Goal: Task Accomplishment & Management: Use online tool/utility

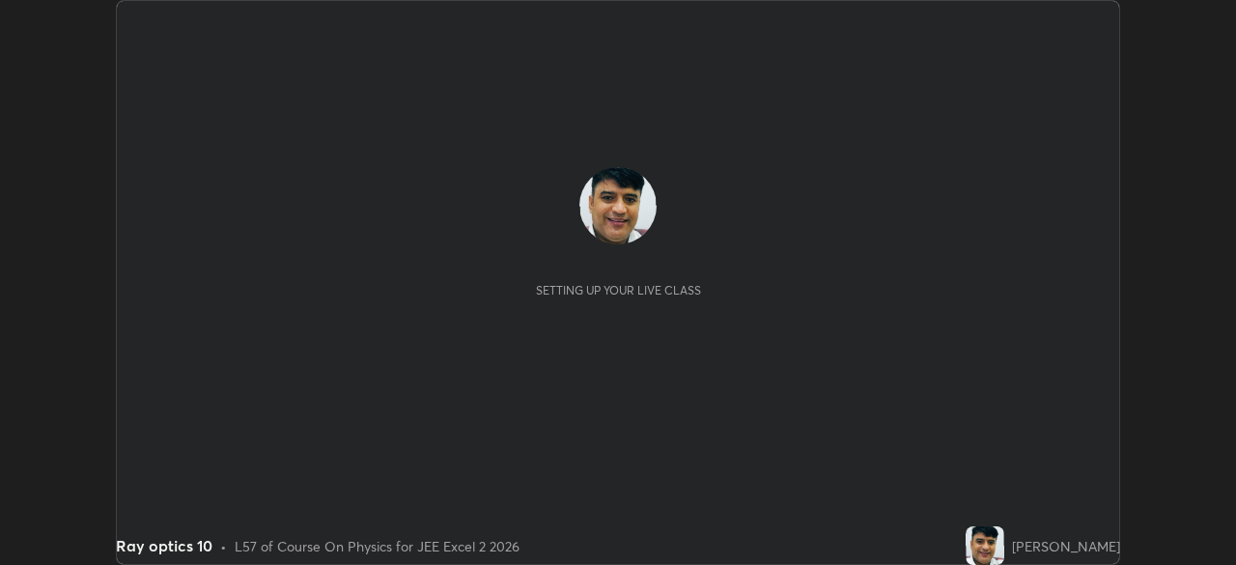
scroll to position [565, 1235]
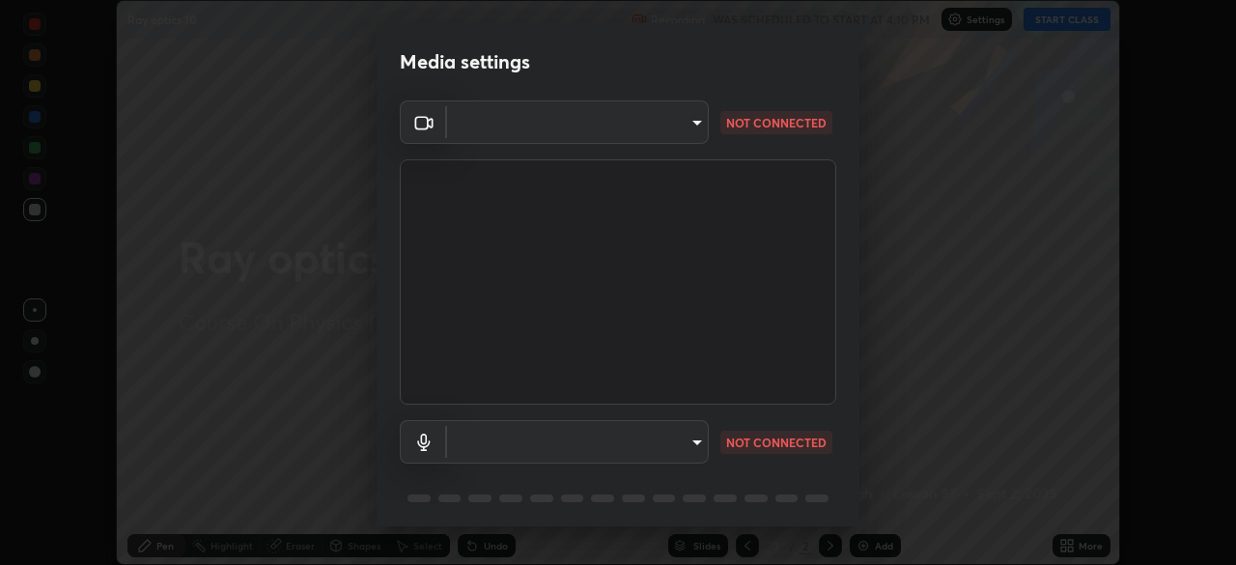
type input "03c1d9060f172c5261930868a8885b82ba90ed4bb89c7d2d1ebbbfabb6a16c2d"
type input "b89912bce41042c325b085558eca4caa194f073b862106e052d599a10b9fcca0"
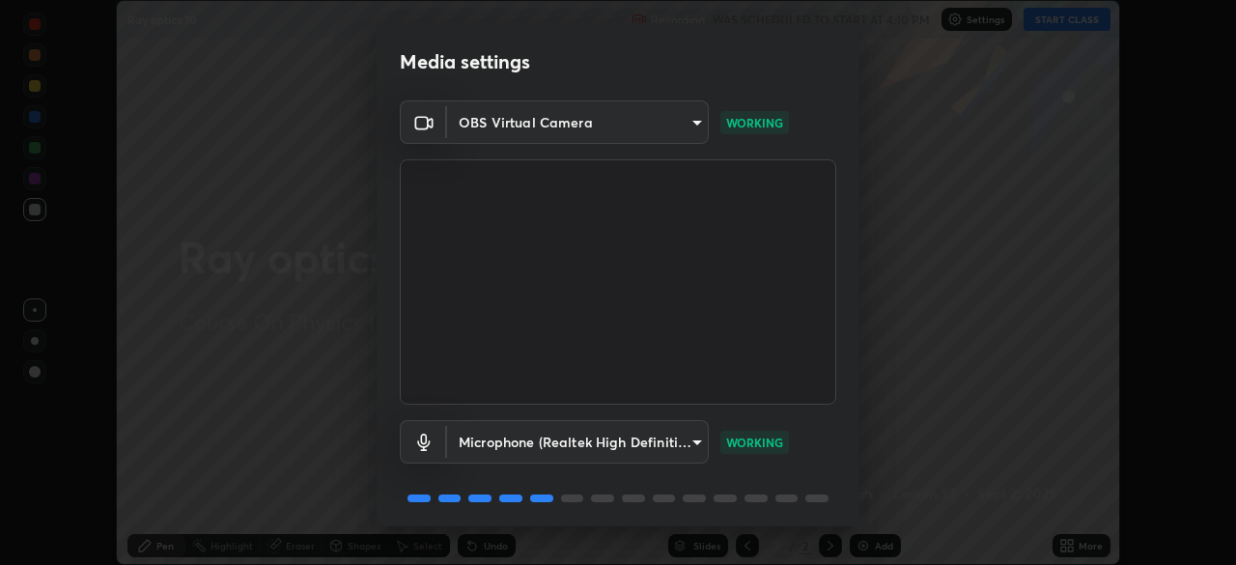
scroll to position [69, 0]
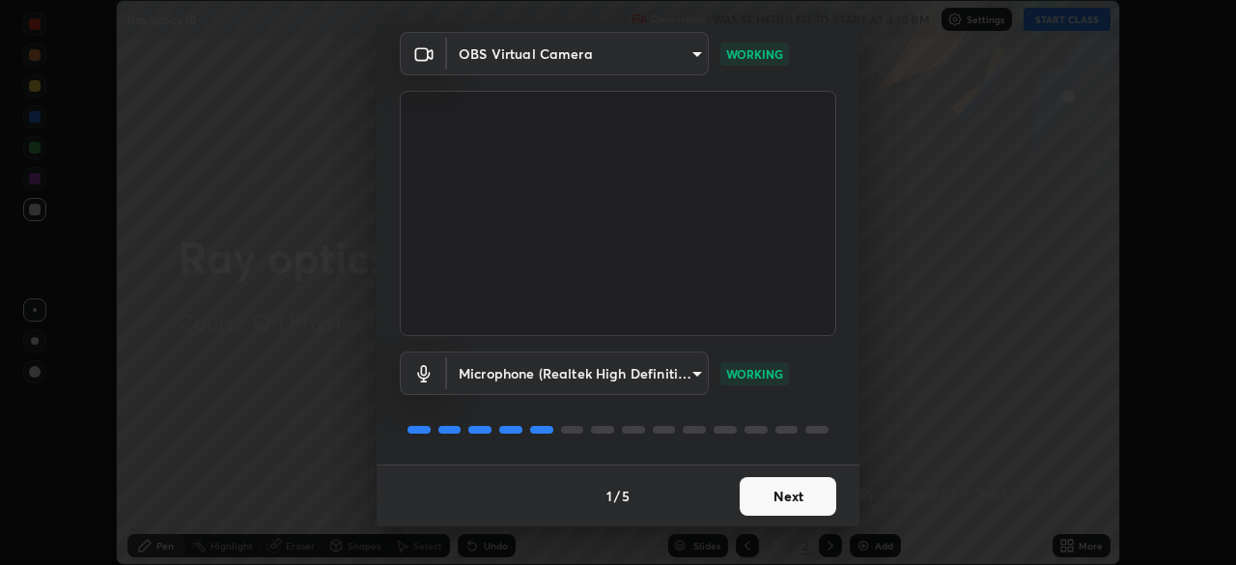
click at [789, 498] on button "Next" at bounding box center [788, 496] width 97 height 39
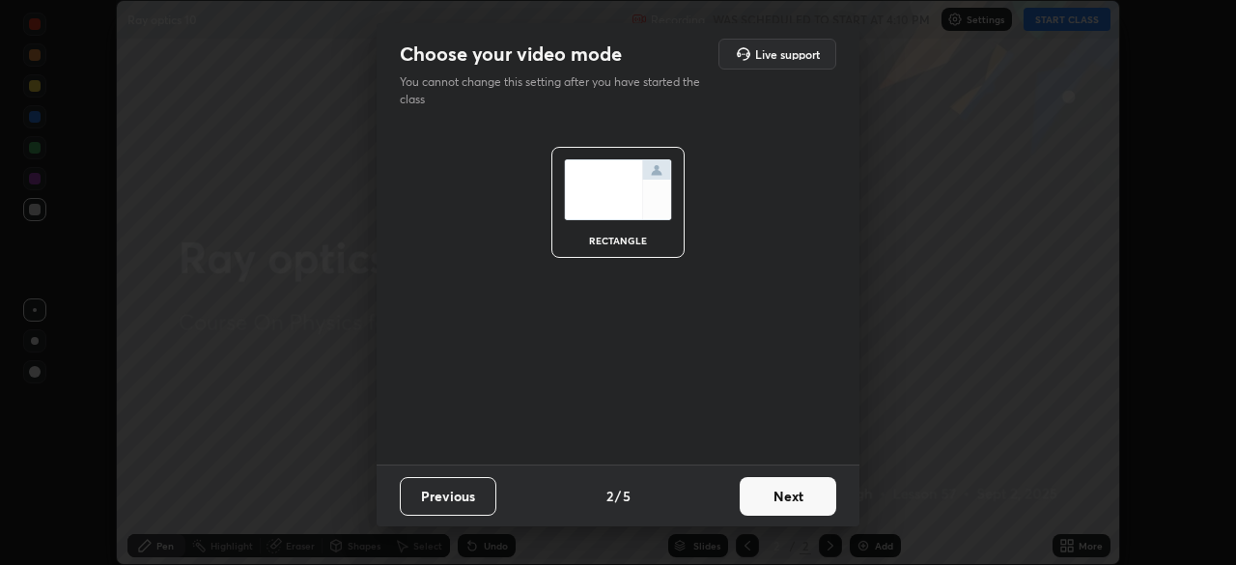
click at [787, 499] on button "Next" at bounding box center [788, 496] width 97 height 39
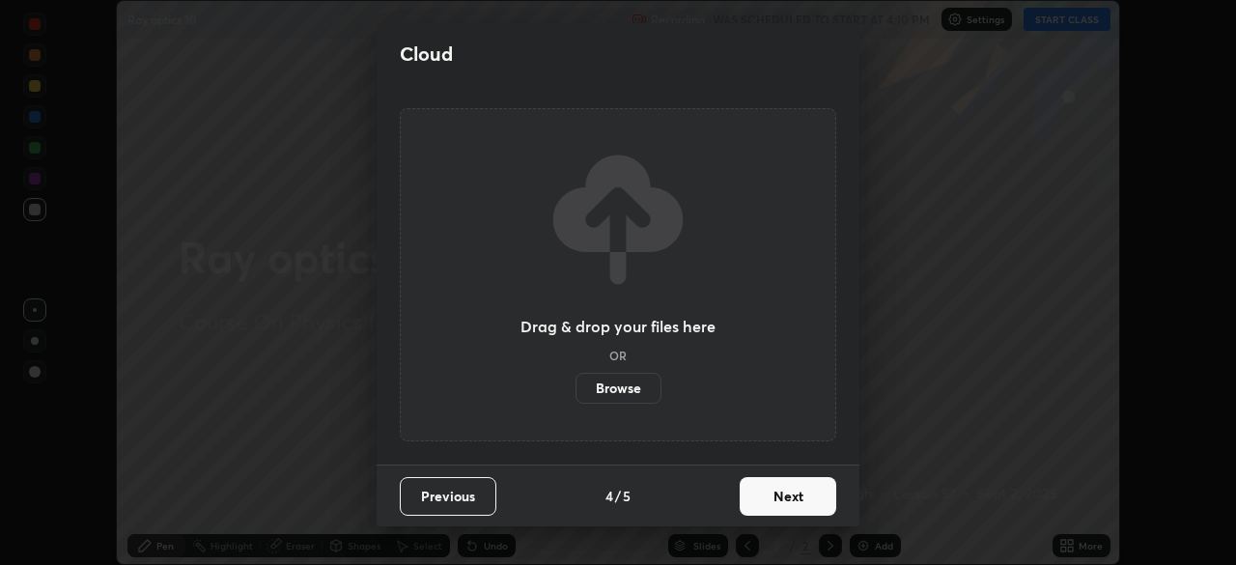
click at [787, 496] on button "Next" at bounding box center [788, 496] width 97 height 39
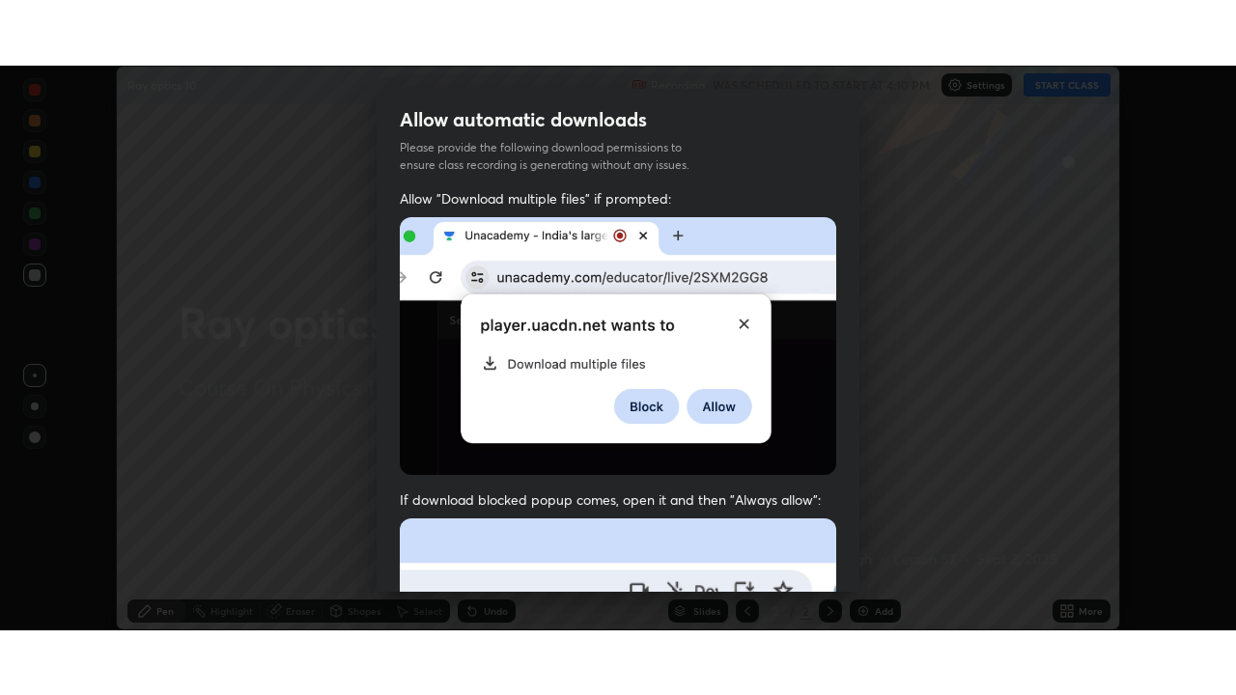
scroll to position [463, 0]
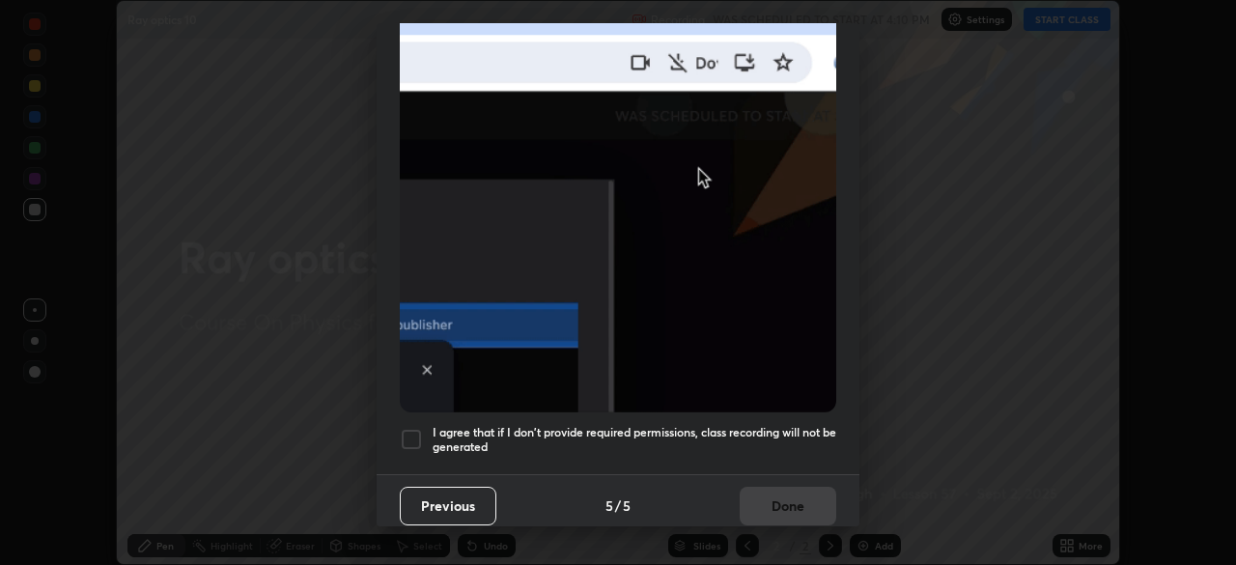
click at [411, 428] on div at bounding box center [411, 439] width 23 height 23
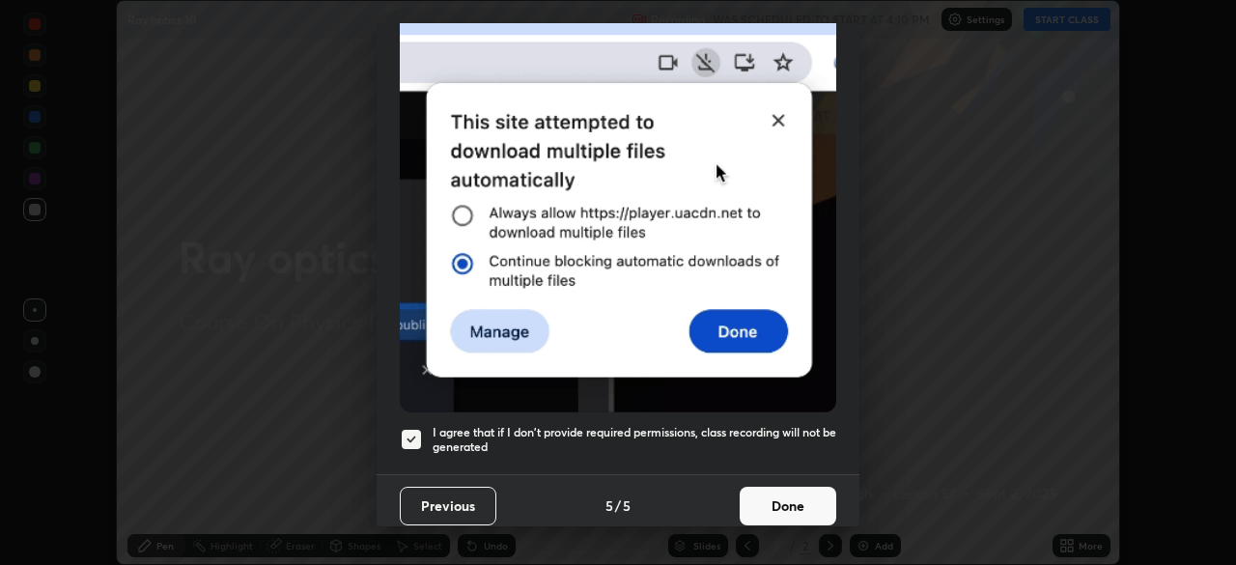
click at [779, 497] on button "Done" at bounding box center [788, 506] width 97 height 39
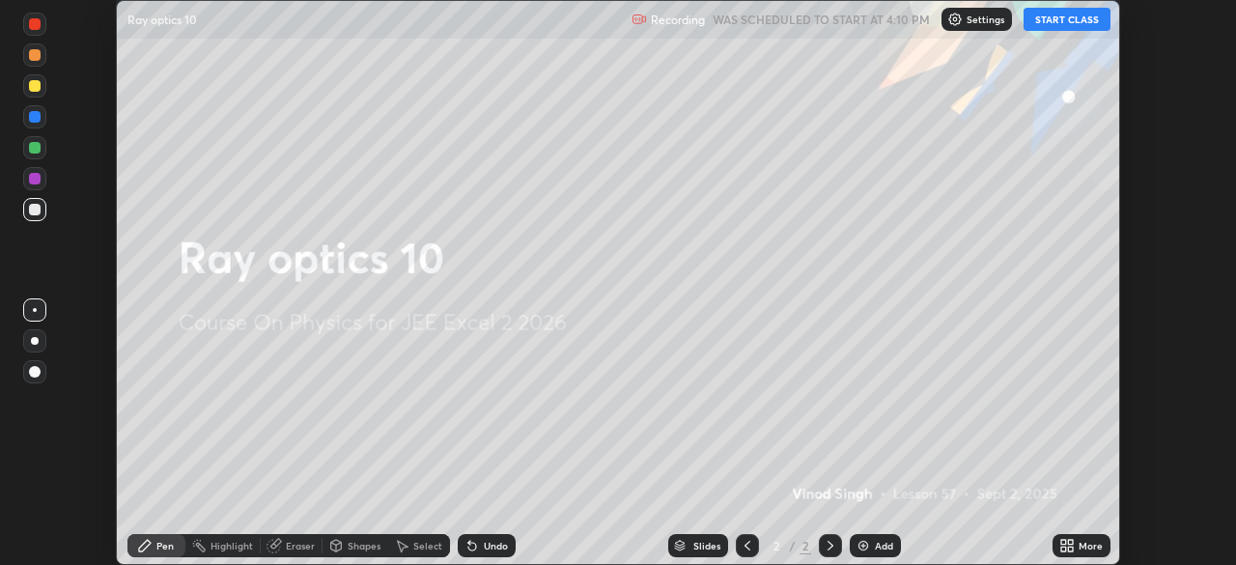
click at [1079, 23] on button "START CLASS" at bounding box center [1067, 19] width 87 height 23
click at [1070, 539] on icon at bounding box center [1067, 545] width 15 height 15
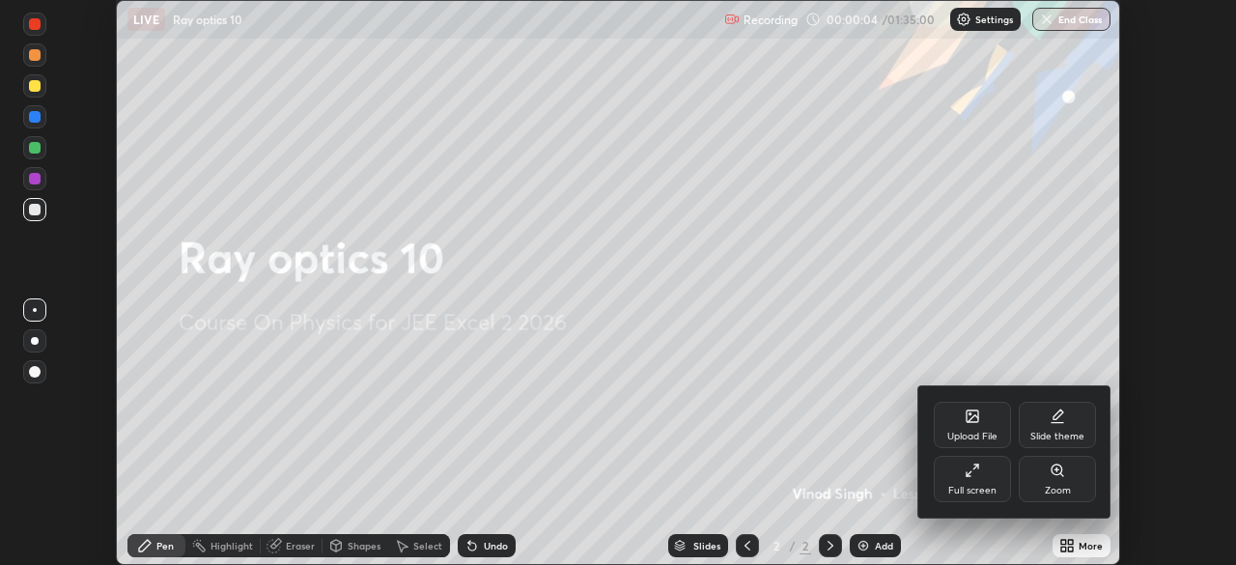
click at [989, 475] on div "Full screen" at bounding box center [972, 479] width 77 height 46
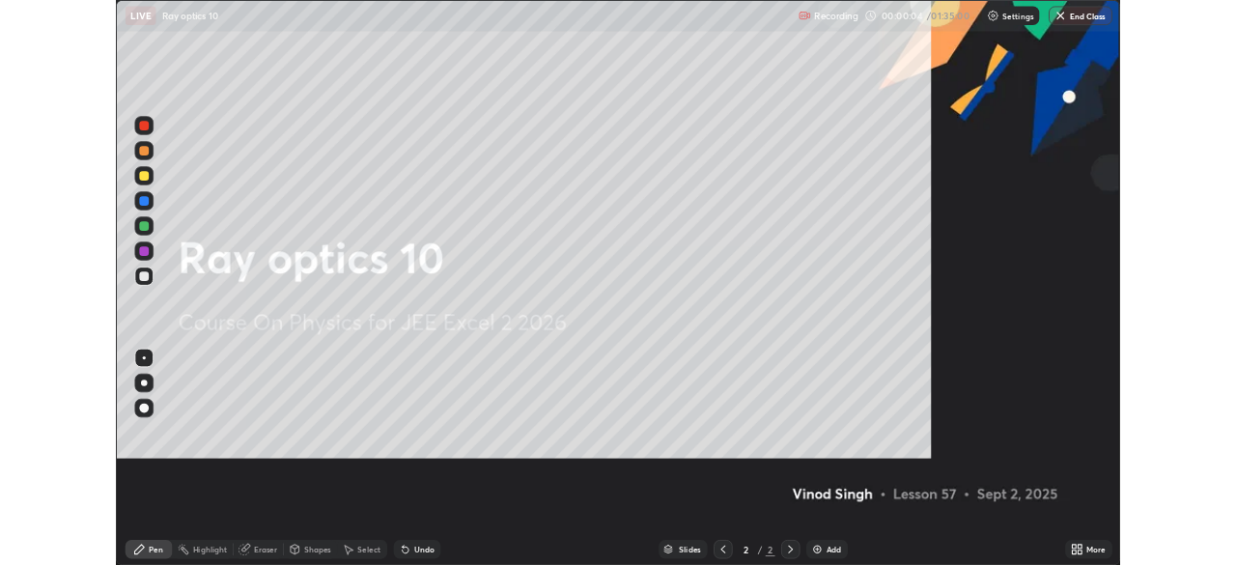
scroll to position [695, 1236]
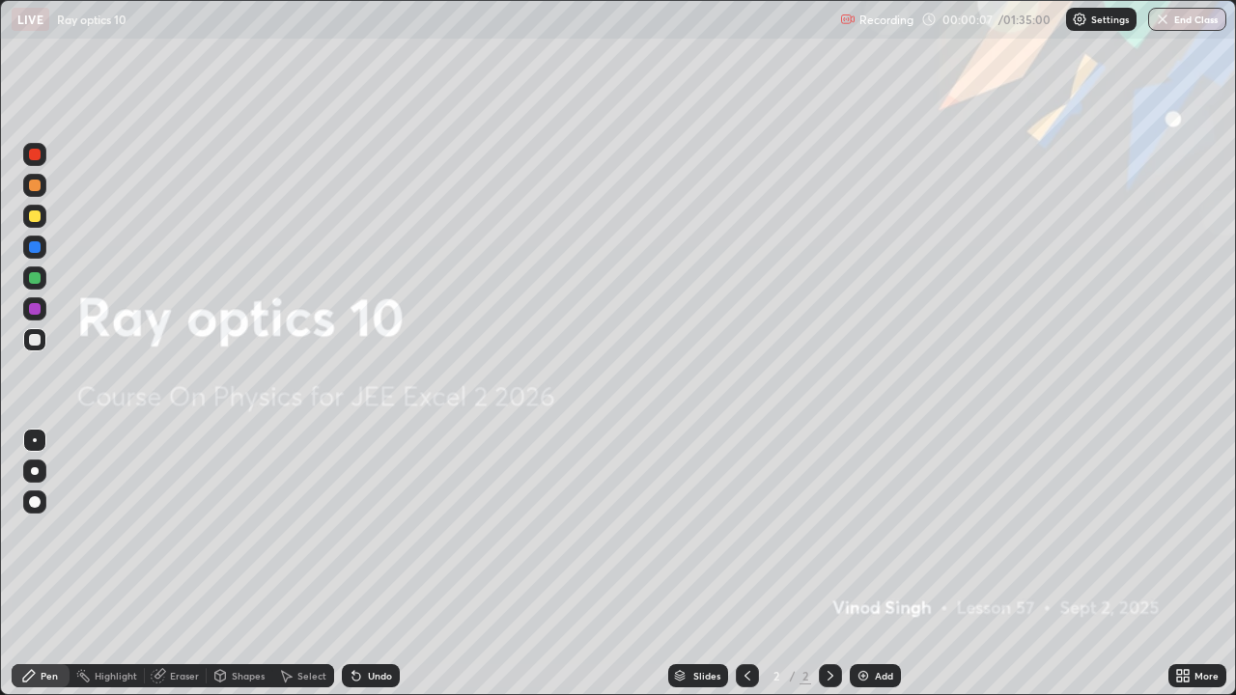
click at [864, 564] on div "Add" at bounding box center [875, 676] width 51 height 23
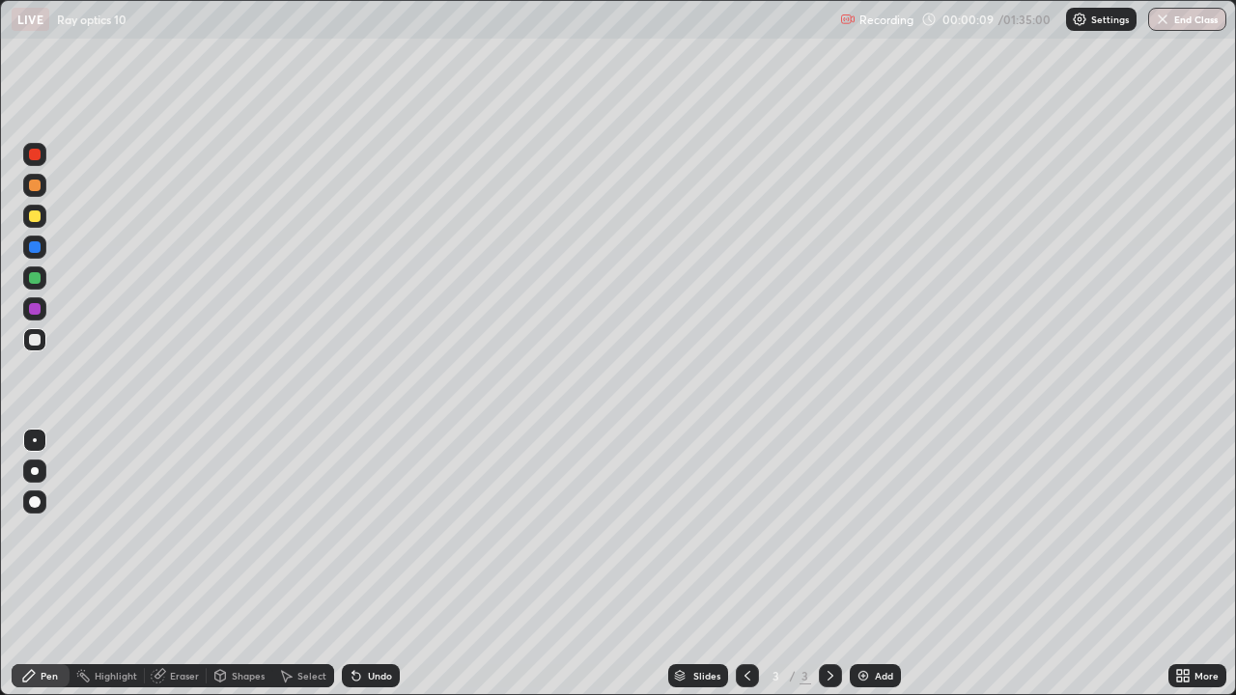
click at [1217, 564] on div "More" at bounding box center [1198, 676] width 58 height 23
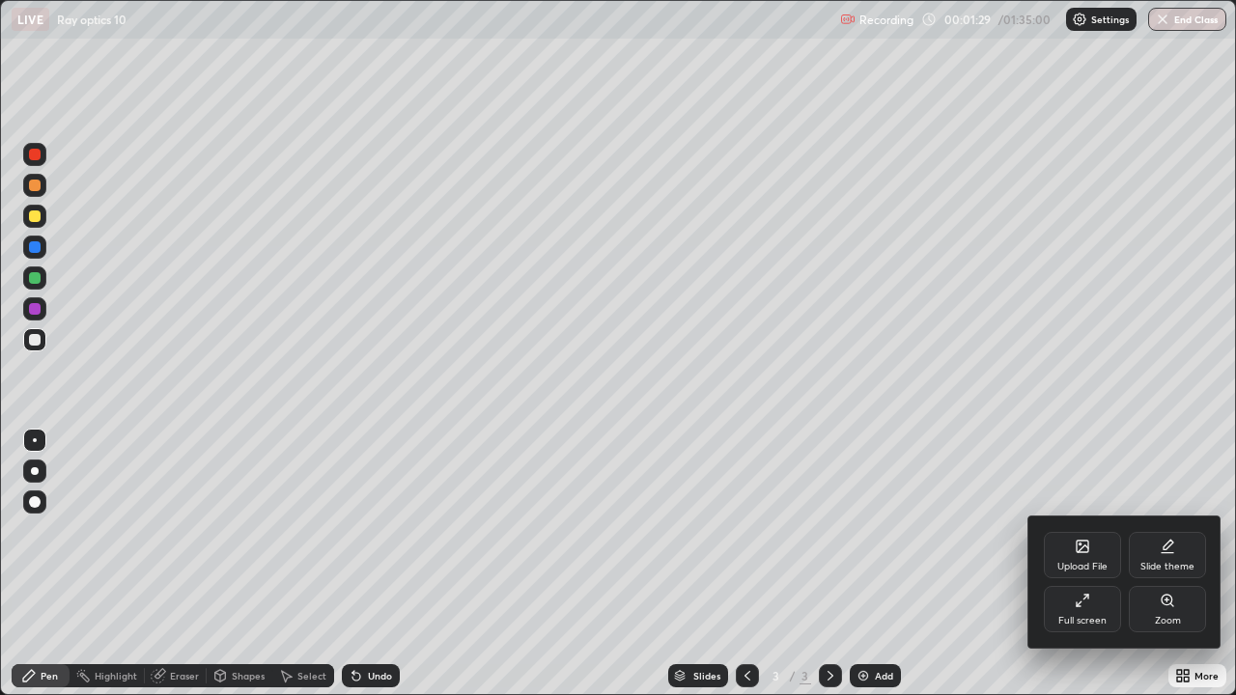
click at [1031, 564] on div at bounding box center [618, 347] width 1236 height 695
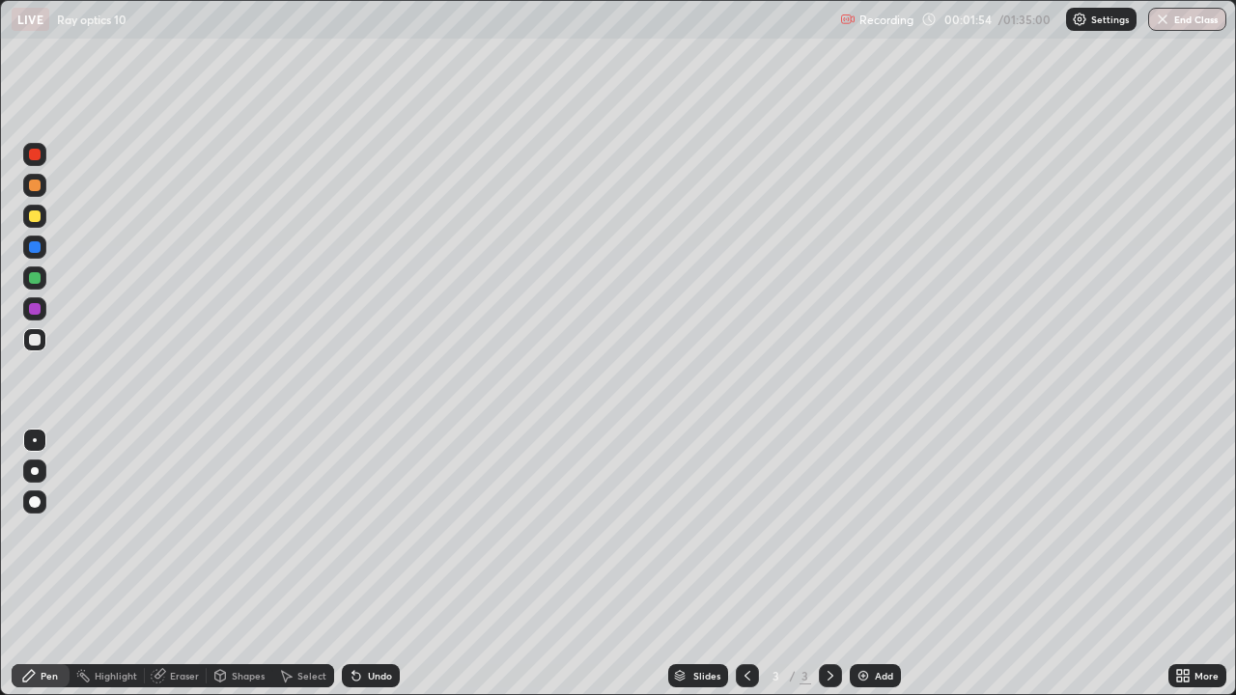
click at [34, 215] on div at bounding box center [35, 217] width 12 height 12
click at [34, 248] on div at bounding box center [35, 247] width 12 height 12
click at [36, 338] on div at bounding box center [35, 340] width 12 height 12
click at [32, 278] on div at bounding box center [35, 278] width 12 height 12
click at [37, 340] on div at bounding box center [35, 340] width 12 height 12
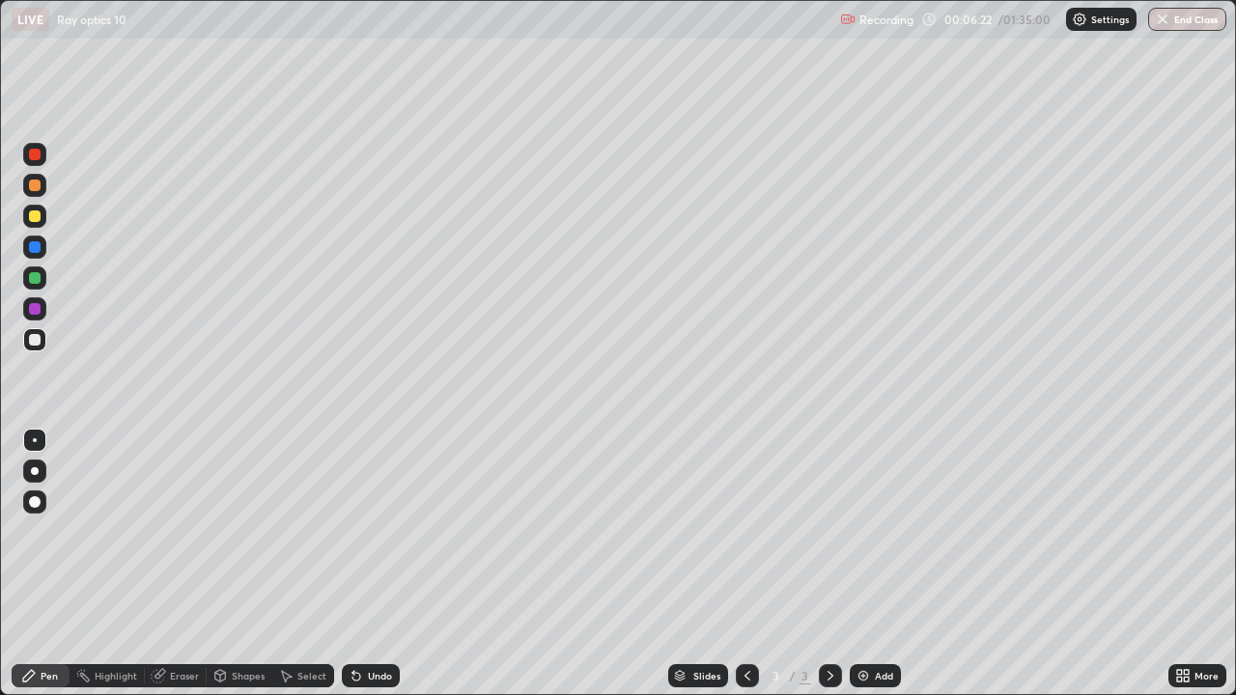
click at [243, 564] on div "Shapes" at bounding box center [248, 676] width 33 height 10
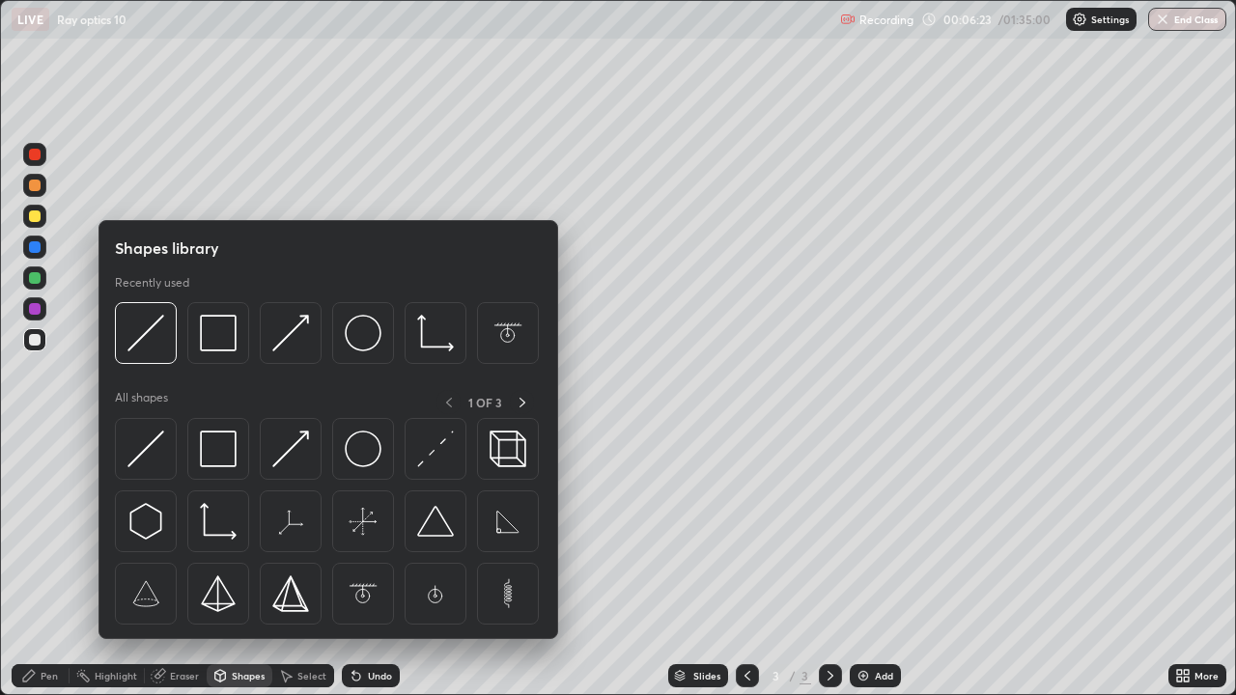
click at [141, 452] on img at bounding box center [145, 449] width 37 height 37
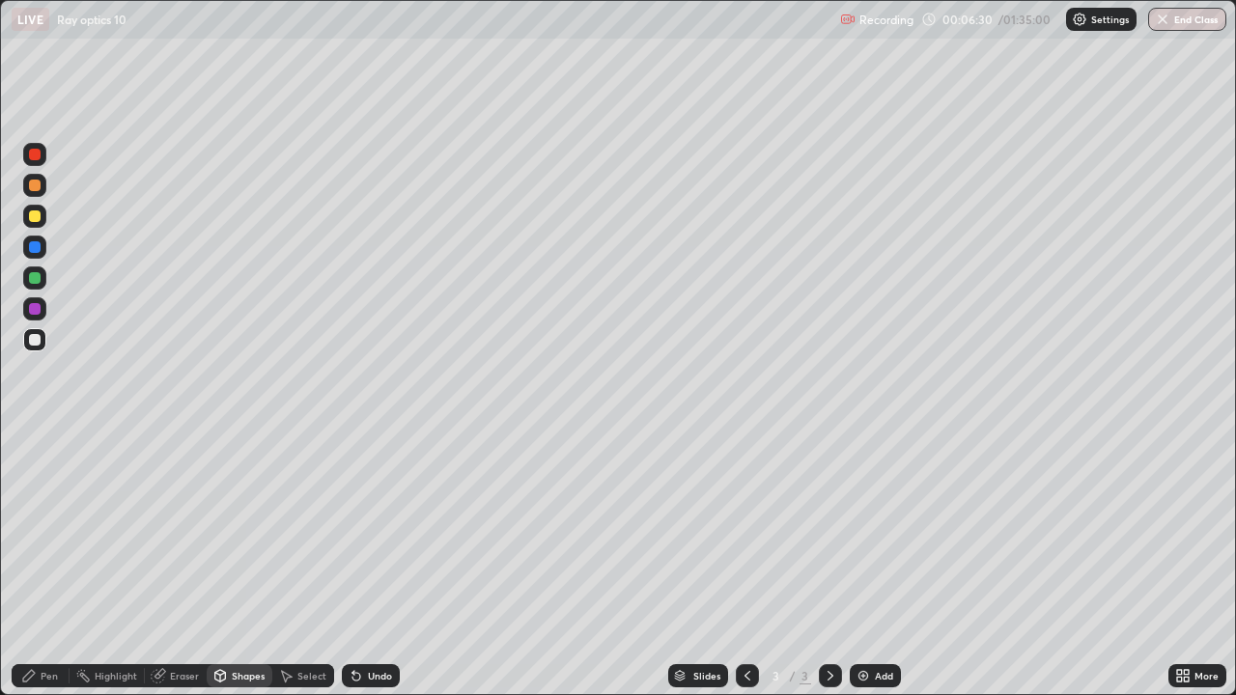
click at [51, 564] on div "Pen" at bounding box center [49, 676] width 17 height 10
click at [34, 273] on div at bounding box center [35, 278] width 12 height 12
click at [34, 216] on div at bounding box center [35, 217] width 12 height 12
click at [858, 564] on img at bounding box center [863, 675] width 15 height 15
click at [746, 564] on icon at bounding box center [748, 676] width 6 height 10
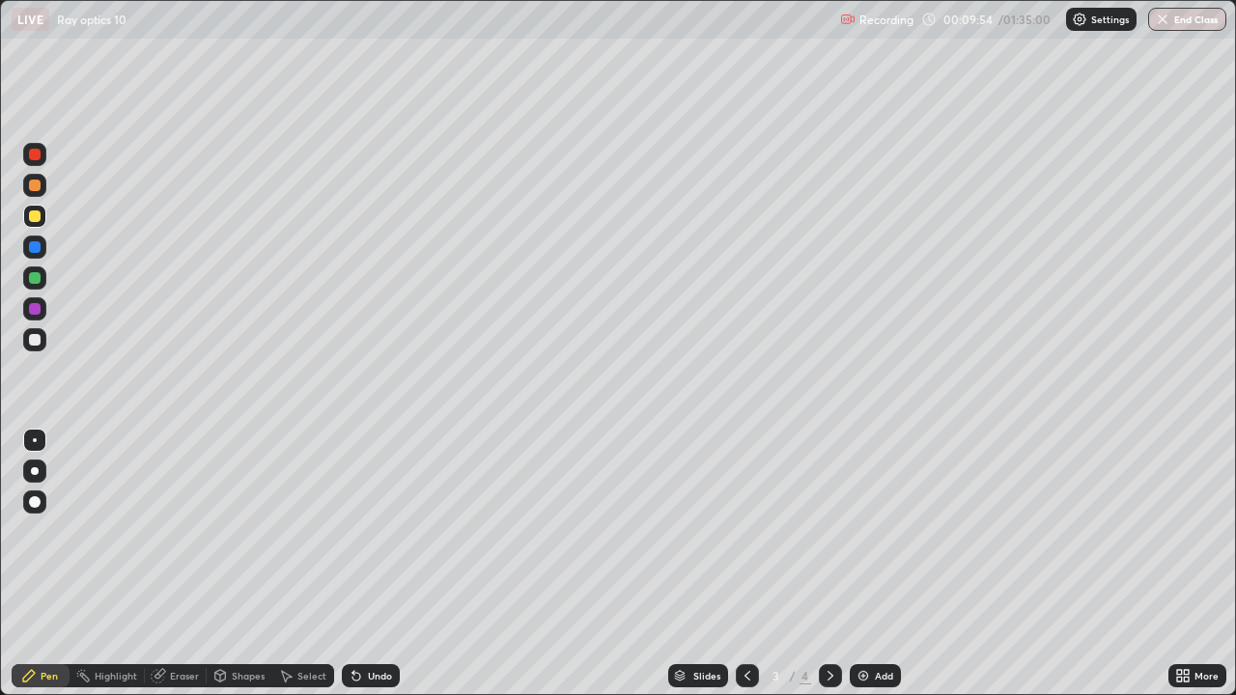
click at [36, 184] on div at bounding box center [35, 186] width 12 height 12
click at [829, 564] on icon at bounding box center [831, 676] width 6 height 10
click at [184, 564] on div "Eraser" at bounding box center [184, 676] width 29 height 10
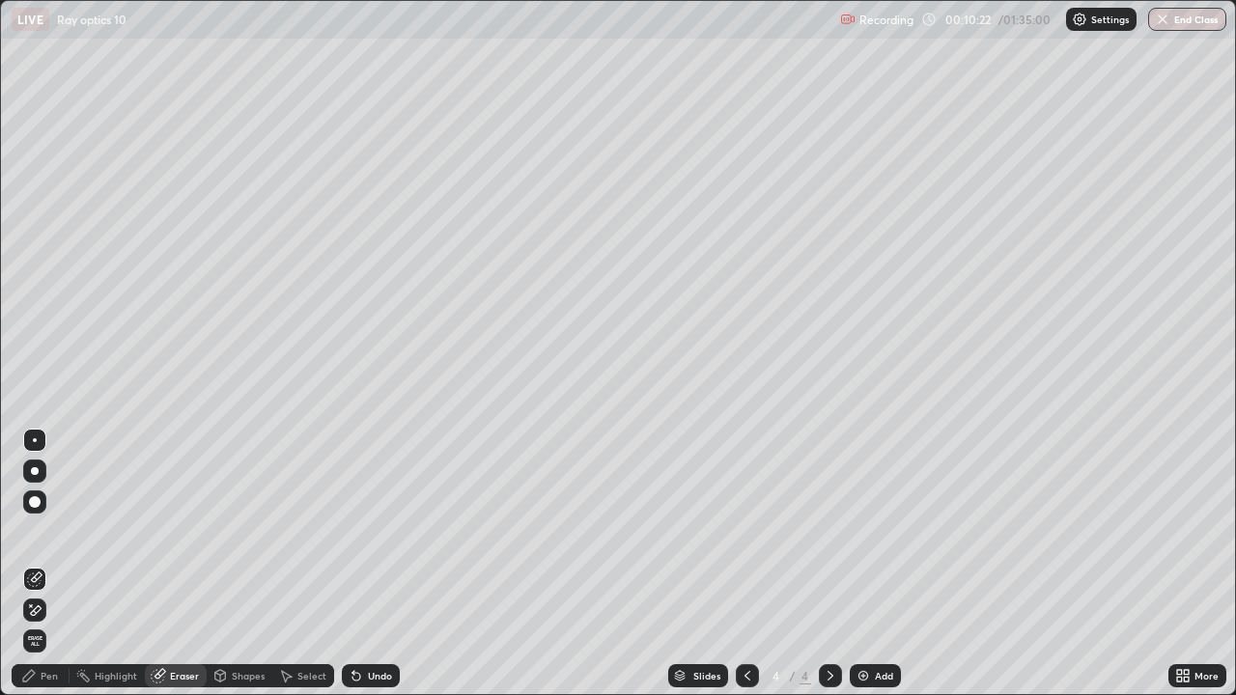
click at [56, 564] on div "Pen" at bounding box center [41, 676] width 58 height 23
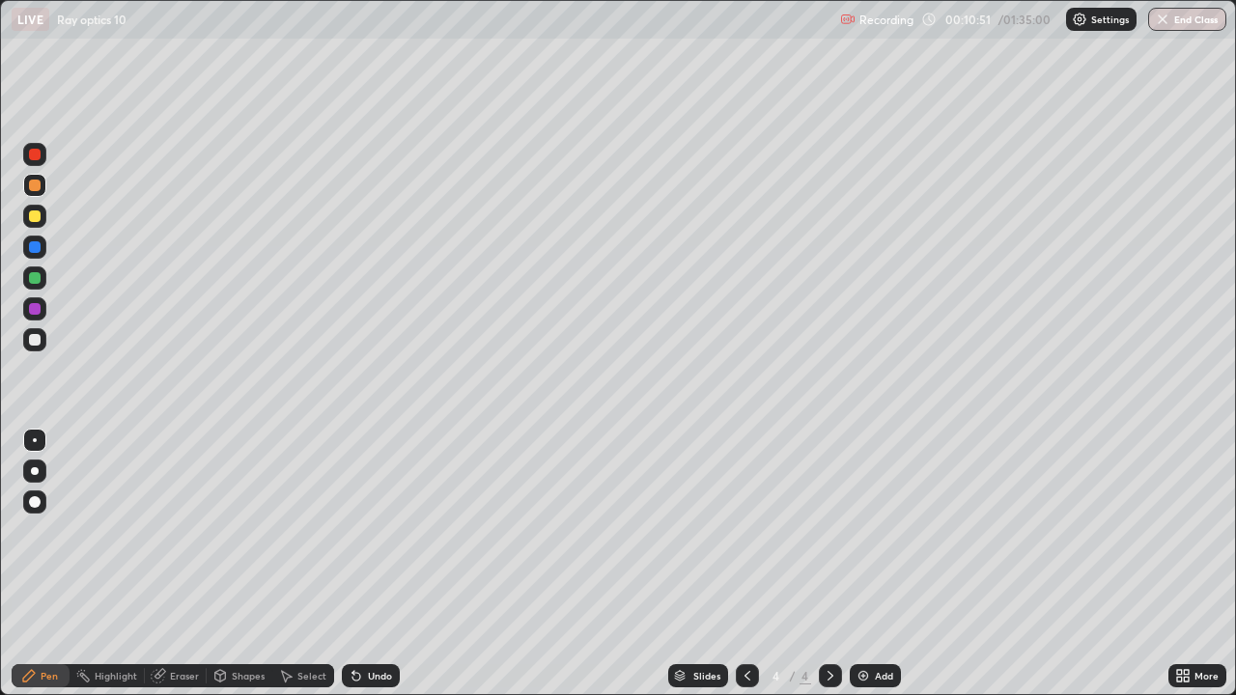
click at [747, 564] on icon at bounding box center [747, 675] width 15 height 15
click at [828, 564] on icon at bounding box center [830, 675] width 15 height 15
click at [40, 309] on div at bounding box center [35, 309] width 12 height 12
click at [37, 280] on div at bounding box center [35, 278] width 12 height 12
click at [36, 343] on div at bounding box center [35, 340] width 12 height 12
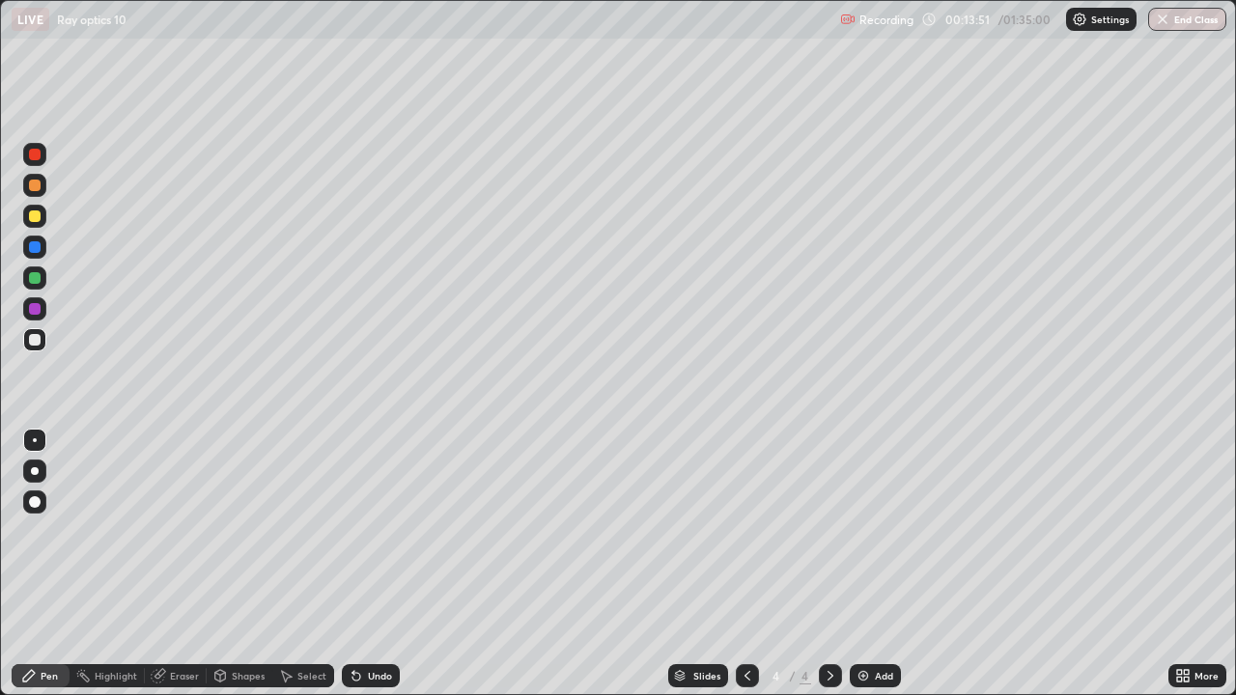
click at [249, 564] on div "Shapes" at bounding box center [248, 676] width 33 height 10
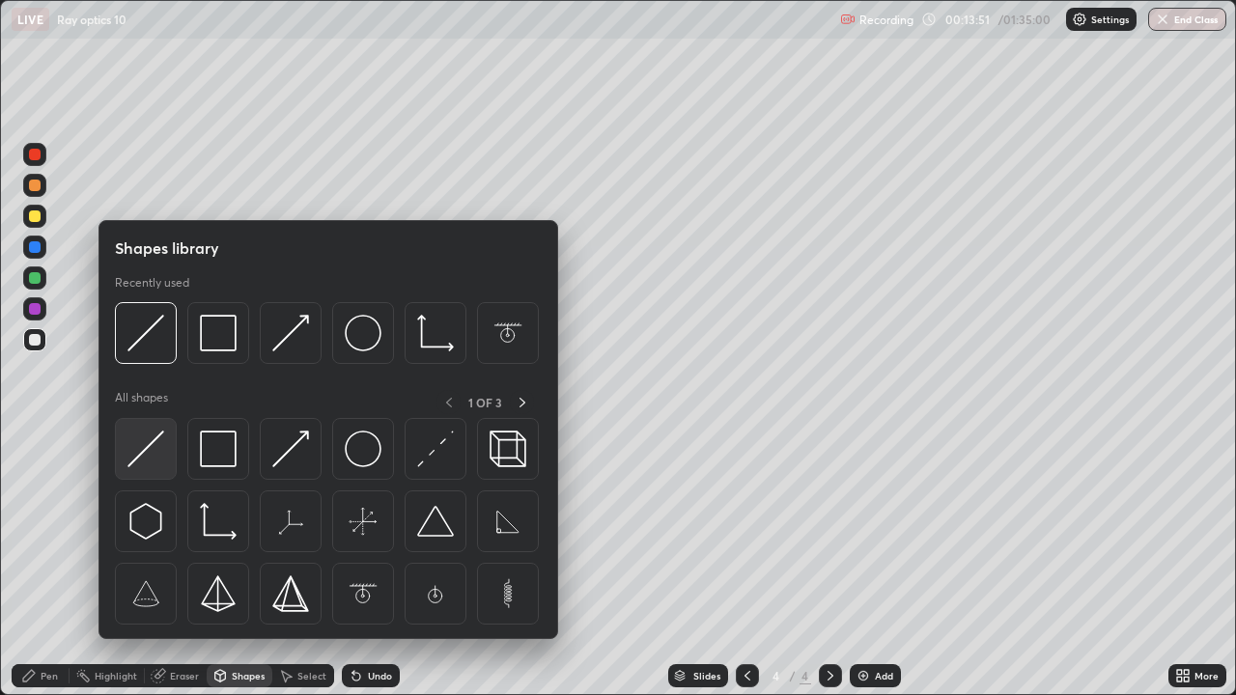
click at [148, 449] on img at bounding box center [145, 449] width 37 height 37
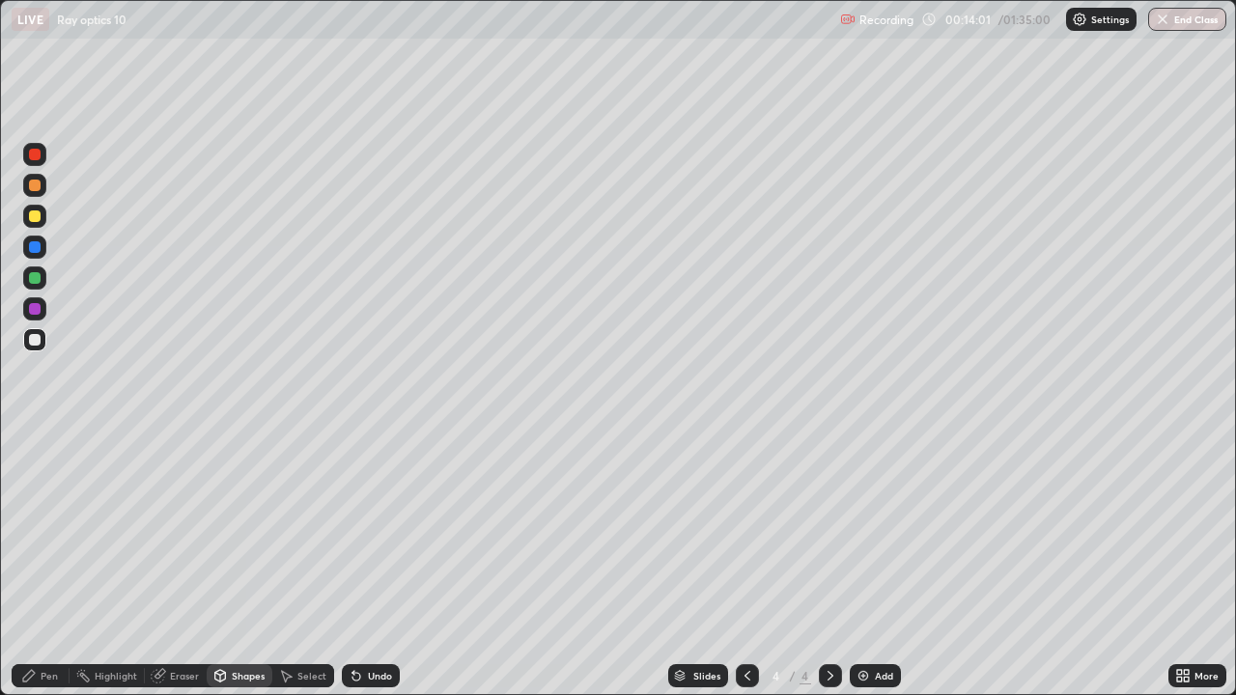
click at [46, 564] on div "Pen" at bounding box center [49, 676] width 17 height 10
click at [36, 217] on div at bounding box center [35, 217] width 12 height 12
click at [253, 564] on div "Shapes" at bounding box center [248, 676] width 33 height 10
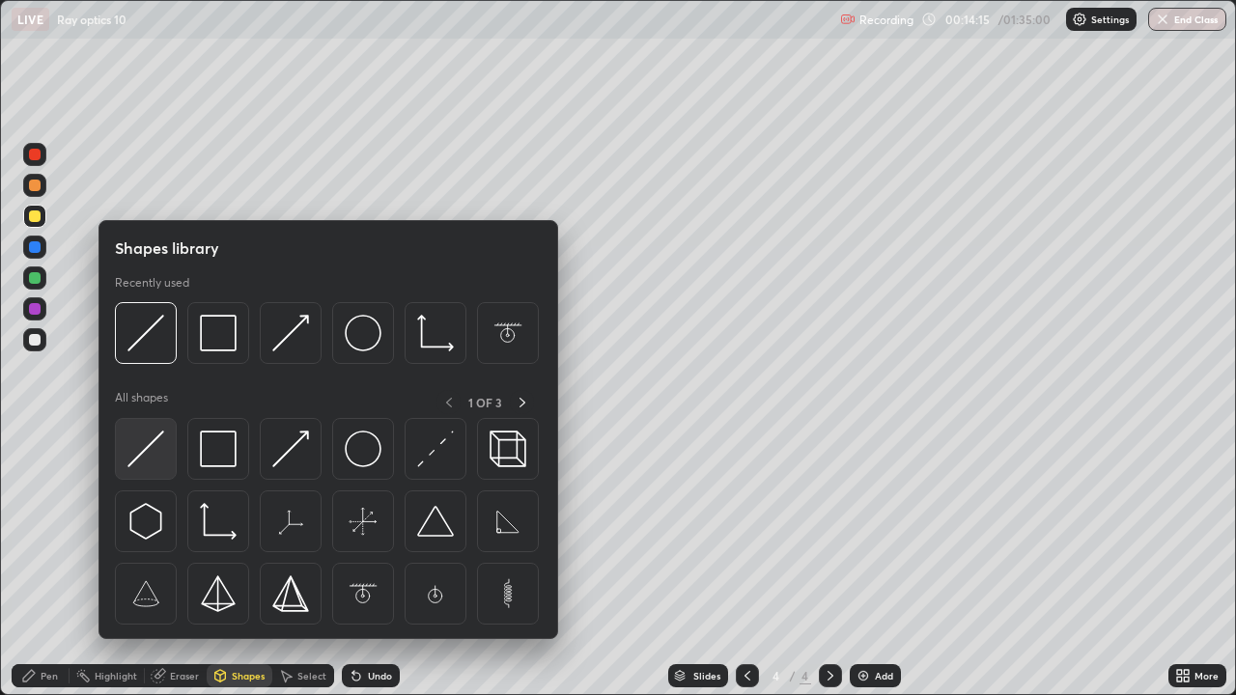
click at [143, 452] on img at bounding box center [145, 449] width 37 height 37
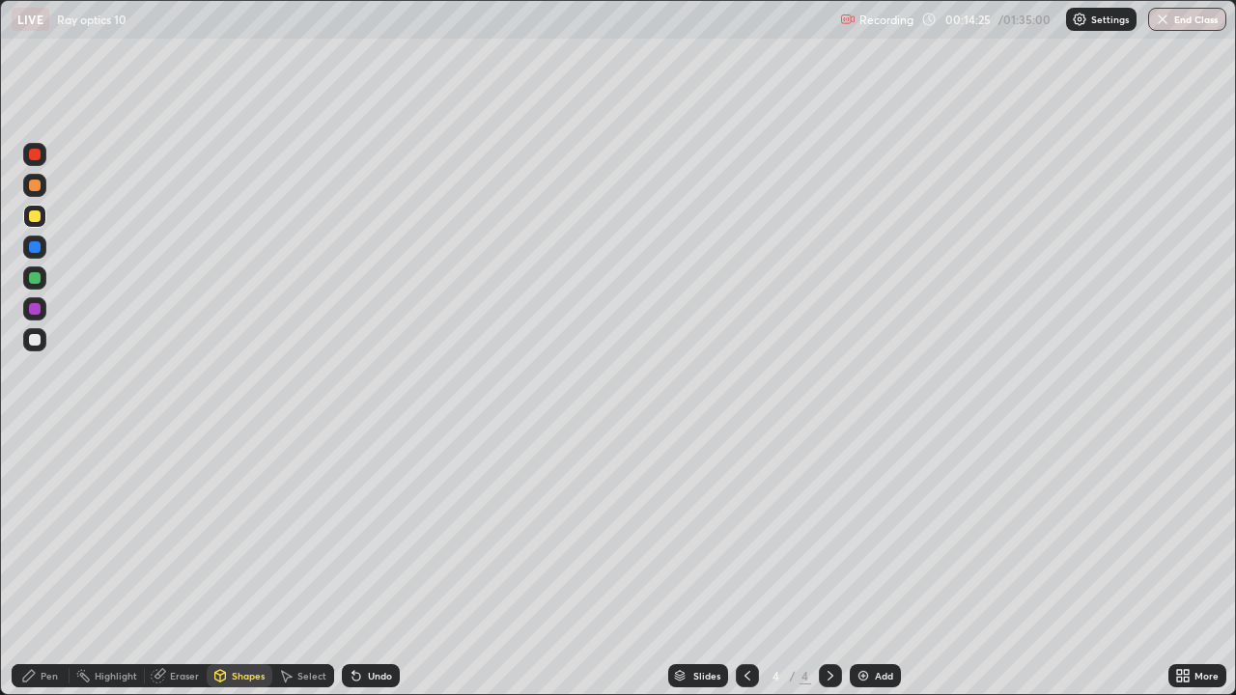
click at [49, 564] on div "Pen" at bounding box center [49, 676] width 17 height 10
click at [864, 564] on img at bounding box center [863, 675] width 15 height 15
click at [746, 564] on icon at bounding box center [747, 675] width 15 height 15
click at [828, 564] on icon at bounding box center [831, 676] width 6 height 10
click at [34, 278] on div at bounding box center [35, 278] width 12 height 12
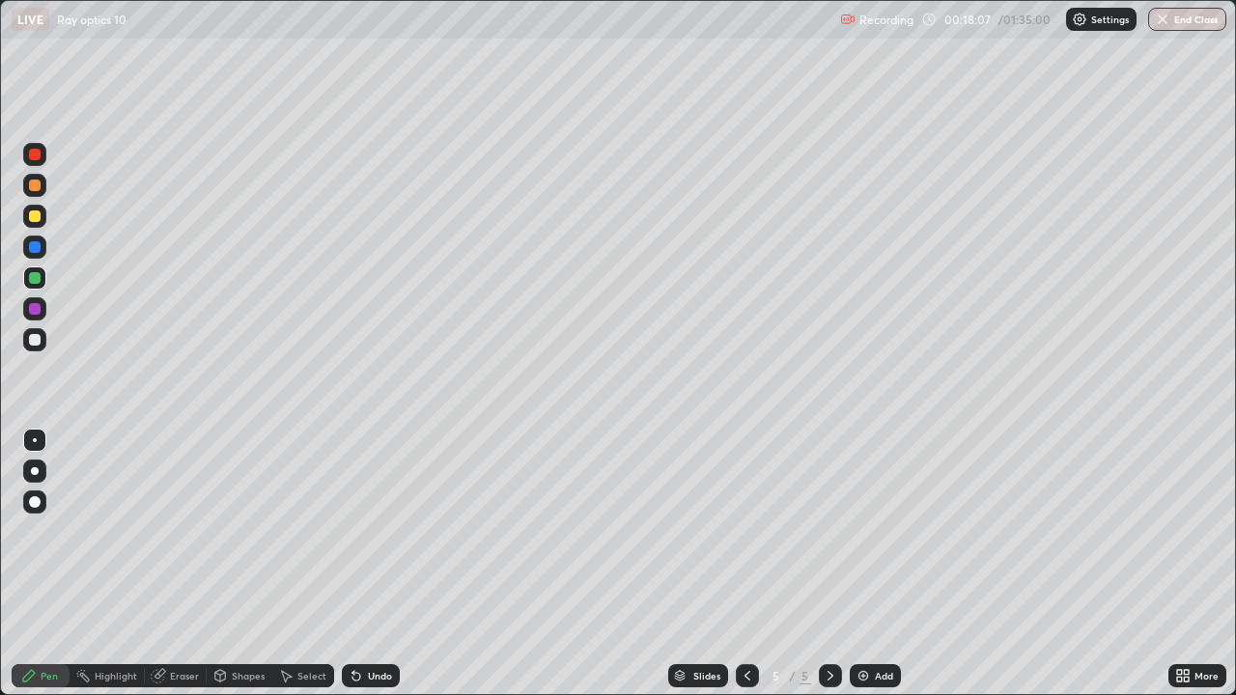
click at [190, 564] on div "Eraser" at bounding box center [184, 676] width 29 height 10
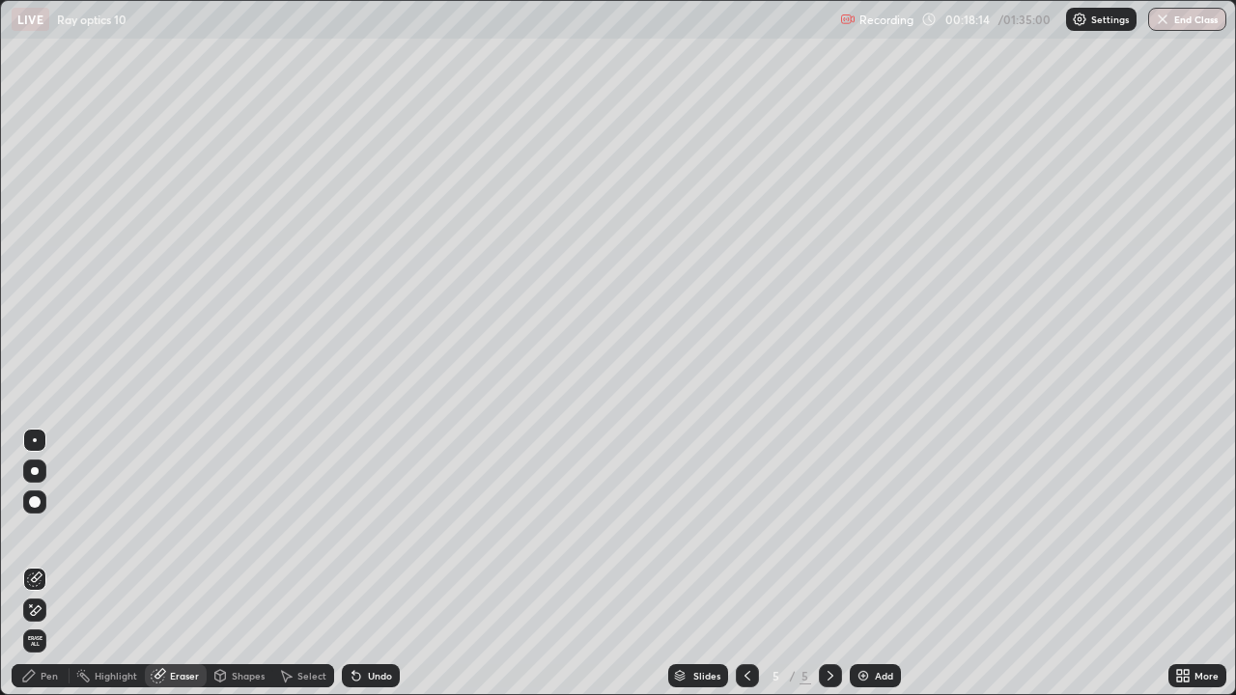
click at [52, 564] on div "Pen" at bounding box center [49, 676] width 17 height 10
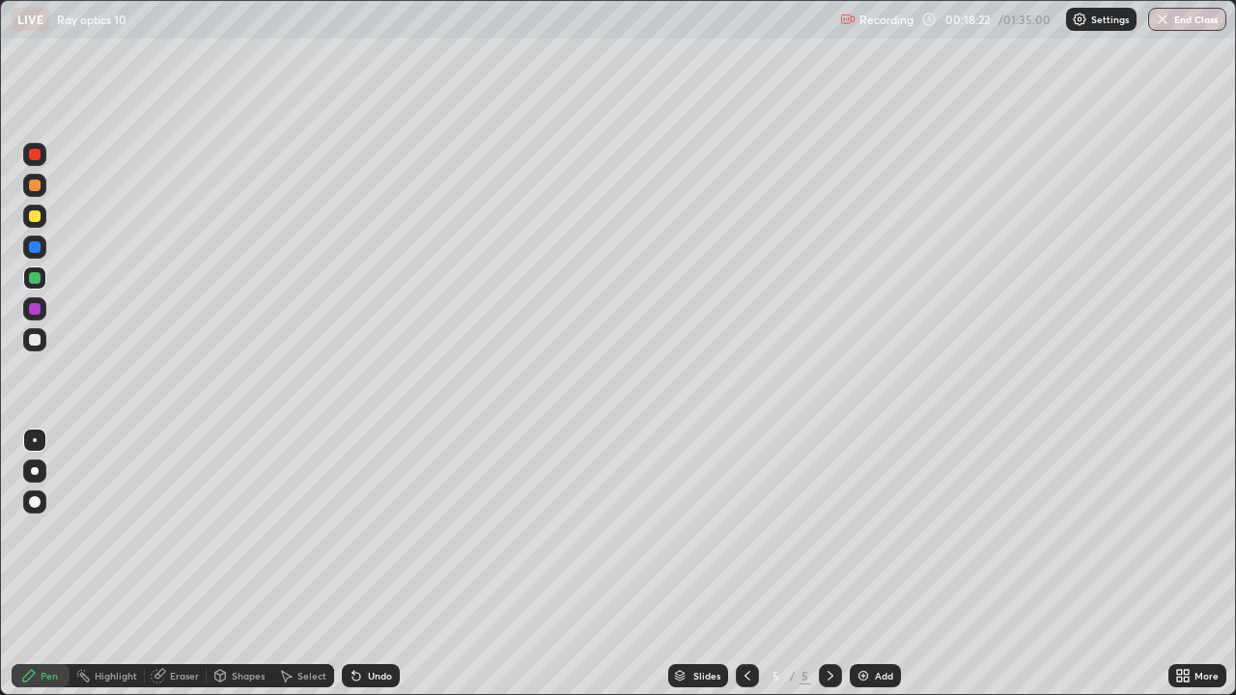
click at [244, 564] on div "Shapes" at bounding box center [248, 676] width 33 height 10
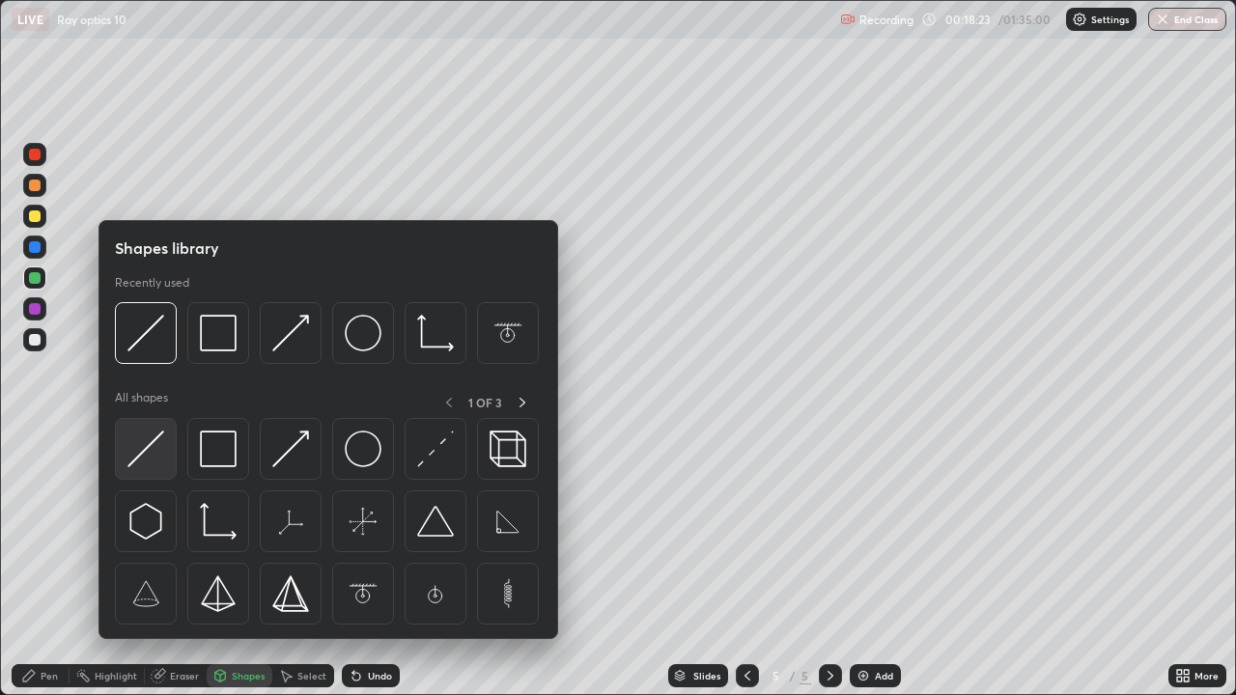
click at [146, 454] on img at bounding box center [145, 449] width 37 height 37
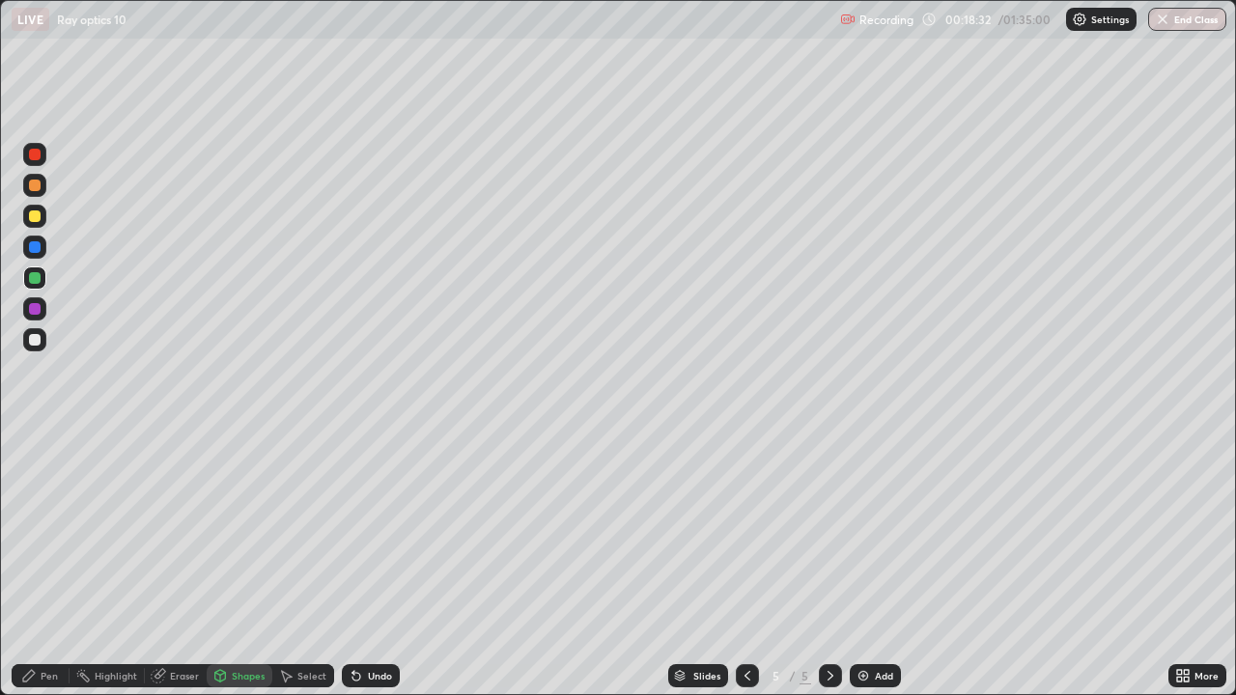
click at [39, 217] on div at bounding box center [35, 217] width 12 height 12
click at [36, 279] on div at bounding box center [35, 278] width 12 height 12
click at [37, 215] on div at bounding box center [35, 217] width 12 height 12
click at [51, 564] on div "Pen" at bounding box center [49, 676] width 17 height 10
click at [33, 216] on div at bounding box center [35, 217] width 12 height 12
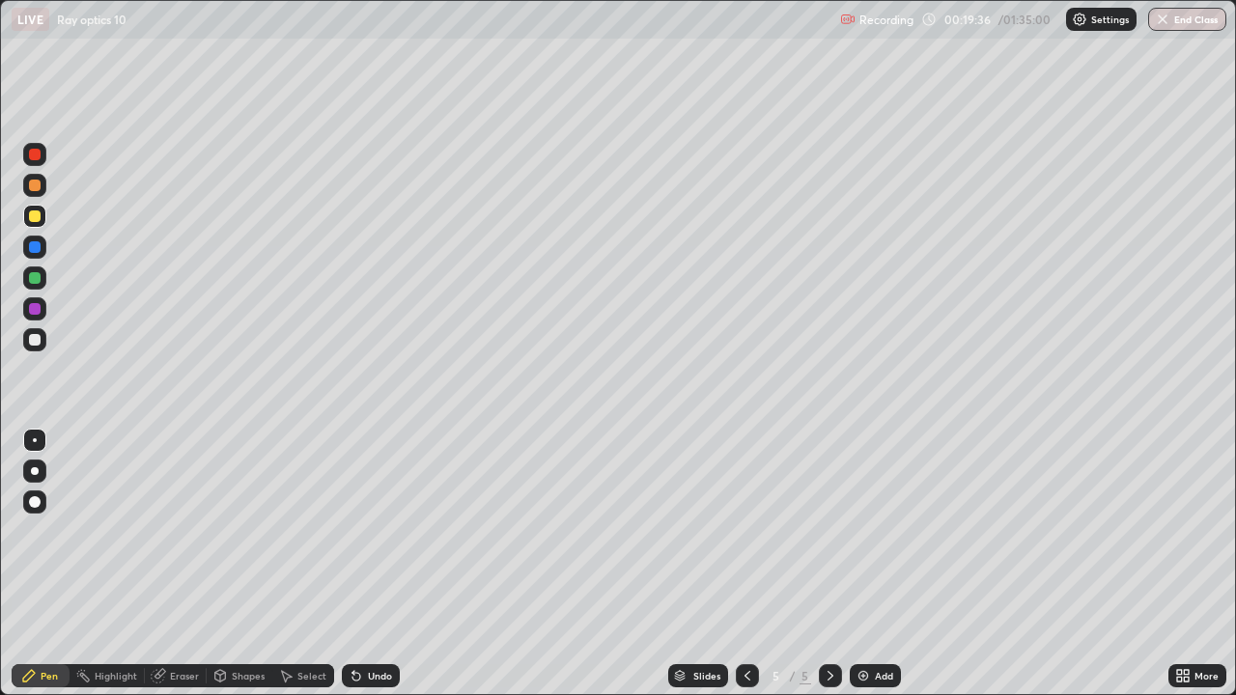
click at [32, 184] on div at bounding box center [35, 186] width 12 height 12
click at [188, 564] on div "Eraser" at bounding box center [184, 676] width 29 height 10
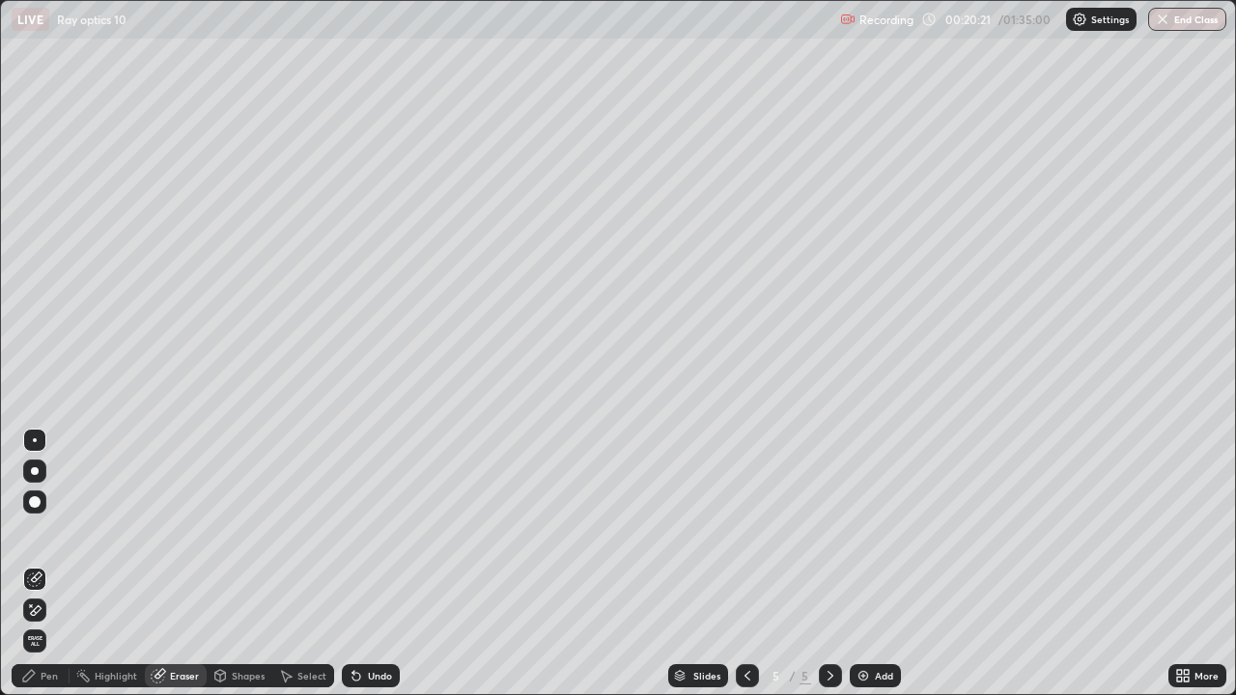
click at [44, 564] on div "Pen" at bounding box center [49, 676] width 17 height 10
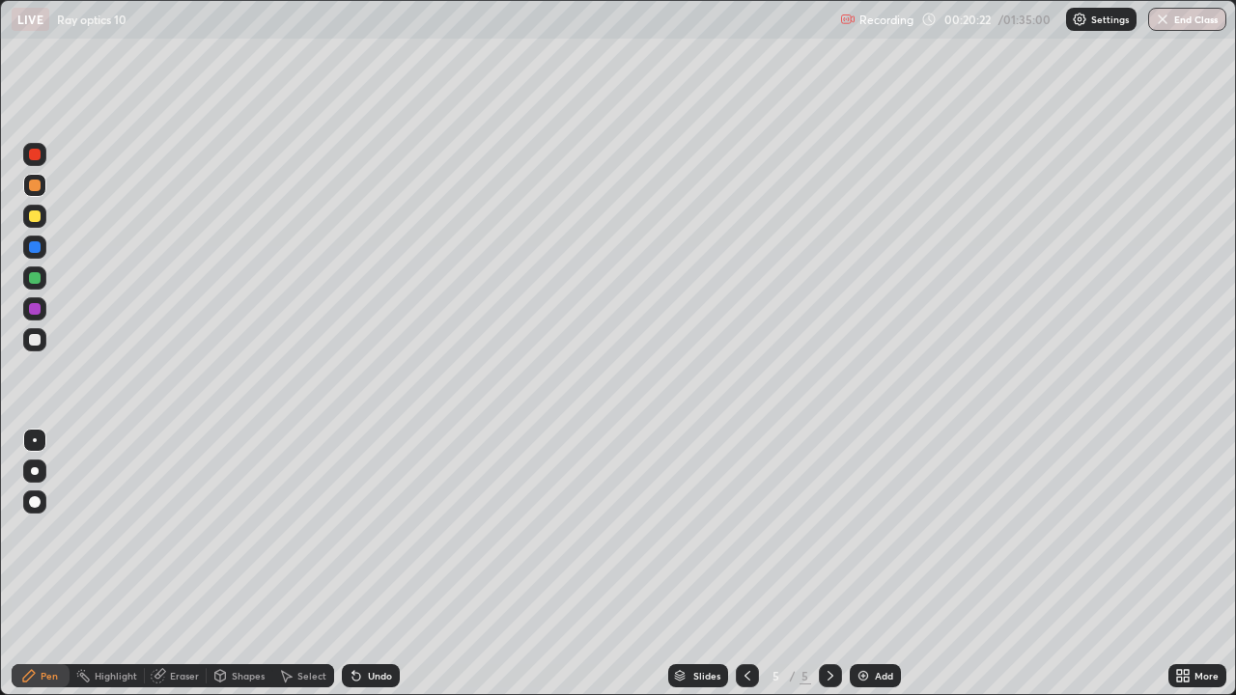
click at [32, 310] on div at bounding box center [35, 309] width 12 height 12
click at [856, 564] on img at bounding box center [863, 675] width 15 height 15
click at [34, 276] on div at bounding box center [35, 278] width 12 height 12
click at [33, 217] on div at bounding box center [35, 217] width 12 height 12
click at [244, 564] on div "Shapes" at bounding box center [248, 676] width 33 height 10
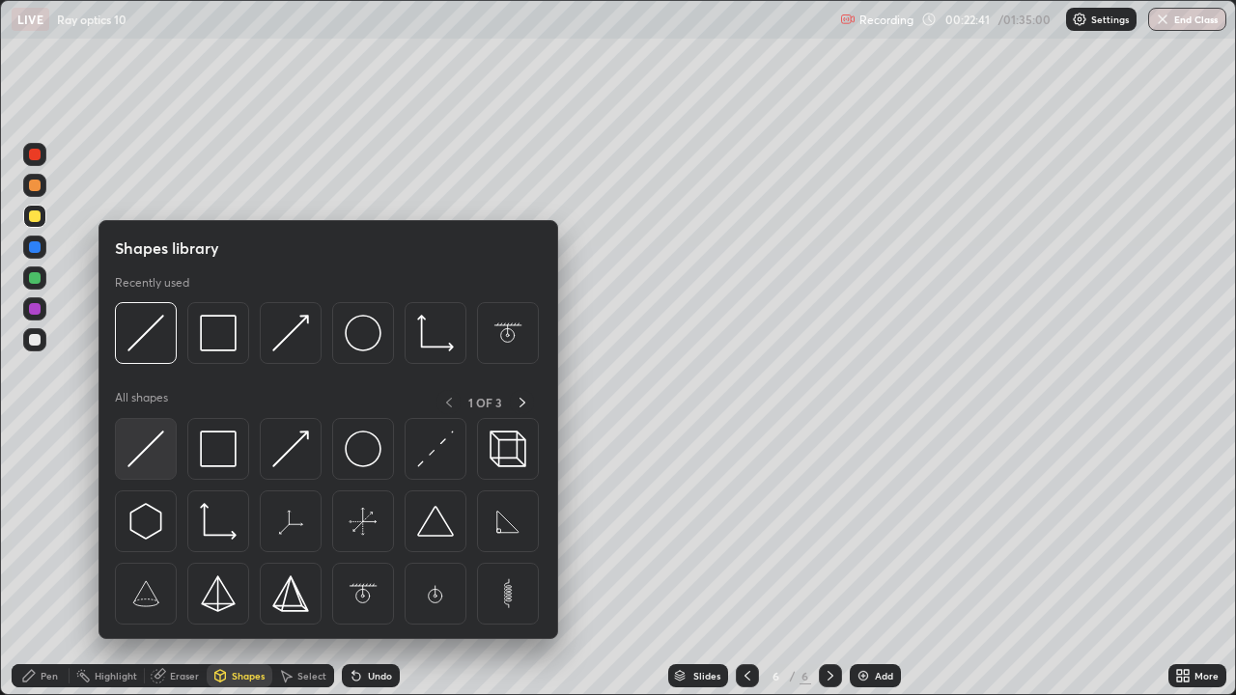
click at [140, 454] on img at bounding box center [145, 449] width 37 height 37
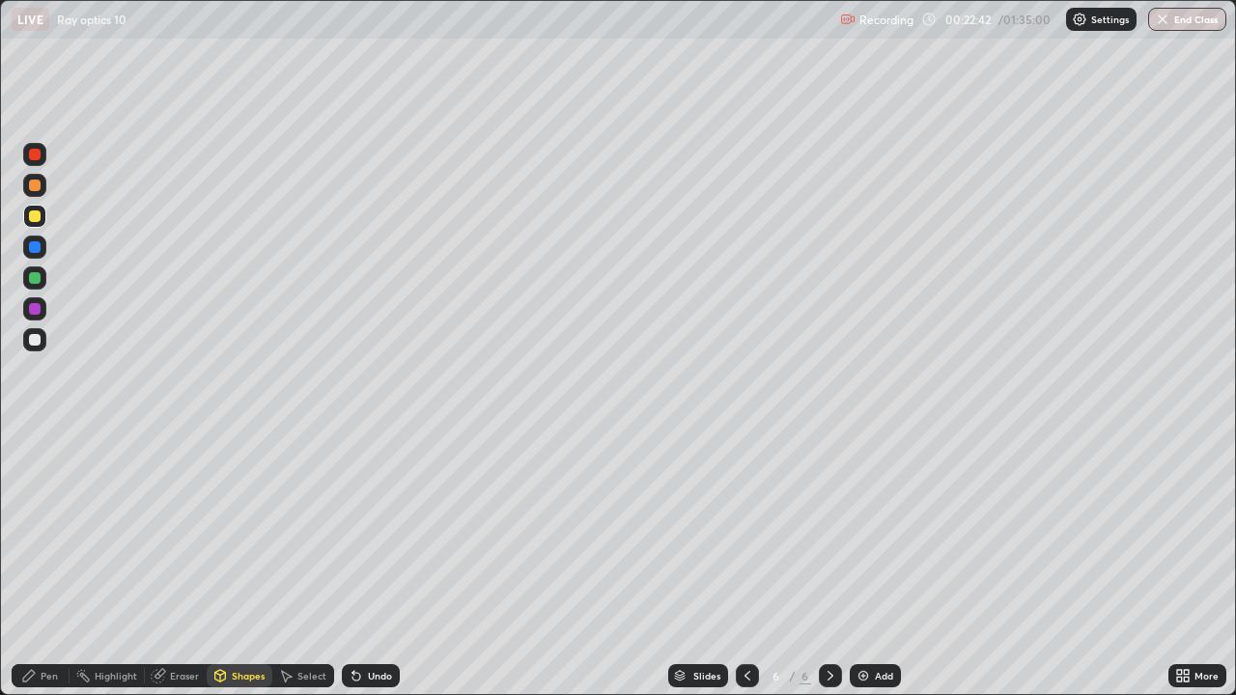
click at [33, 338] on div at bounding box center [35, 340] width 12 height 12
click at [55, 564] on div "Pen" at bounding box center [49, 676] width 17 height 10
click at [34, 186] on div at bounding box center [35, 186] width 12 height 12
click at [37, 338] on div at bounding box center [35, 340] width 12 height 12
click at [36, 341] on div at bounding box center [35, 340] width 12 height 12
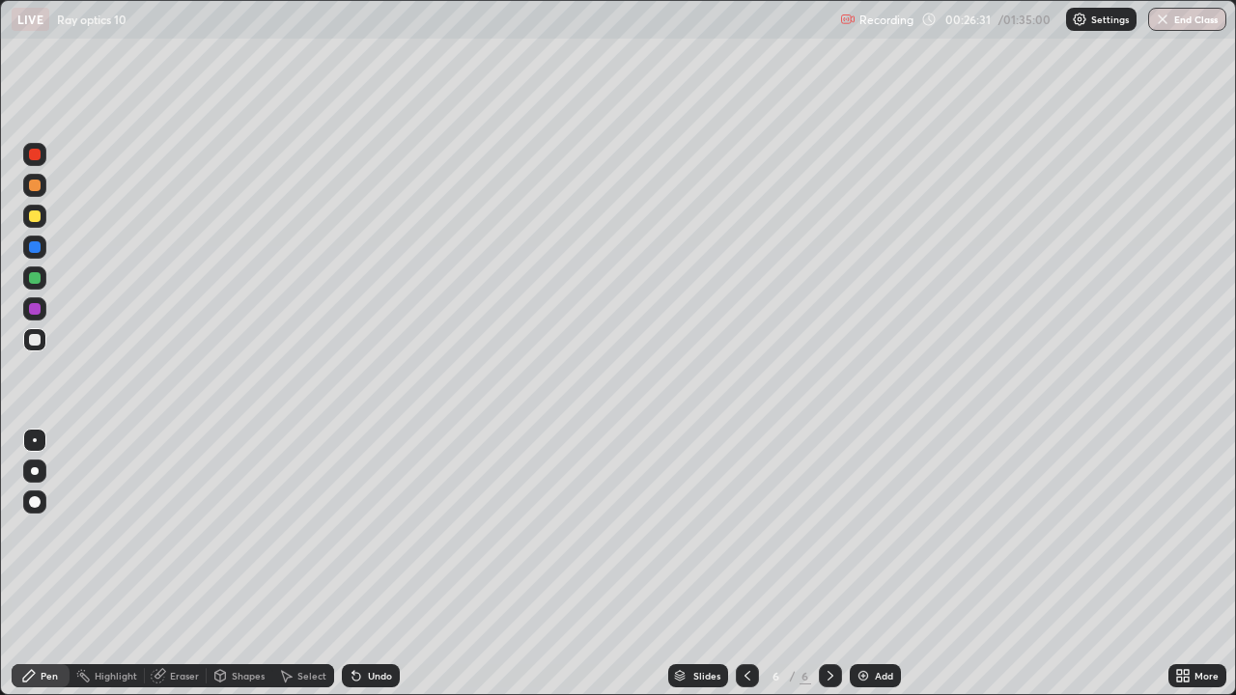
click at [182, 564] on div "Eraser" at bounding box center [184, 676] width 29 height 10
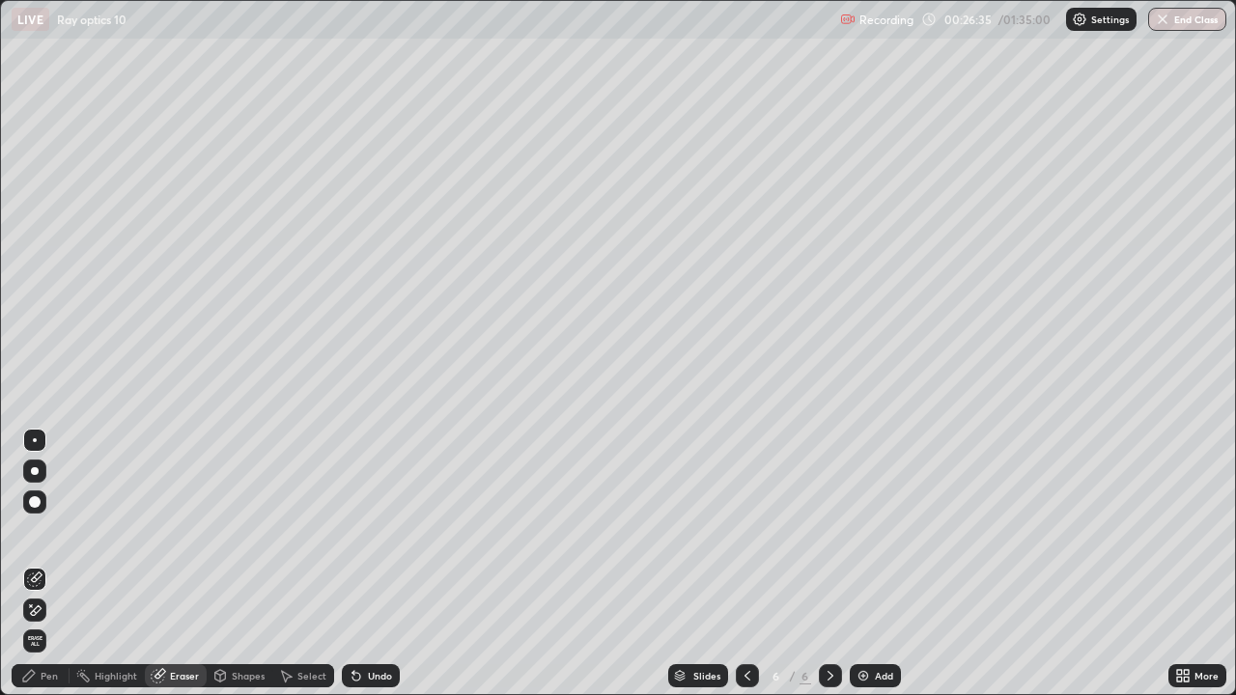
click at [249, 564] on div "Shapes" at bounding box center [248, 676] width 33 height 10
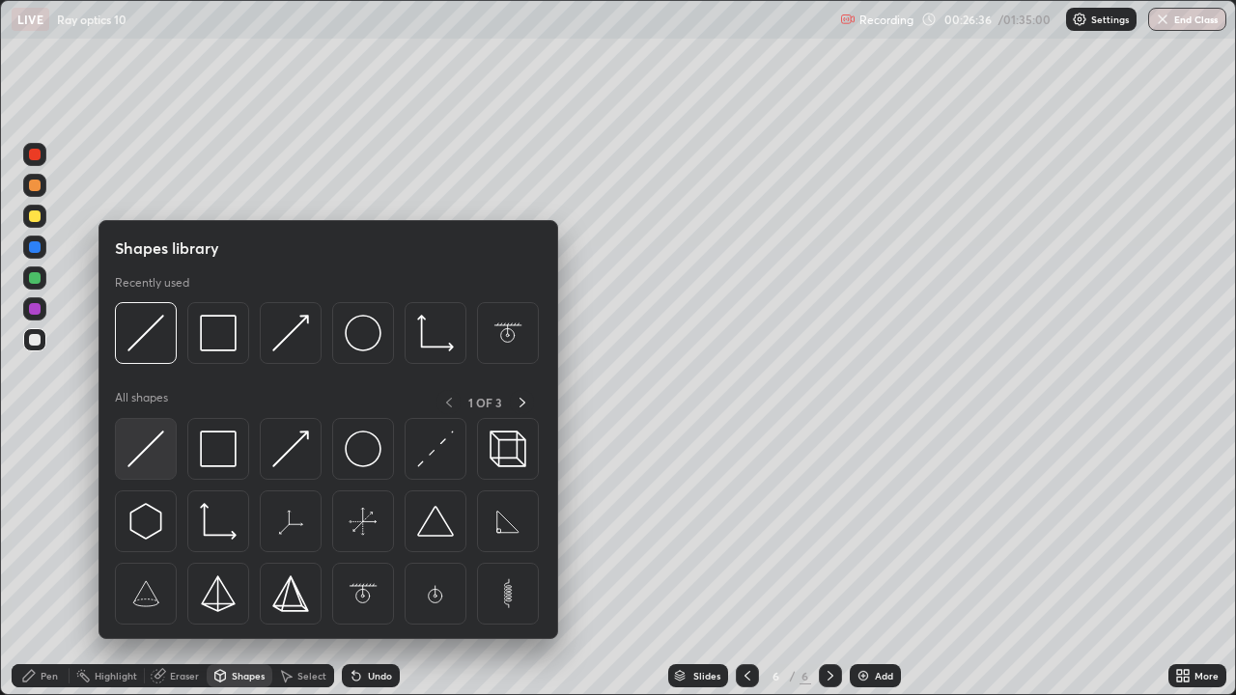
click at [151, 439] on img at bounding box center [145, 449] width 37 height 37
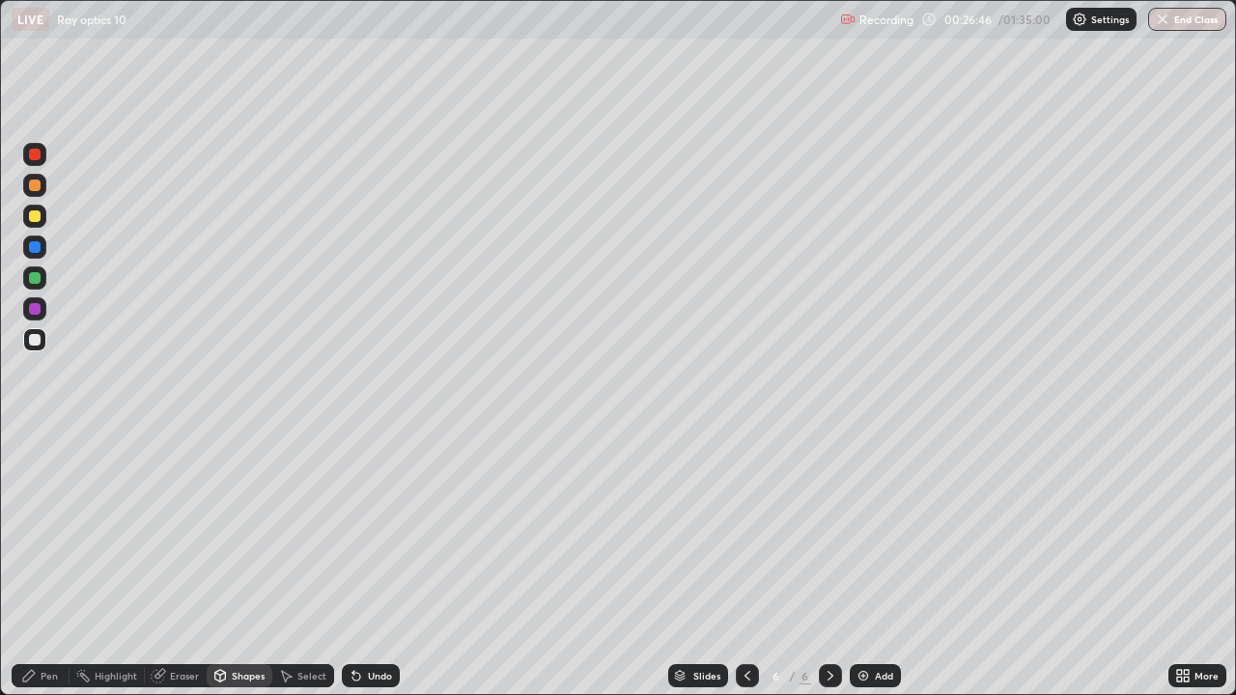
click at [37, 208] on div at bounding box center [34, 216] width 23 height 23
click at [56, 564] on div "Pen" at bounding box center [49, 676] width 17 height 10
click at [252, 564] on div "Shapes" at bounding box center [248, 676] width 33 height 10
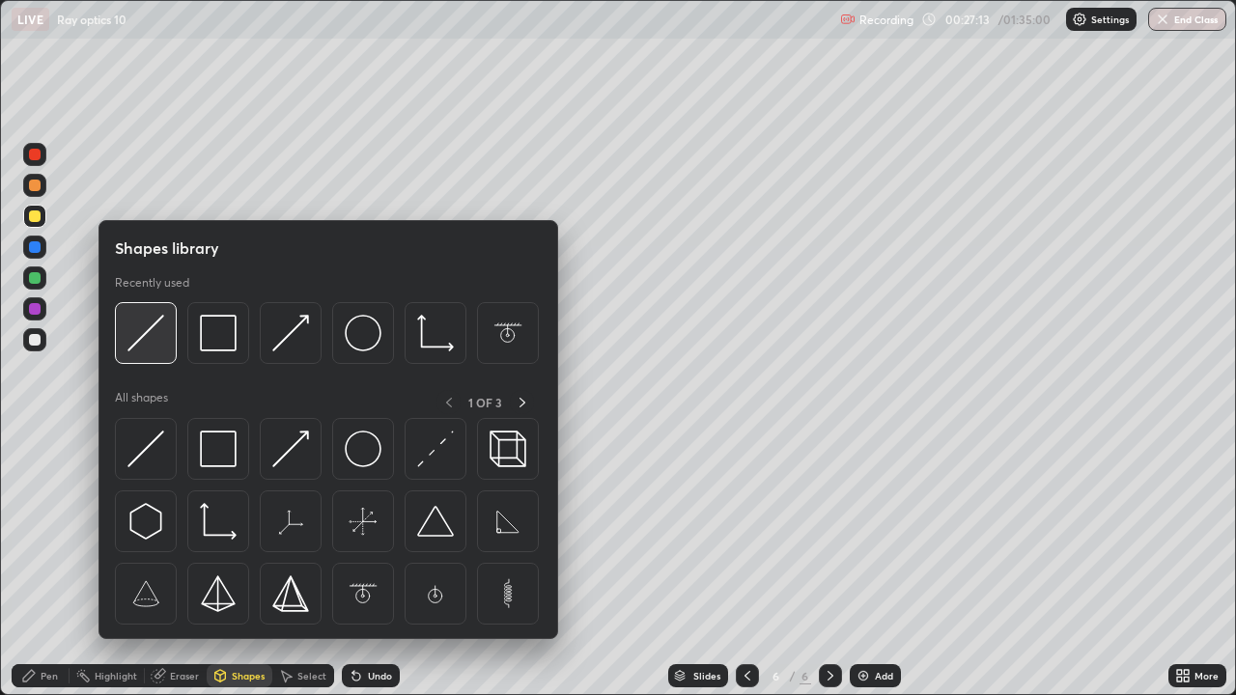
click at [152, 337] on img at bounding box center [145, 333] width 37 height 37
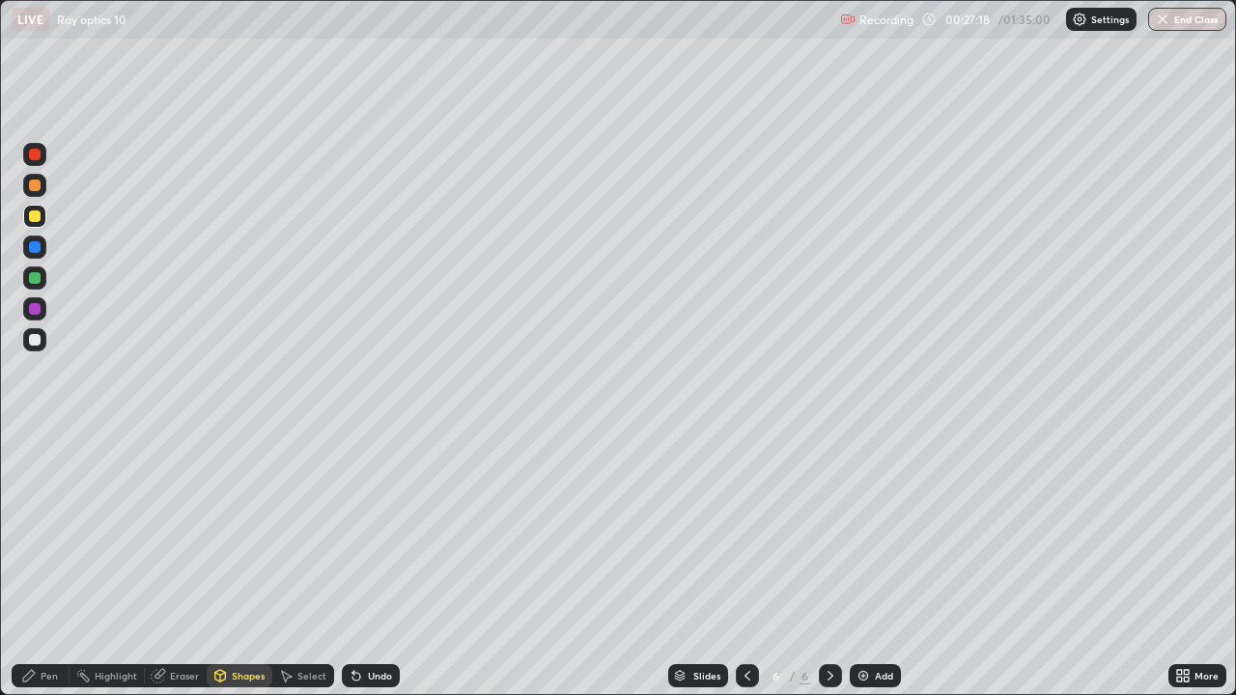
click at [54, 564] on div "Pen" at bounding box center [49, 676] width 17 height 10
click at [248, 564] on div "Shapes" at bounding box center [248, 676] width 33 height 10
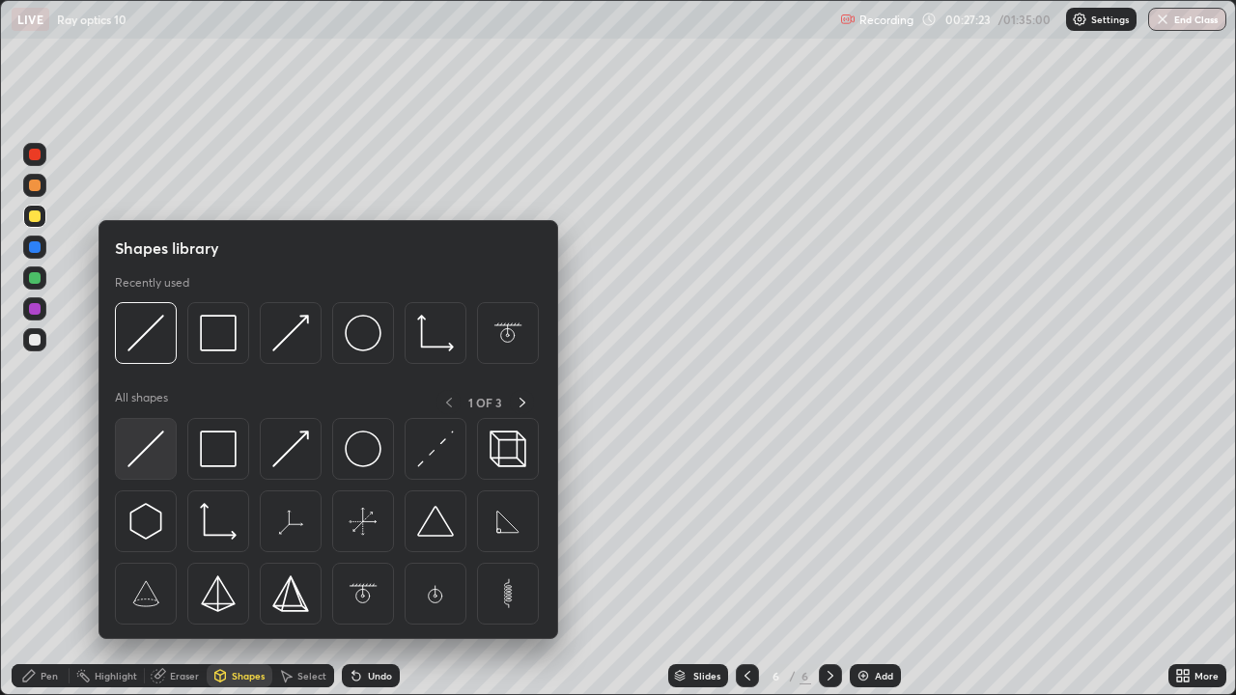
click at [156, 443] on img at bounding box center [145, 449] width 37 height 37
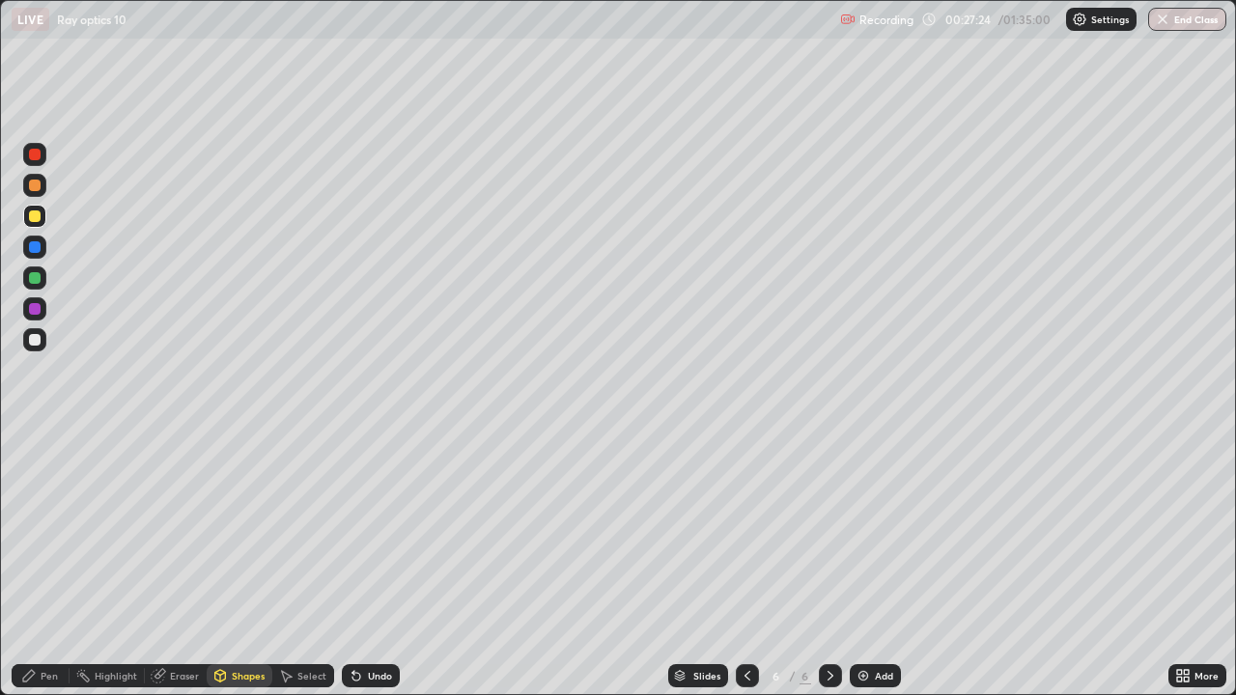
click at [38, 338] on div at bounding box center [35, 340] width 12 height 12
click at [59, 564] on div "Pen" at bounding box center [41, 676] width 58 height 23
click at [185, 564] on div "Eraser" at bounding box center [184, 676] width 29 height 10
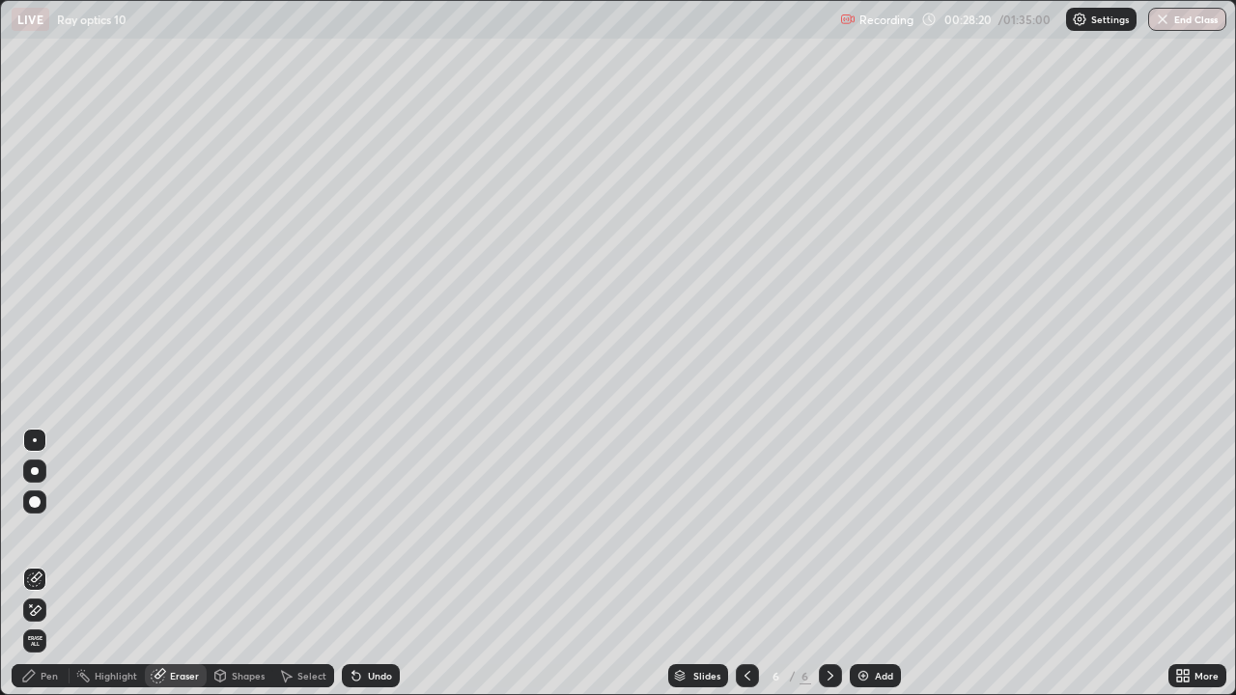
click at [55, 564] on div "Pen" at bounding box center [41, 676] width 58 height 23
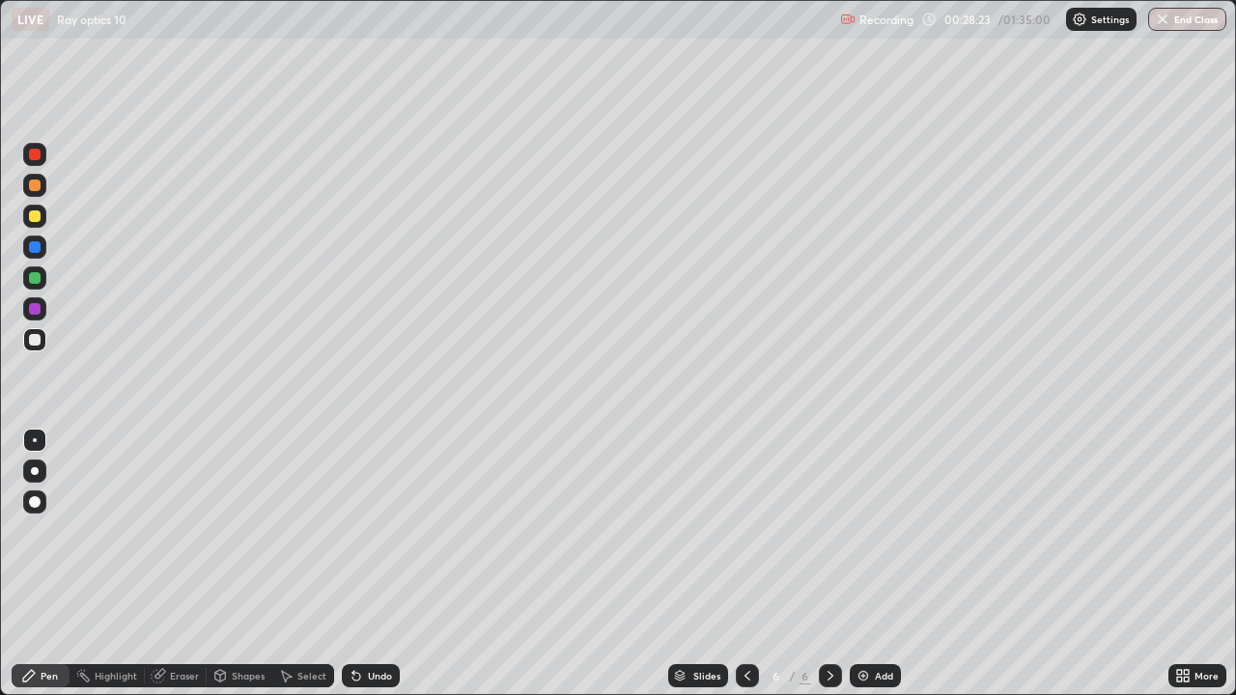
click at [42, 184] on div at bounding box center [34, 185] width 23 height 23
click at [35, 243] on div at bounding box center [35, 247] width 12 height 12
click at [122, 564] on div "Highlight" at bounding box center [116, 676] width 42 height 10
click at [857, 564] on img at bounding box center [863, 675] width 15 height 15
click at [56, 564] on div "Pen" at bounding box center [49, 676] width 17 height 10
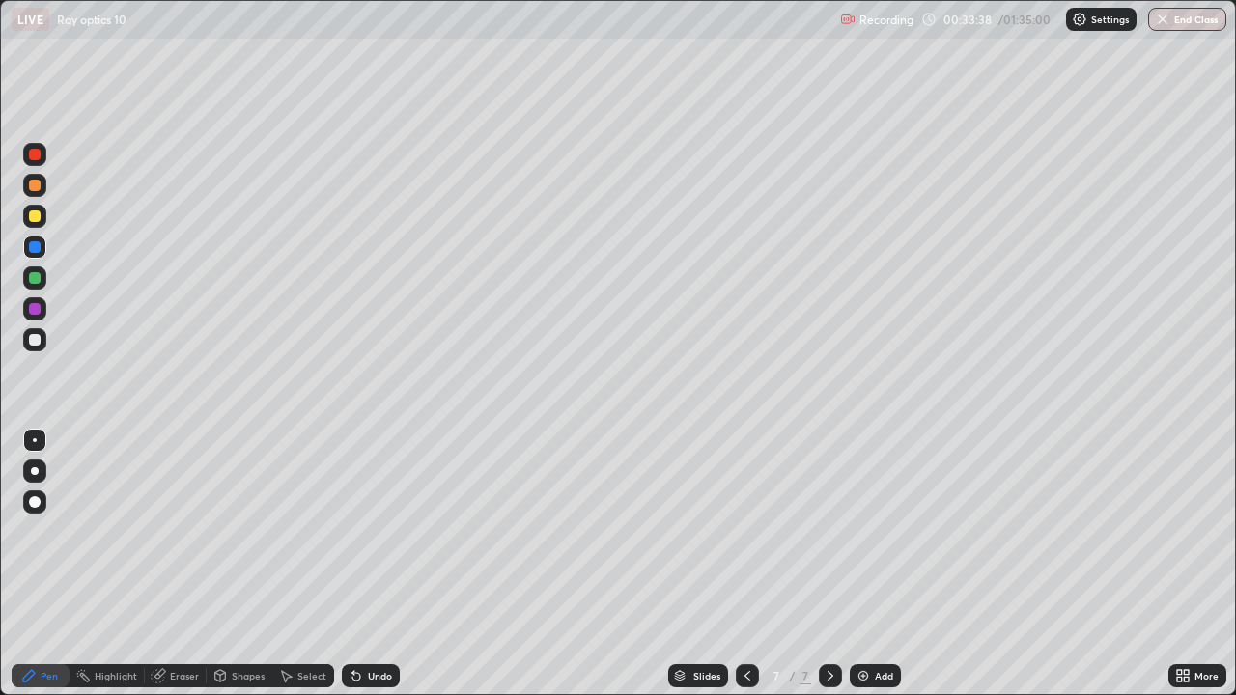
click at [34, 338] on div at bounding box center [35, 340] width 12 height 12
click at [38, 338] on div at bounding box center [35, 340] width 12 height 12
click at [253, 564] on div "Shapes" at bounding box center [248, 676] width 33 height 10
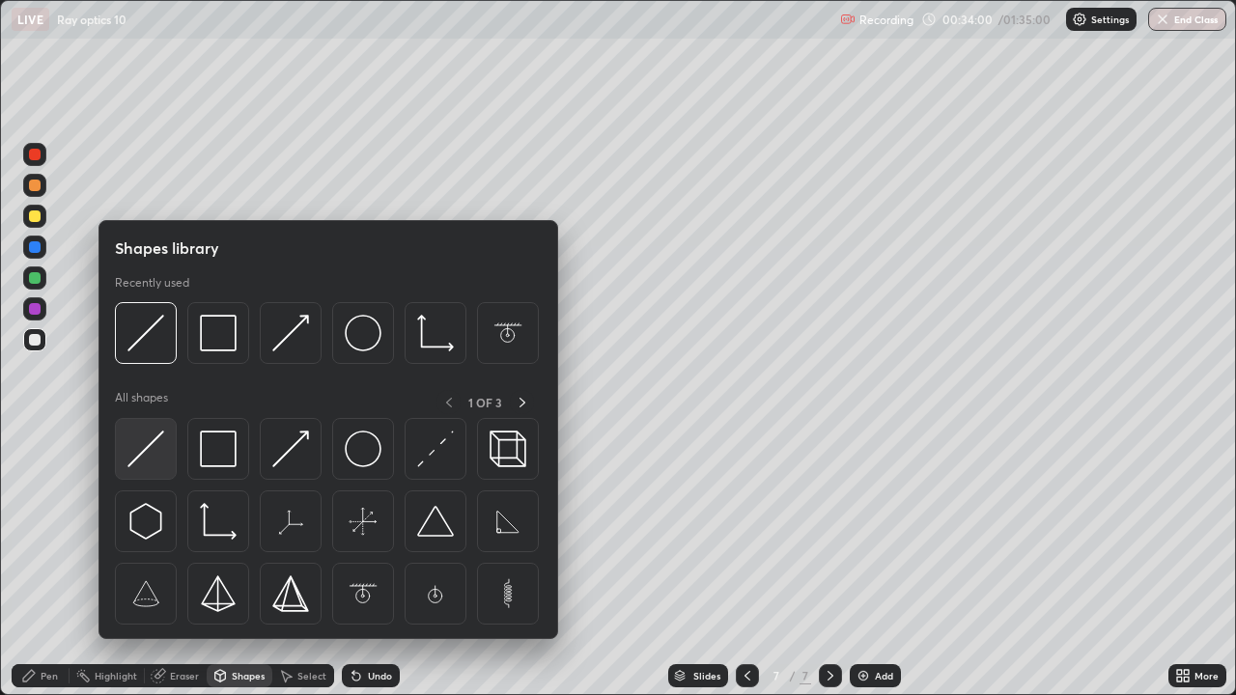
click at [142, 448] on img at bounding box center [145, 449] width 37 height 37
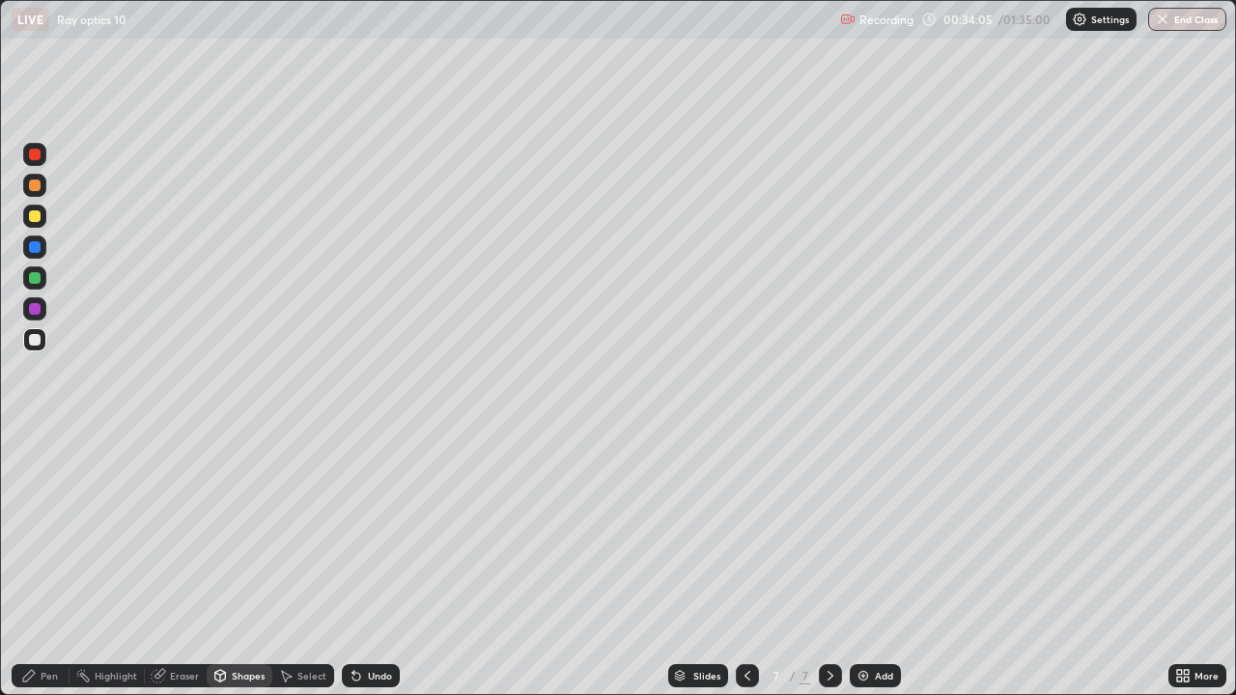
click at [60, 564] on div "Pen" at bounding box center [41, 676] width 58 height 23
click at [38, 218] on div at bounding box center [35, 217] width 12 height 12
click at [31, 308] on div at bounding box center [35, 309] width 12 height 12
click at [32, 276] on div at bounding box center [35, 278] width 12 height 12
click at [184, 564] on div "Eraser" at bounding box center [184, 676] width 29 height 10
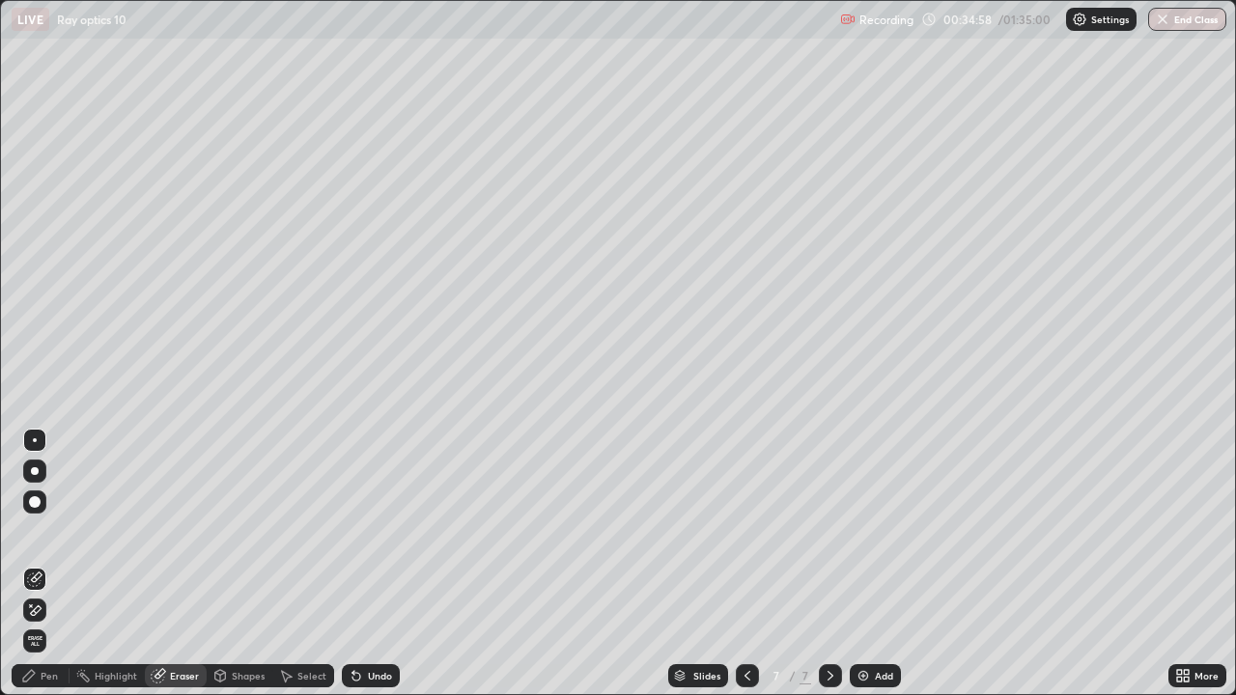
click at [244, 564] on div "Shapes" at bounding box center [248, 676] width 33 height 10
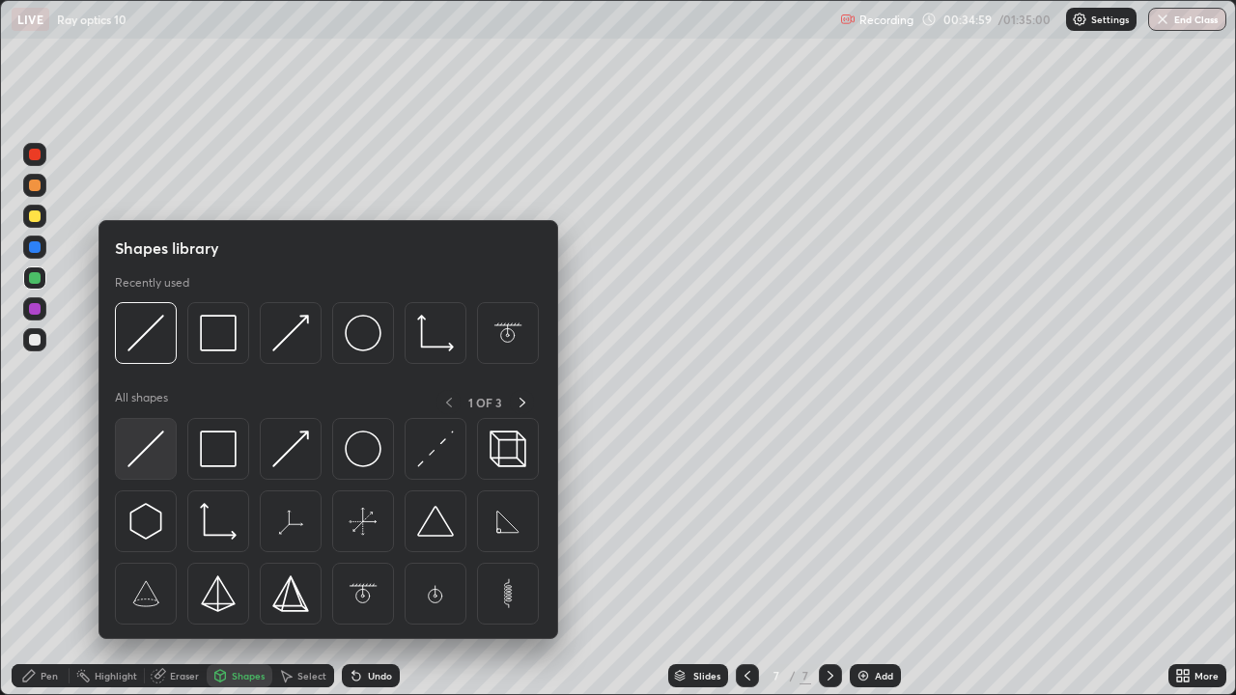
click at [136, 453] on img at bounding box center [145, 449] width 37 height 37
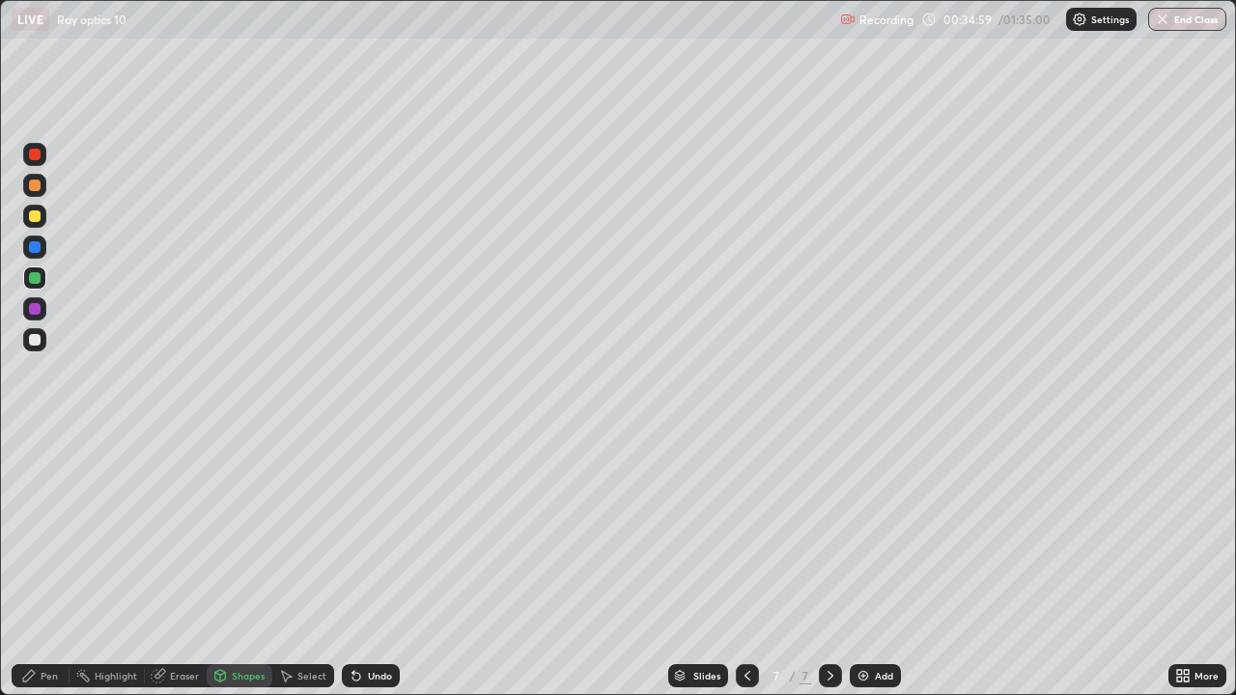
click at [33, 340] on div at bounding box center [35, 340] width 12 height 12
click at [57, 564] on div "Pen" at bounding box center [41, 676] width 58 height 23
click at [744, 564] on icon at bounding box center [747, 675] width 15 height 15
click at [828, 564] on div at bounding box center [830, 676] width 23 height 23
click at [32, 278] on div at bounding box center [35, 278] width 12 height 12
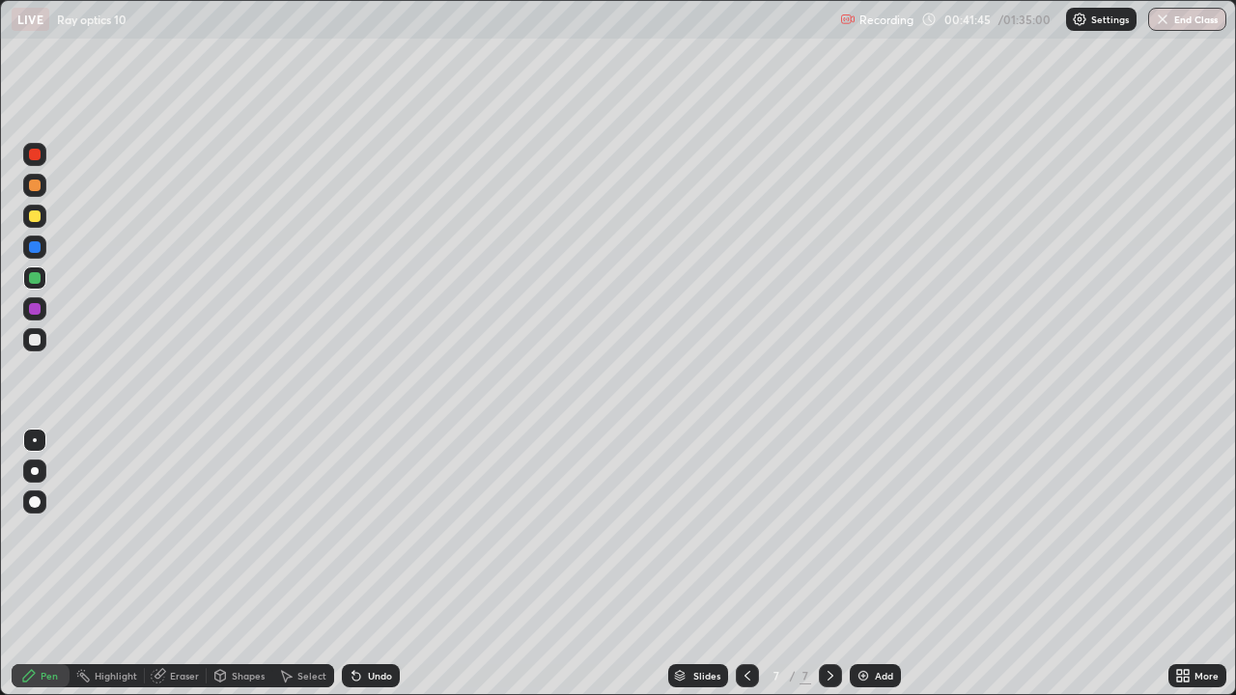
click at [33, 340] on div at bounding box center [35, 340] width 12 height 12
click at [864, 564] on img at bounding box center [863, 675] width 15 height 15
click at [189, 564] on div "Eraser" at bounding box center [184, 676] width 29 height 10
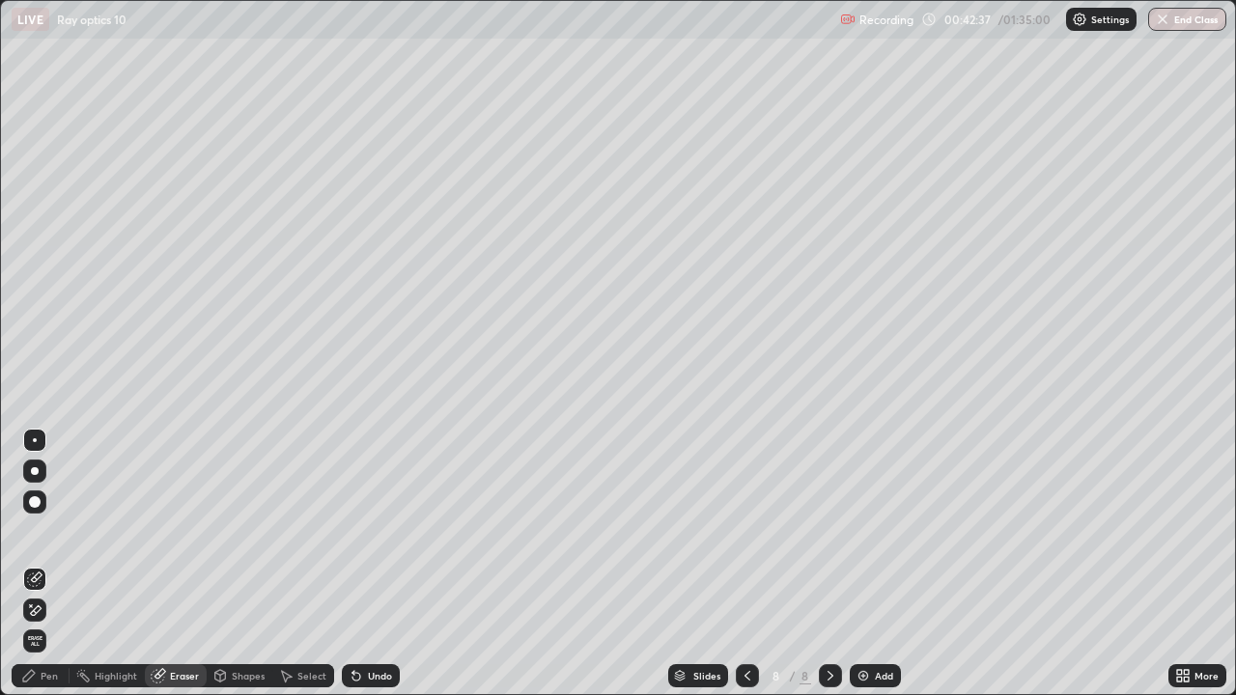
click at [57, 564] on div "Pen" at bounding box center [49, 676] width 17 height 10
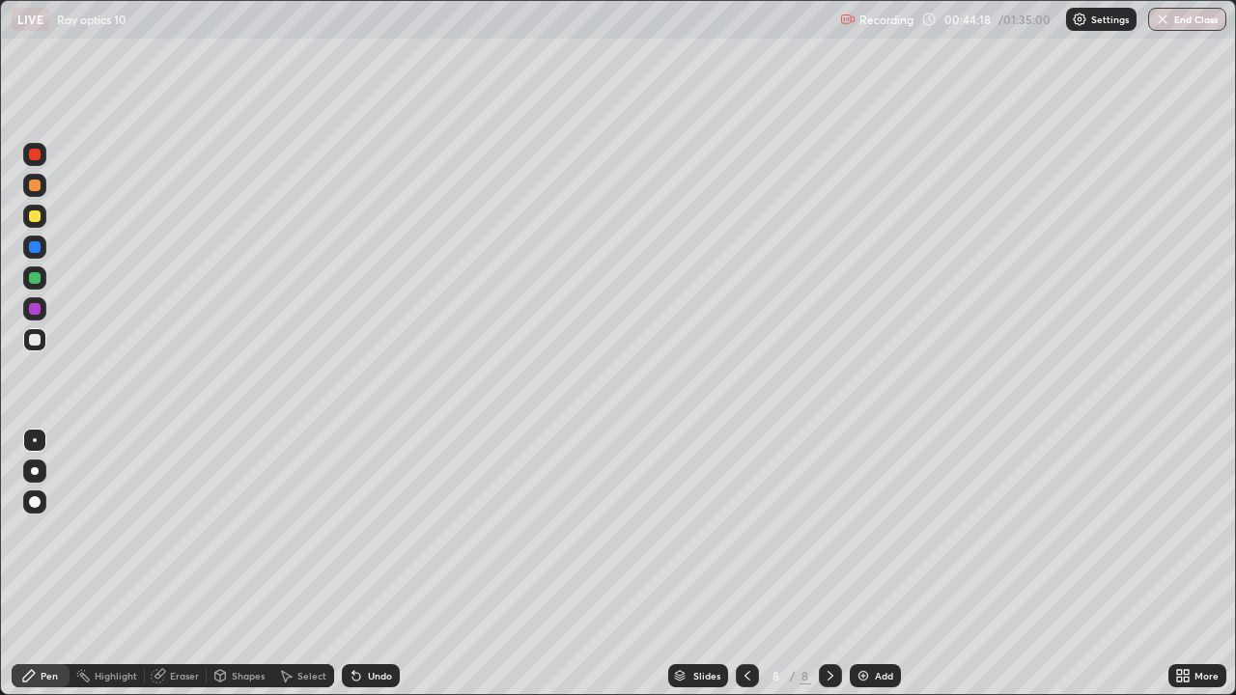
click at [34, 277] on div at bounding box center [35, 278] width 12 height 12
click at [241, 564] on div "Shapes" at bounding box center [248, 676] width 33 height 10
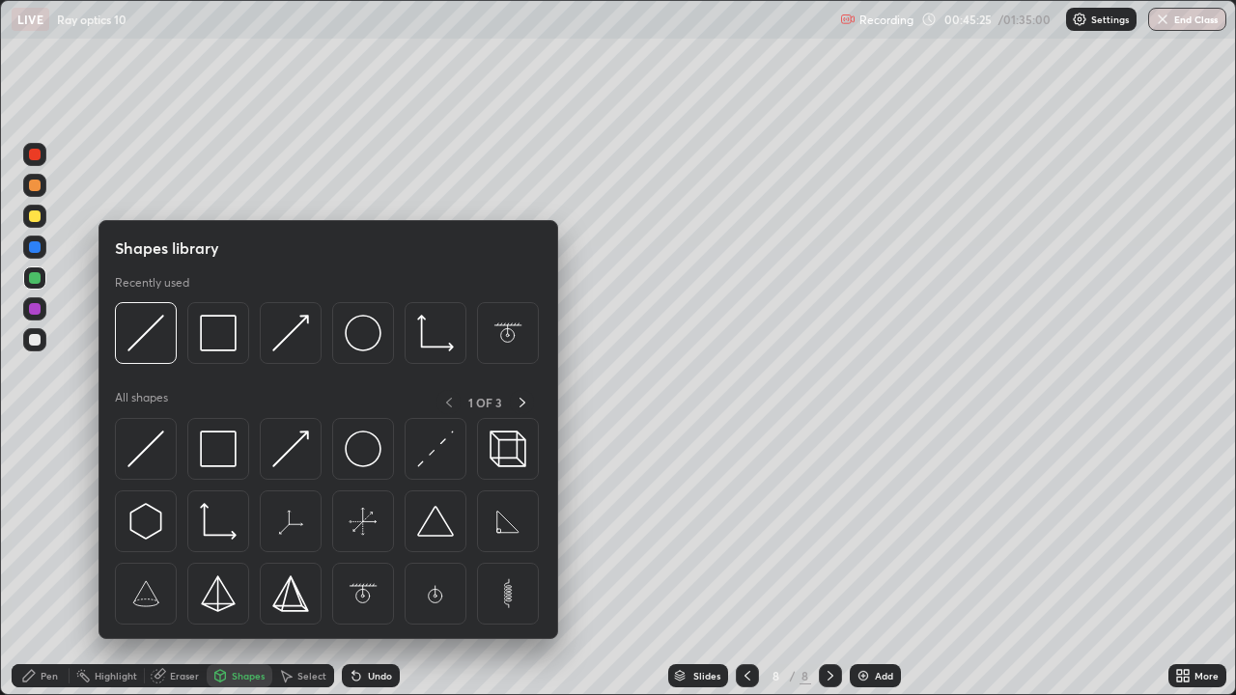
click at [146, 449] on img at bounding box center [145, 449] width 37 height 37
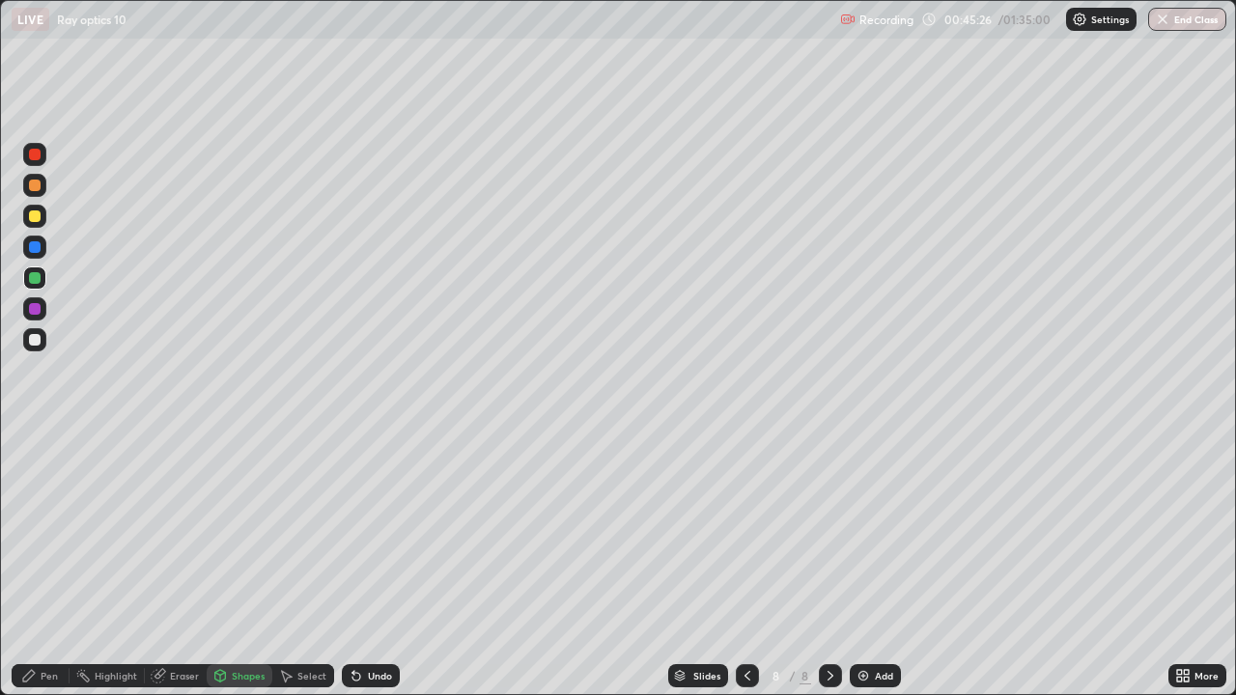
click at [32, 347] on div at bounding box center [34, 339] width 23 height 23
click at [51, 564] on div "Pen" at bounding box center [49, 676] width 17 height 10
click at [187, 564] on div "Eraser" at bounding box center [184, 676] width 29 height 10
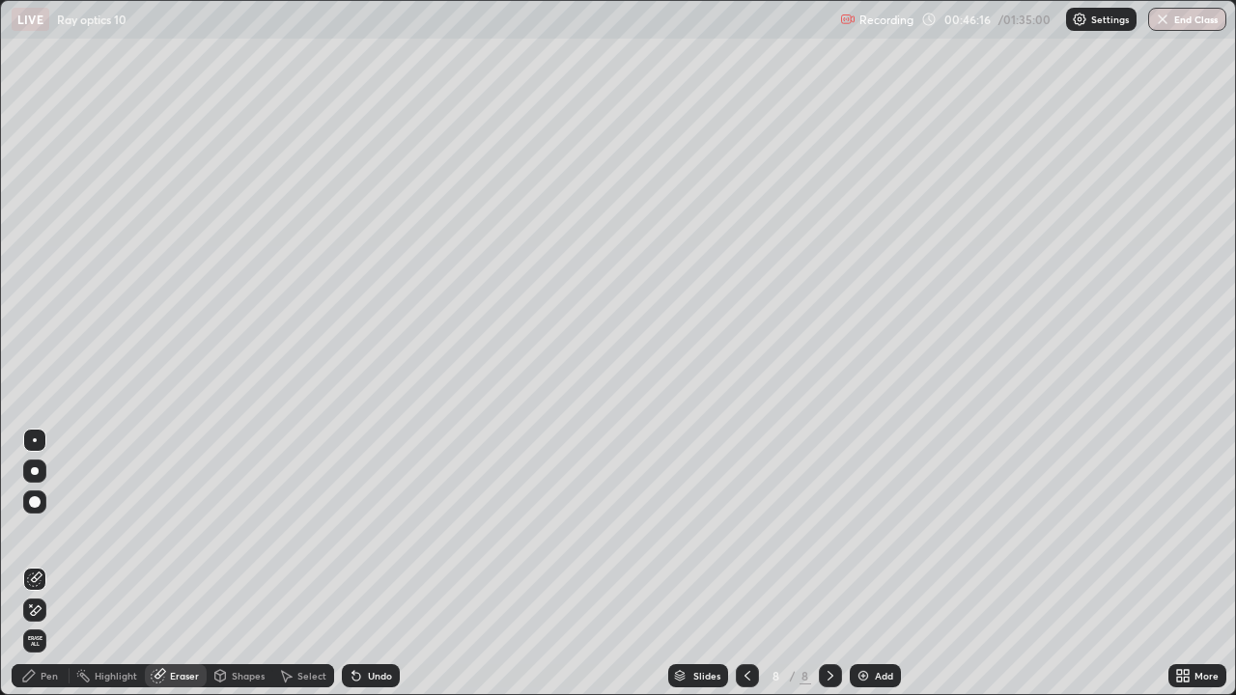
click at [54, 564] on div "Pen" at bounding box center [49, 676] width 17 height 10
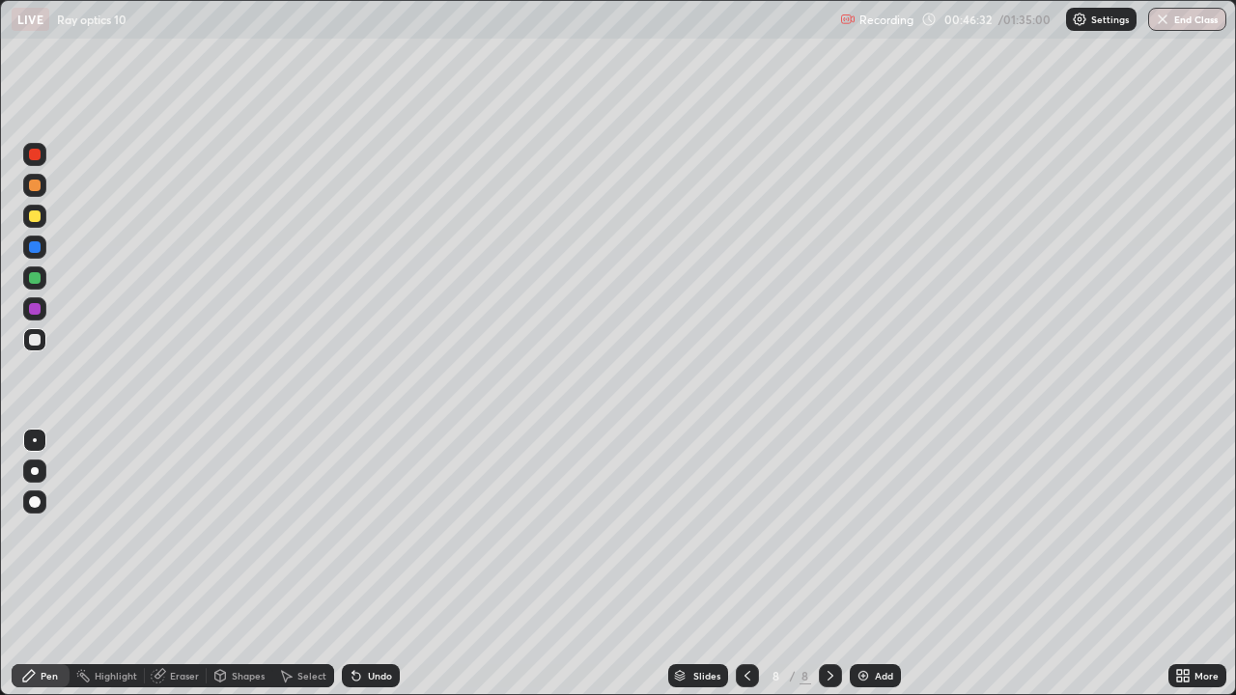
click at [184, 564] on div "Eraser" at bounding box center [184, 676] width 29 height 10
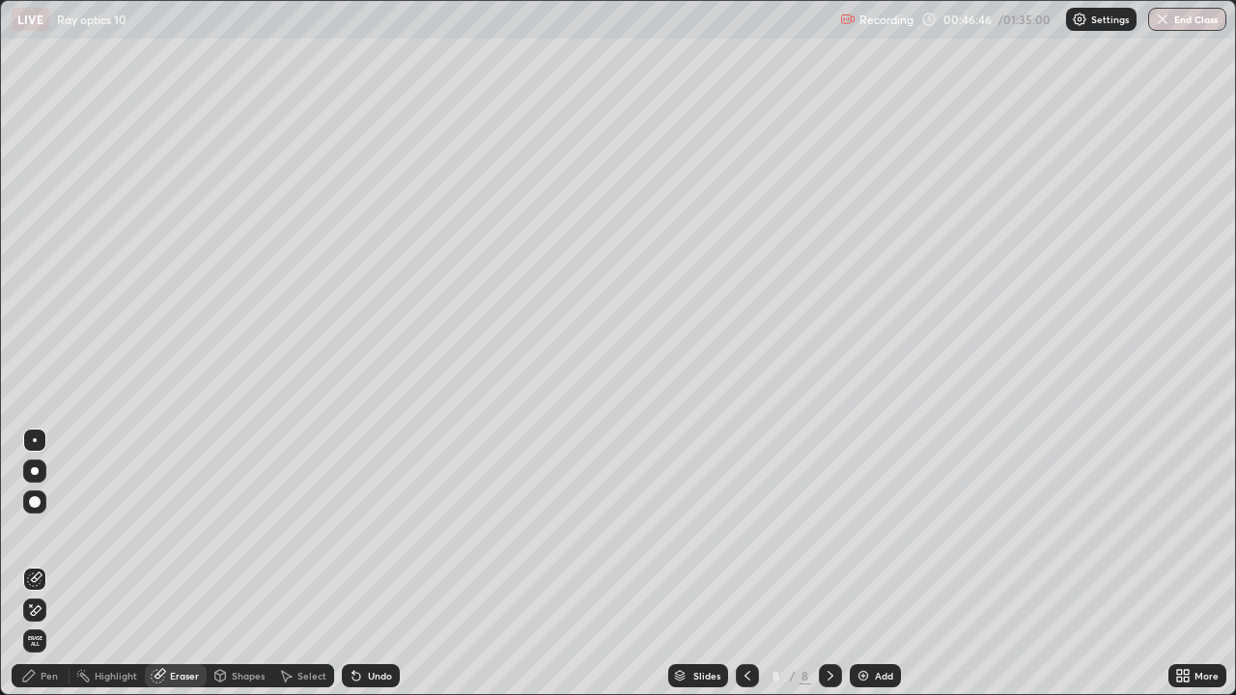
click at [51, 564] on div "Pen" at bounding box center [49, 676] width 17 height 10
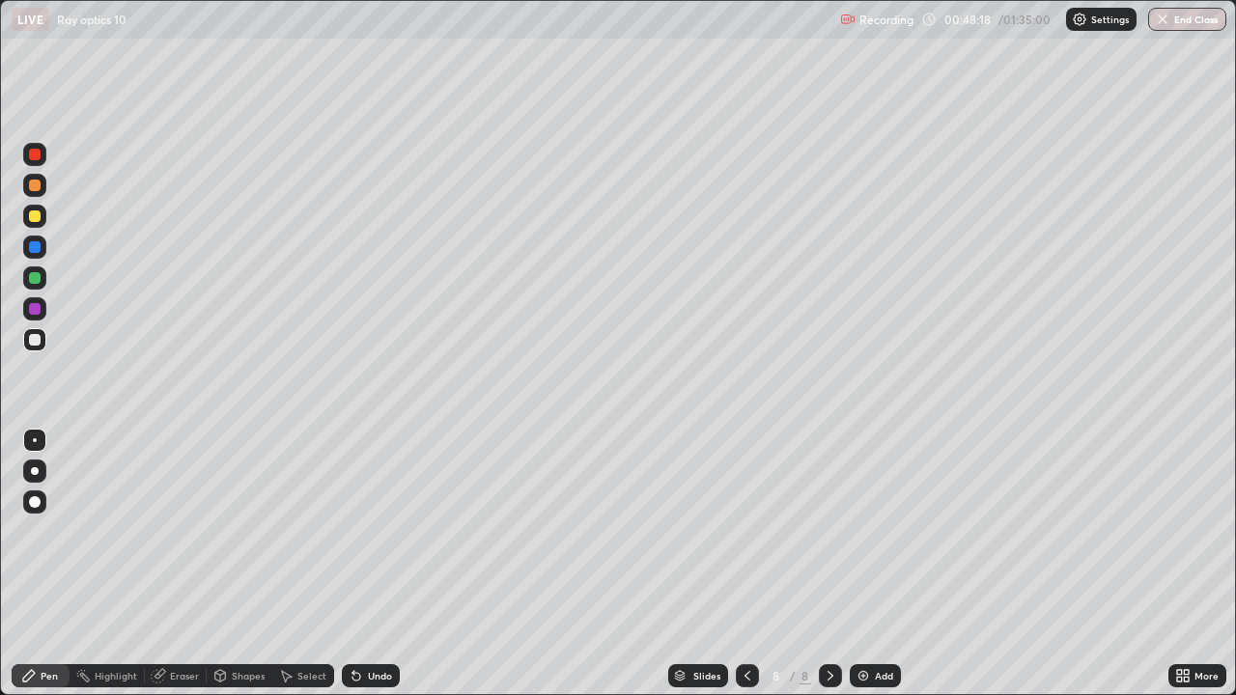
click at [860, 564] on img at bounding box center [863, 675] width 15 height 15
click at [32, 217] on div at bounding box center [35, 217] width 12 height 12
click at [35, 339] on div at bounding box center [35, 340] width 12 height 12
click at [186, 564] on div "Eraser" at bounding box center [184, 676] width 29 height 10
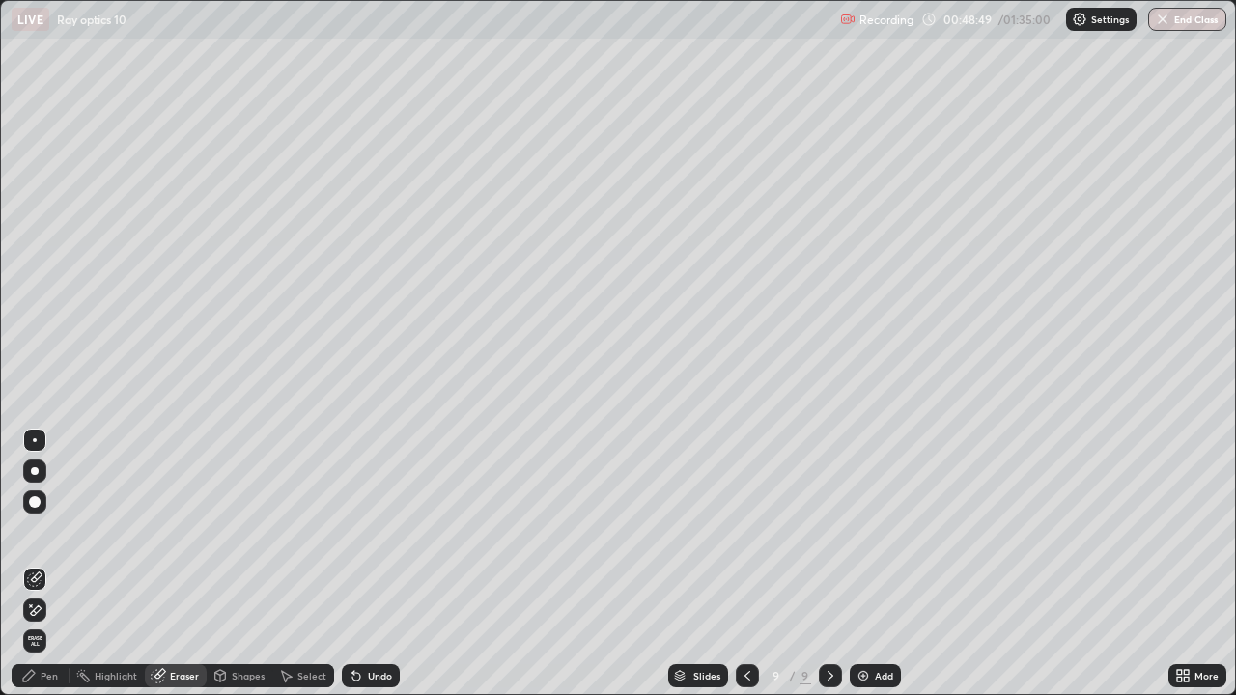
click at [49, 564] on div "Pen" at bounding box center [49, 676] width 17 height 10
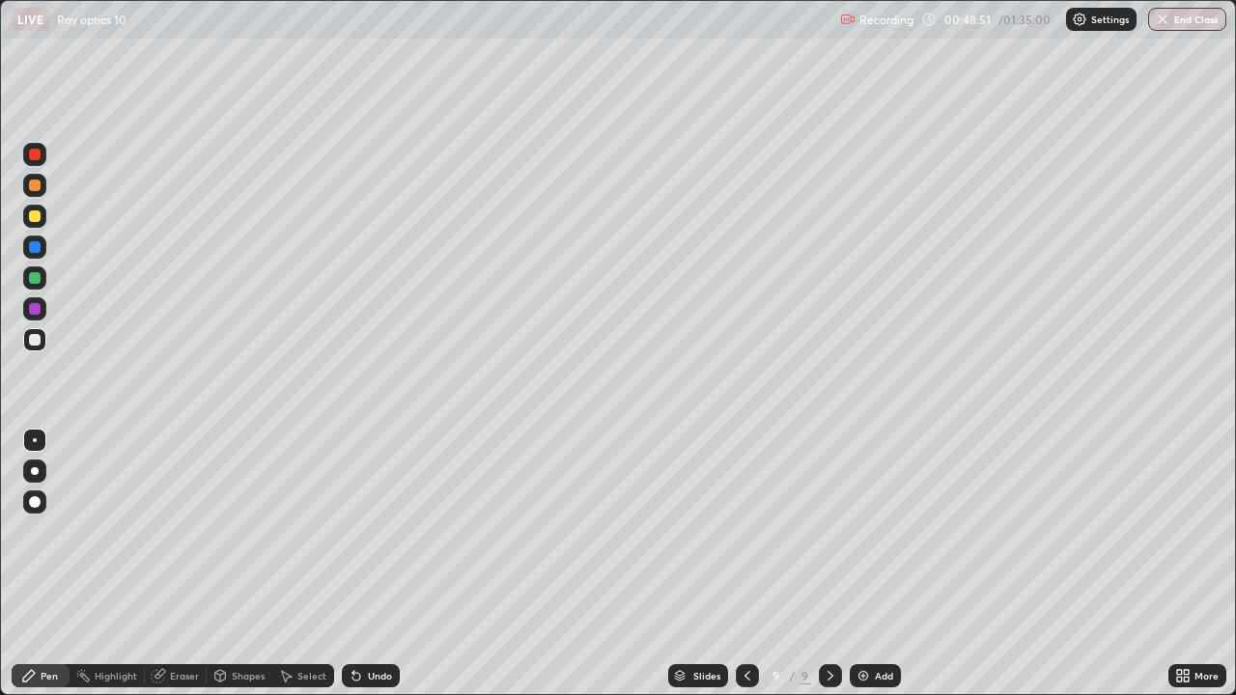
click at [249, 564] on div "Shapes" at bounding box center [248, 676] width 33 height 10
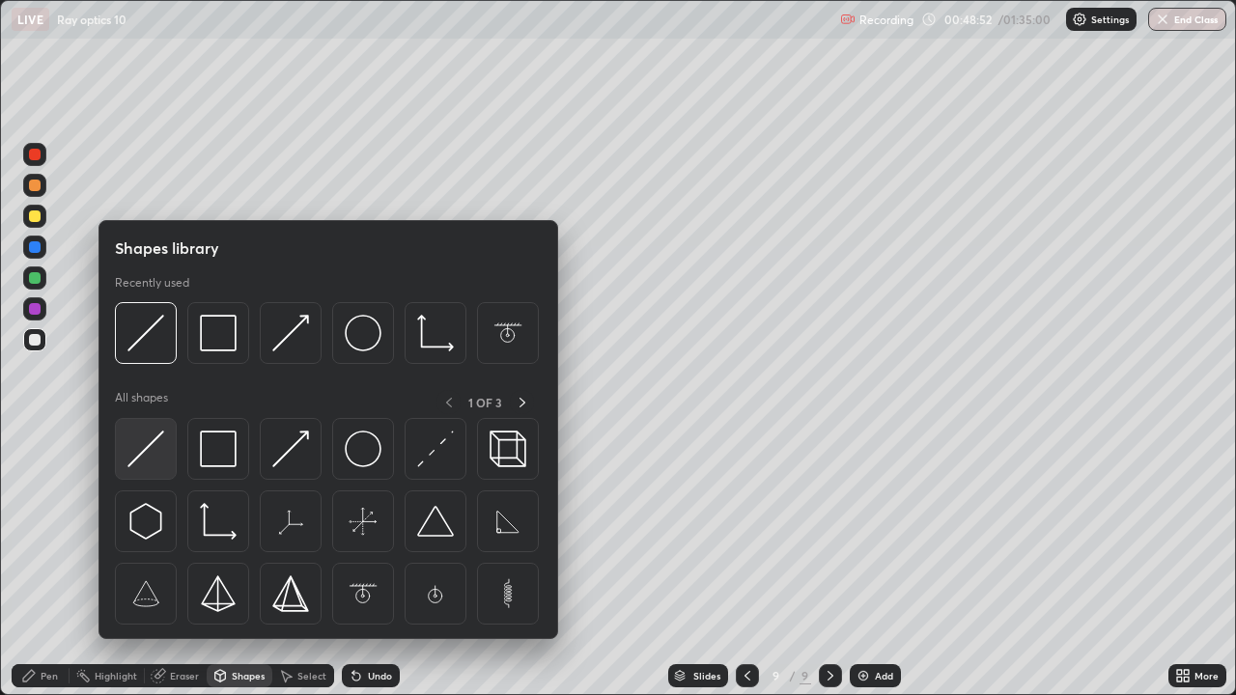
click at [151, 443] on img at bounding box center [145, 449] width 37 height 37
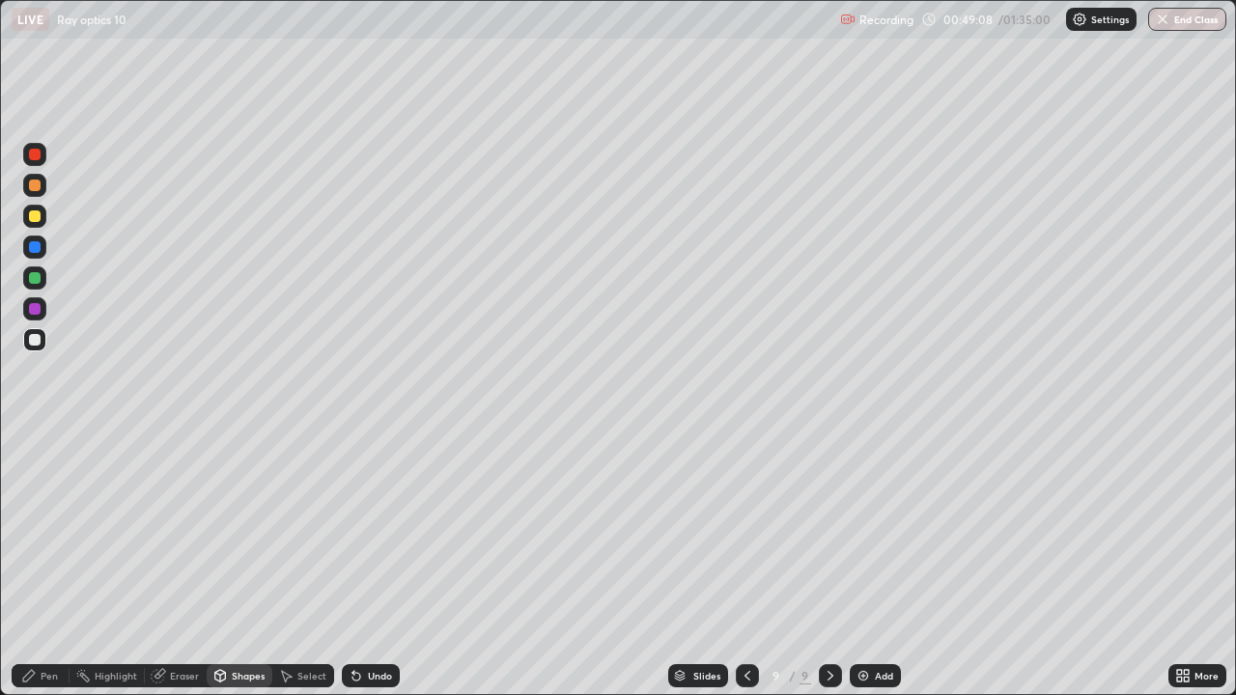
click at [35, 309] on div at bounding box center [35, 309] width 12 height 12
click at [56, 564] on div "Pen" at bounding box center [49, 676] width 17 height 10
click at [36, 220] on div at bounding box center [35, 217] width 12 height 12
click at [39, 339] on div at bounding box center [35, 340] width 12 height 12
click at [35, 153] on div at bounding box center [35, 155] width 12 height 12
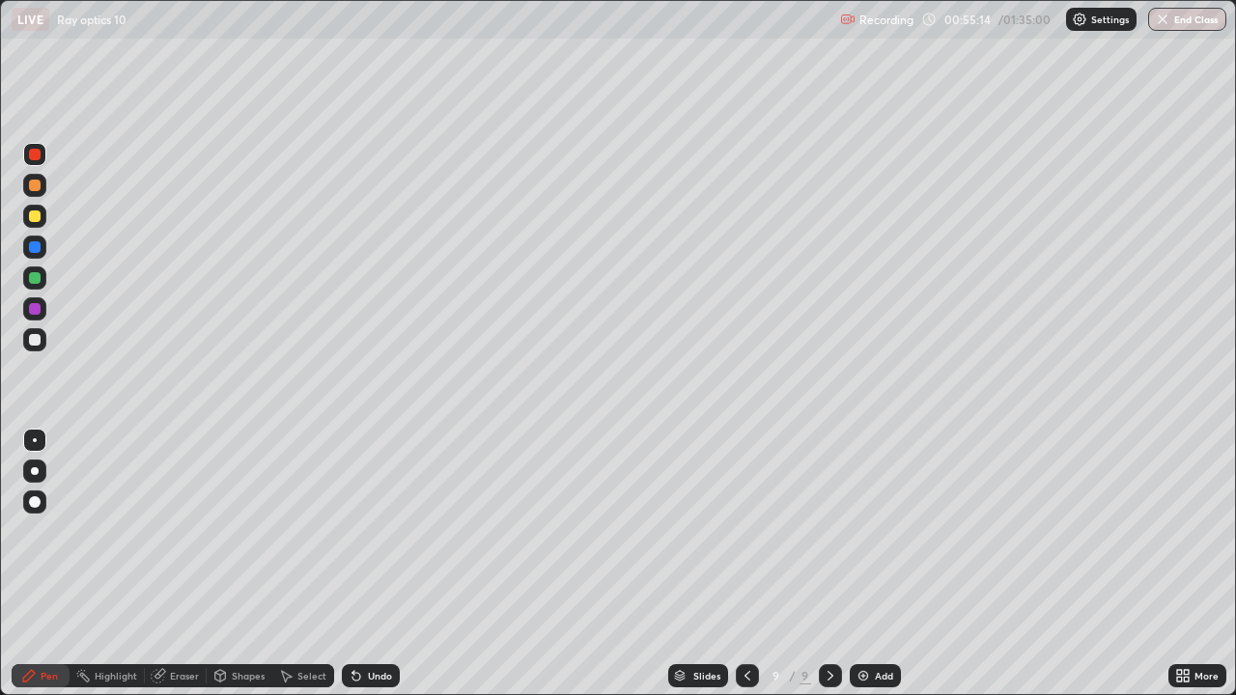
click at [30, 334] on div at bounding box center [34, 339] width 23 height 23
click at [250, 564] on div "Shapes" at bounding box center [248, 676] width 33 height 10
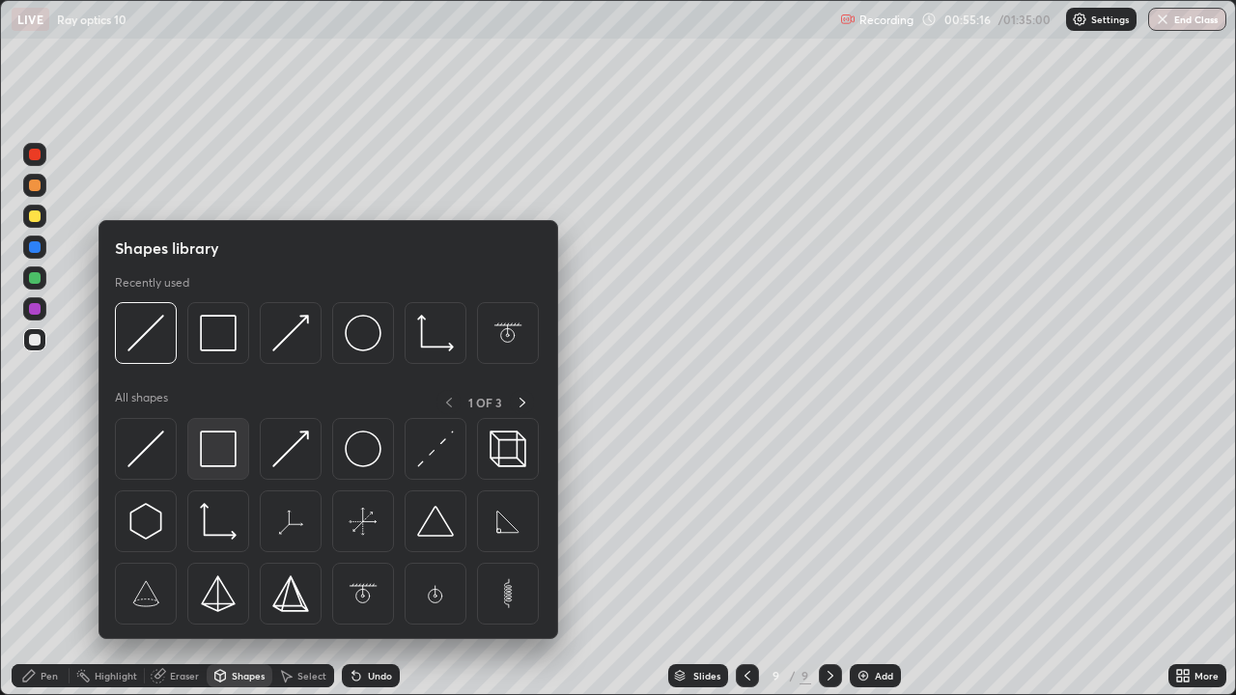
click at [211, 449] on img at bounding box center [218, 449] width 37 height 37
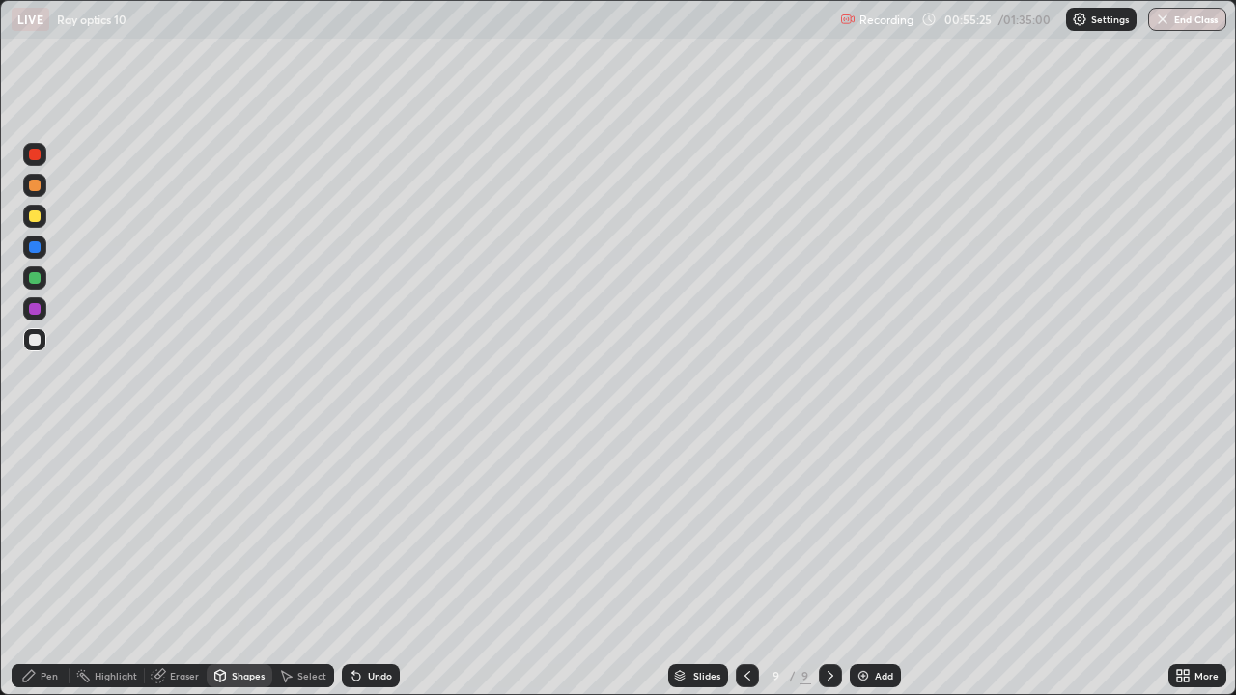
click at [191, 564] on div "Eraser" at bounding box center [184, 676] width 29 height 10
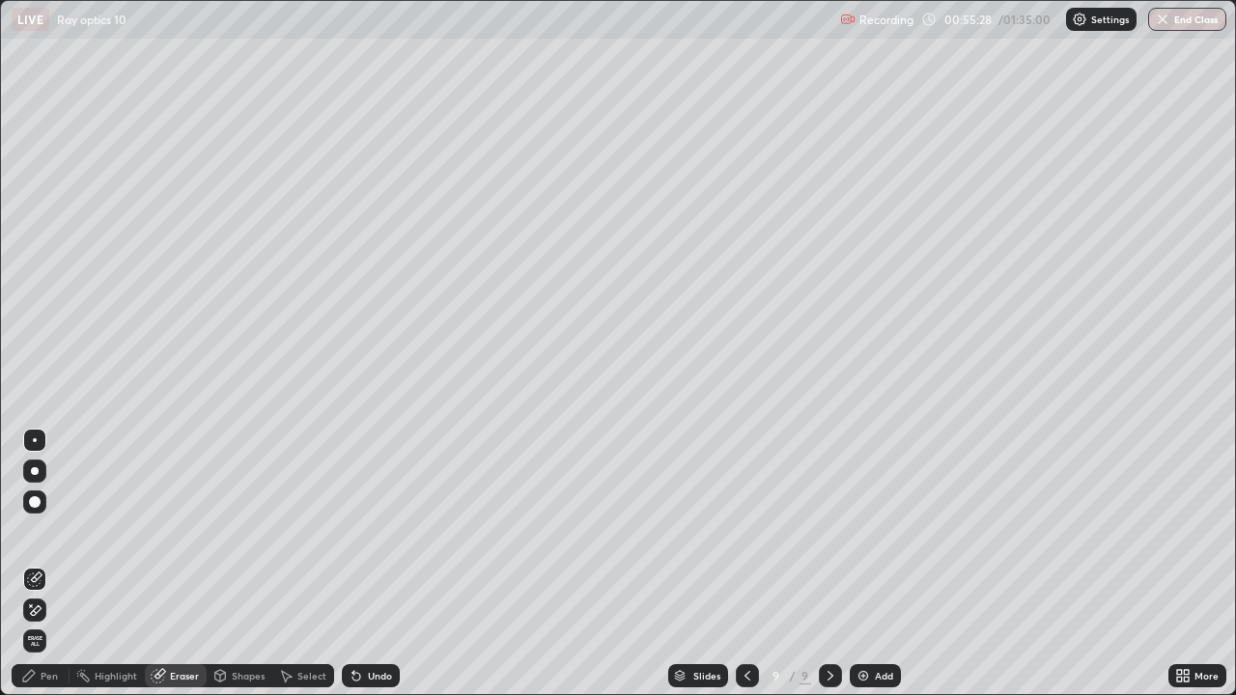
click at [54, 564] on div "Pen" at bounding box center [49, 676] width 17 height 10
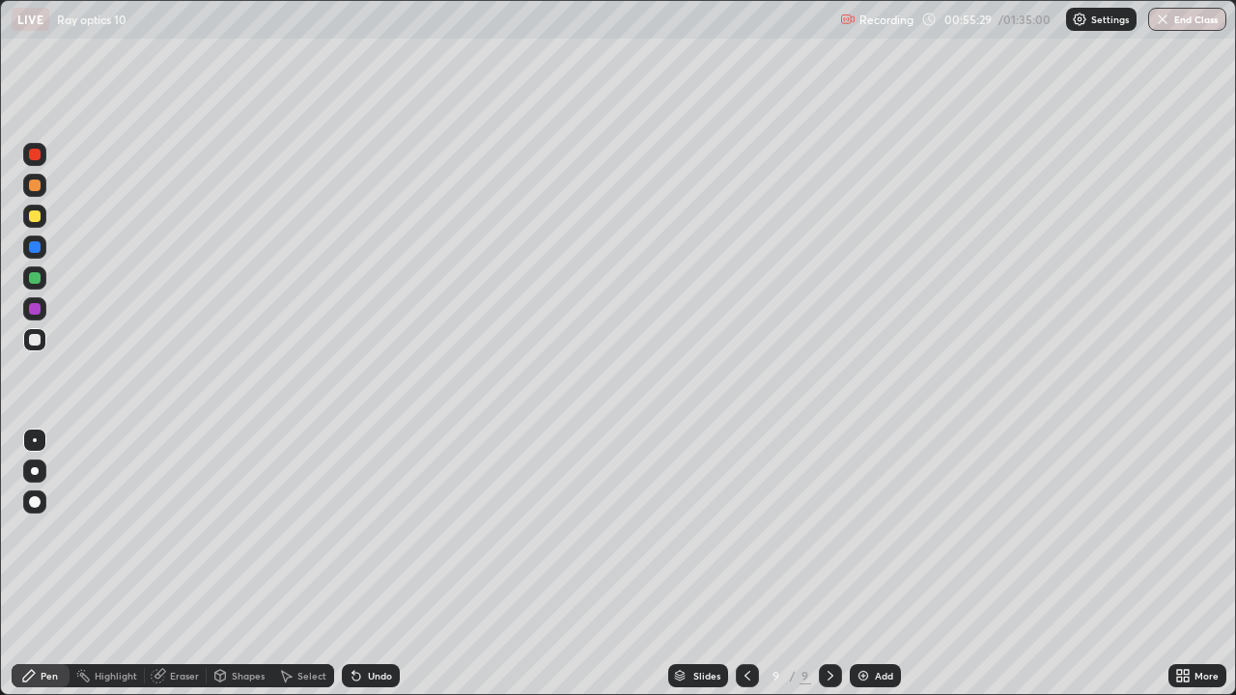
click at [32, 274] on div at bounding box center [35, 278] width 12 height 12
click at [49, 564] on div "Pen" at bounding box center [49, 676] width 17 height 10
click at [34, 307] on div at bounding box center [35, 309] width 12 height 12
click at [243, 564] on div "Shapes" at bounding box center [248, 676] width 33 height 10
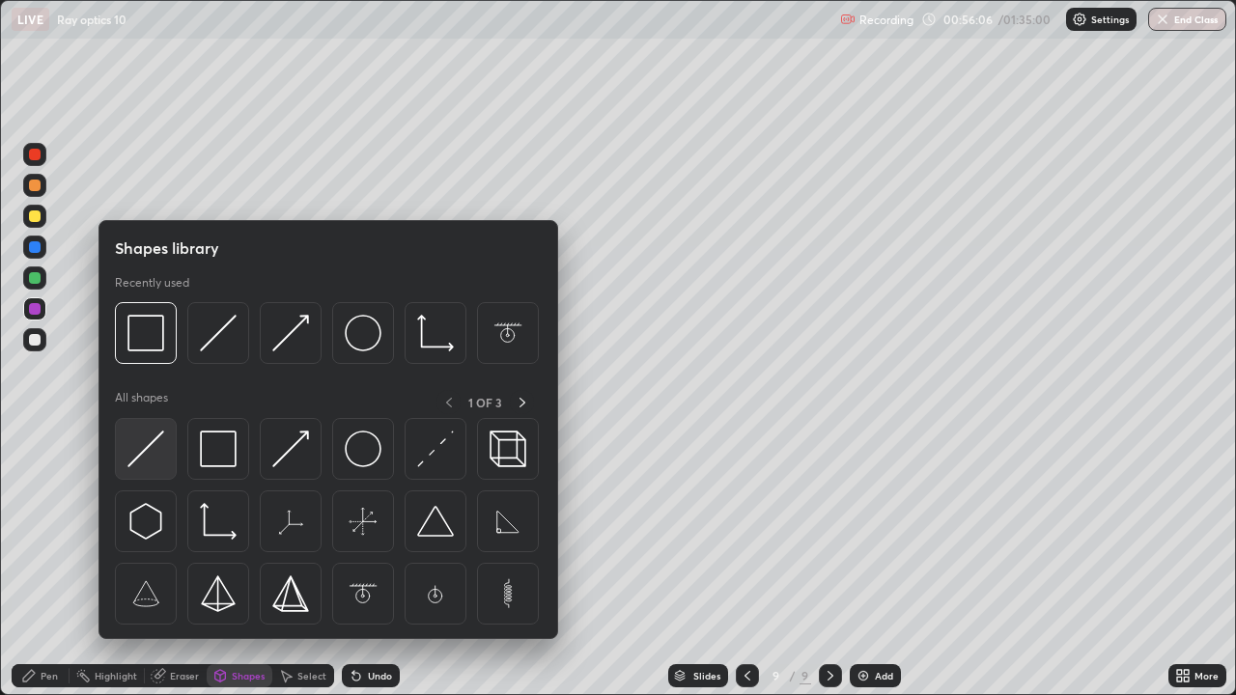
click at [143, 448] on img at bounding box center [145, 449] width 37 height 37
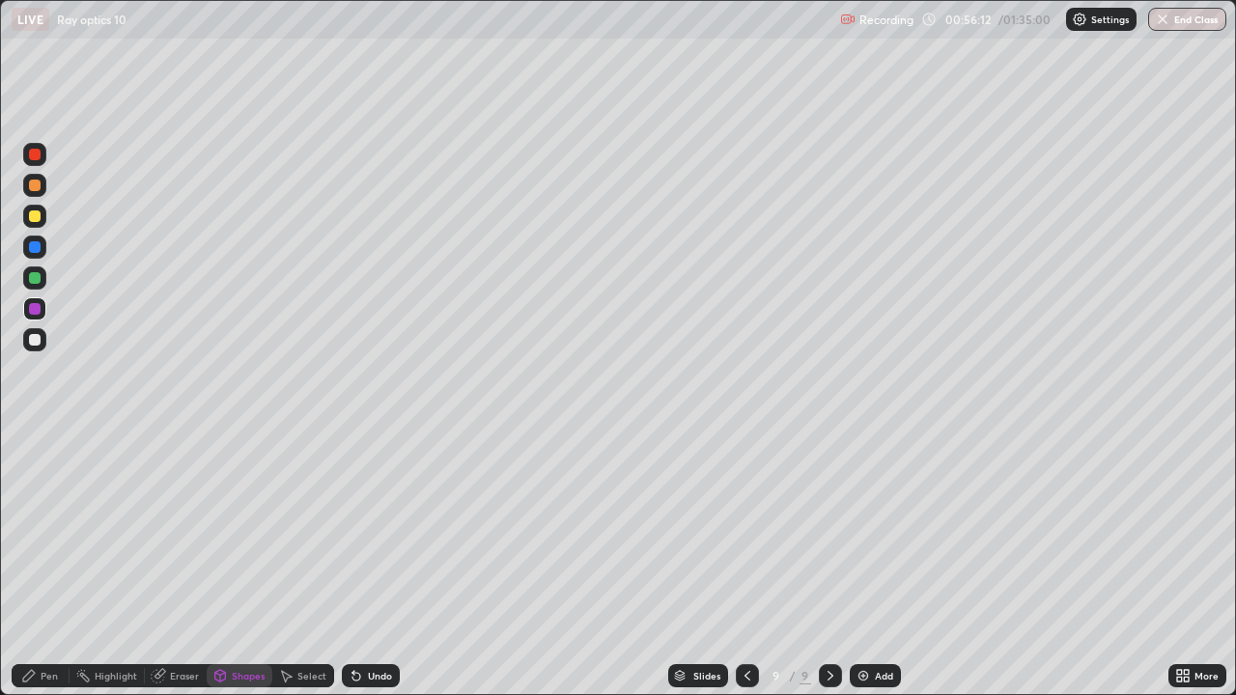
click at [55, 564] on div "Pen" at bounding box center [49, 676] width 17 height 10
click at [40, 495] on div at bounding box center [34, 502] width 23 height 23
click at [38, 311] on div at bounding box center [35, 309] width 12 height 12
click at [38, 217] on div at bounding box center [35, 217] width 12 height 12
click at [246, 564] on div "Shapes" at bounding box center [248, 676] width 33 height 10
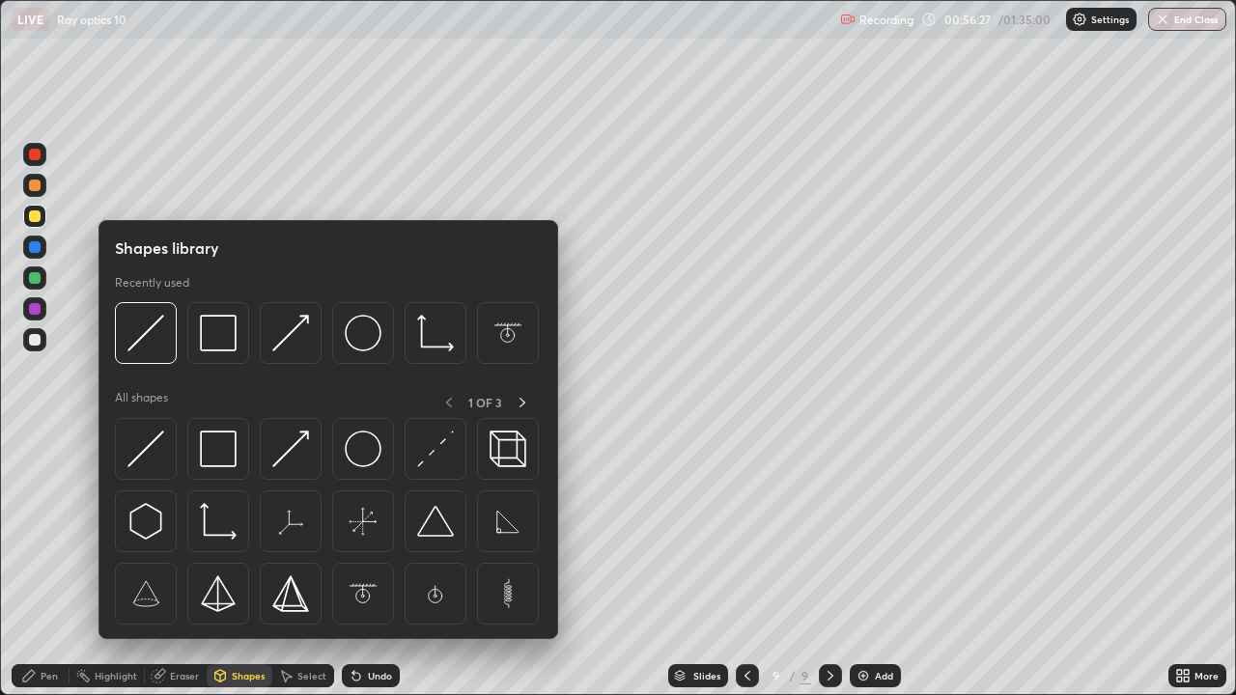
click at [151, 442] on img at bounding box center [145, 449] width 37 height 37
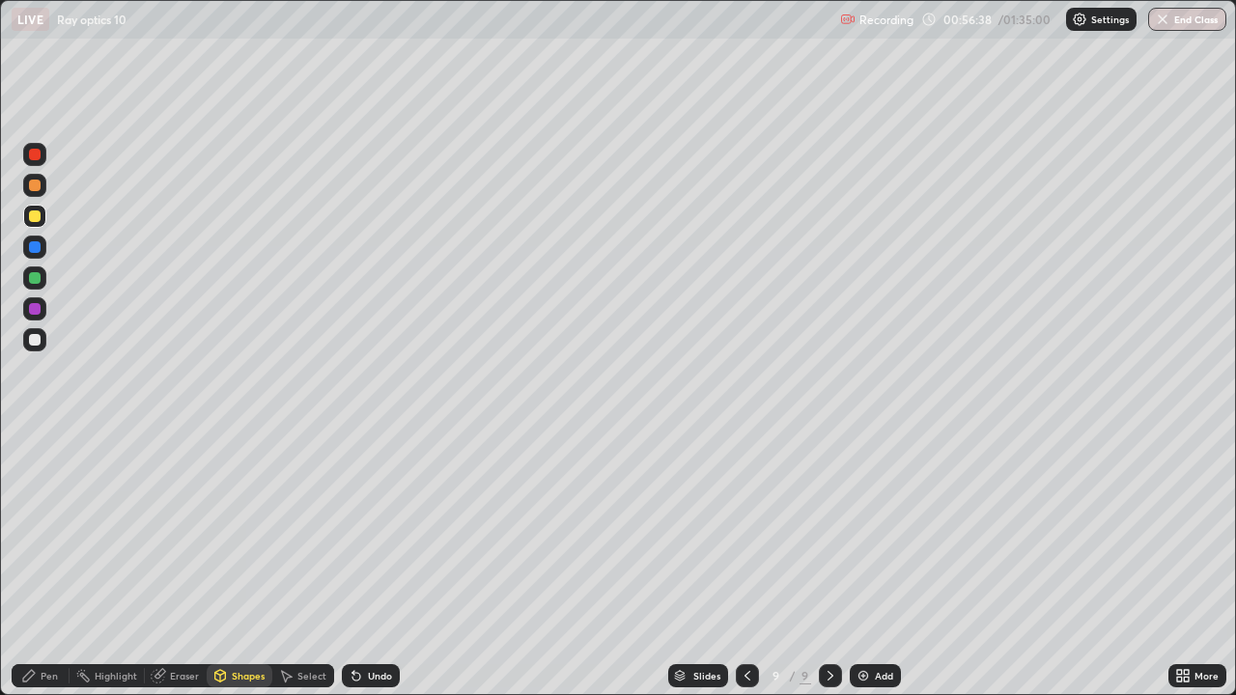
click at [60, 564] on div "Pen" at bounding box center [41, 676] width 58 height 23
click at [189, 564] on div "Eraser" at bounding box center [184, 676] width 29 height 10
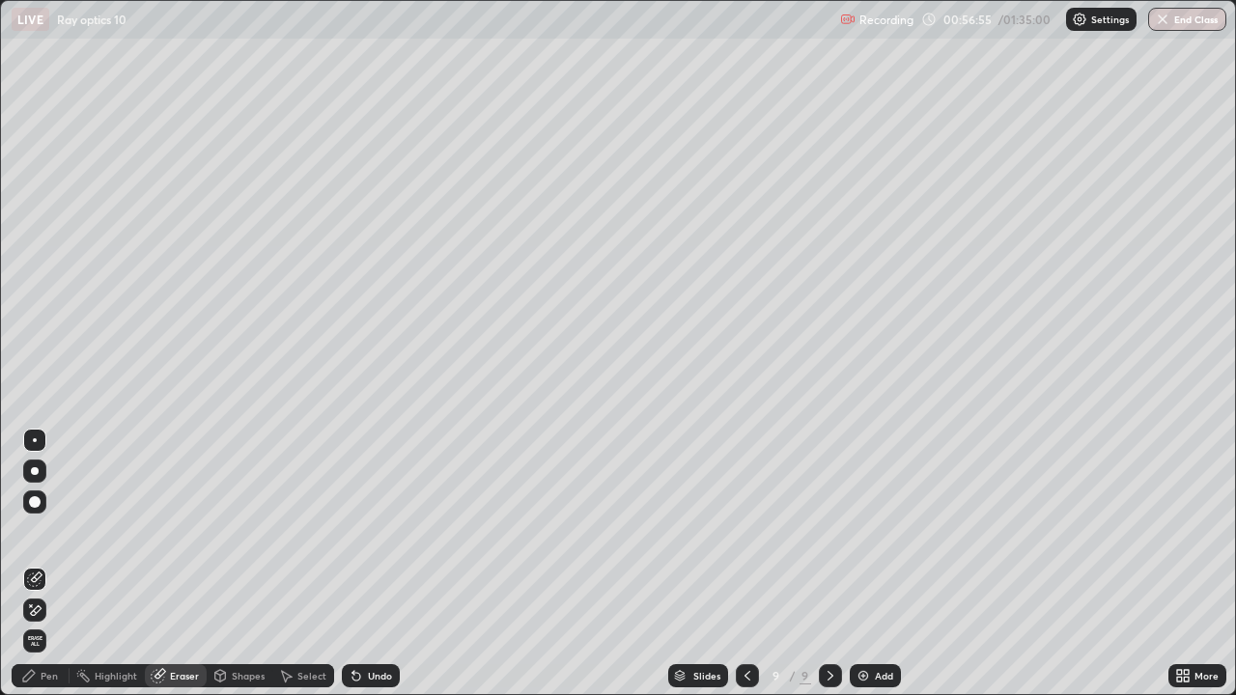
click at [57, 564] on div "Pen" at bounding box center [41, 676] width 58 height 39
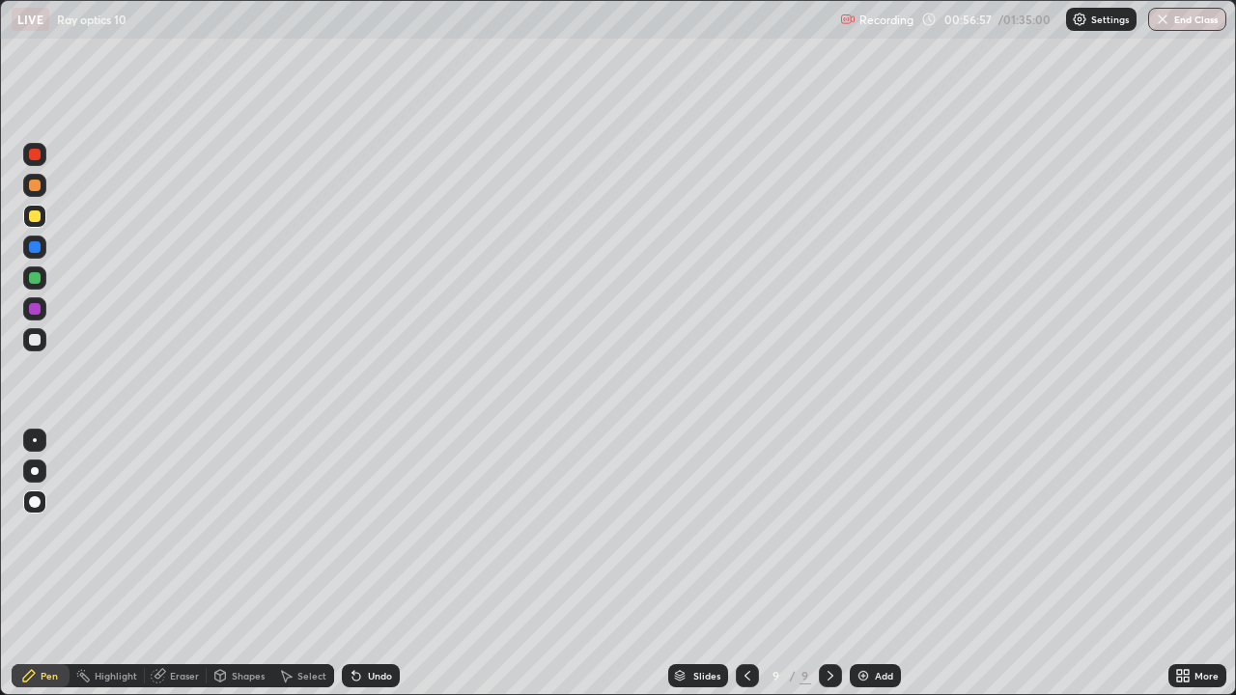
click at [31, 190] on div at bounding box center [35, 186] width 12 height 12
click at [50, 564] on div "Pen" at bounding box center [41, 676] width 58 height 23
click at [35, 440] on div at bounding box center [35, 441] width 4 height 4
click at [55, 564] on div "Pen" at bounding box center [49, 676] width 17 height 10
click at [861, 564] on img at bounding box center [863, 675] width 15 height 15
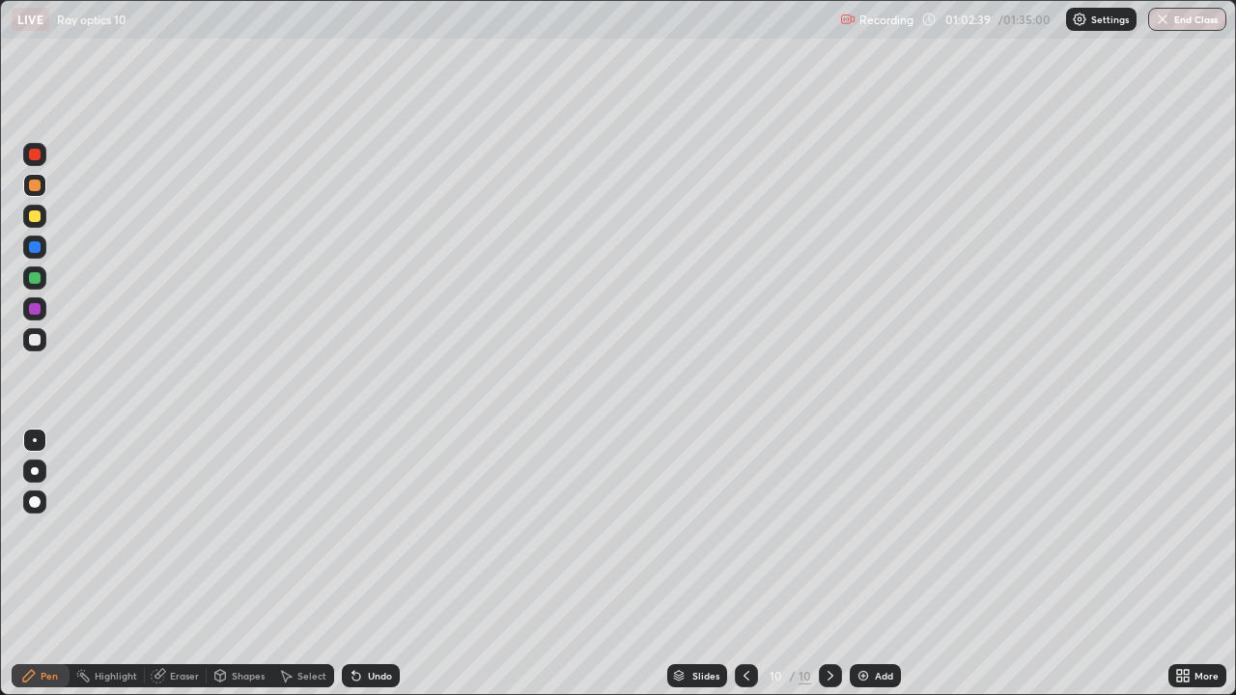
click at [34, 215] on div at bounding box center [35, 217] width 12 height 12
click at [748, 564] on icon at bounding box center [746, 675] width 15 height 15
click at [830, 564] on div at bounding box center [830, 676] width 23 height 23
click at [188, 564] on div "Eraser" at bounding box center [184, 676] width 29 height 10
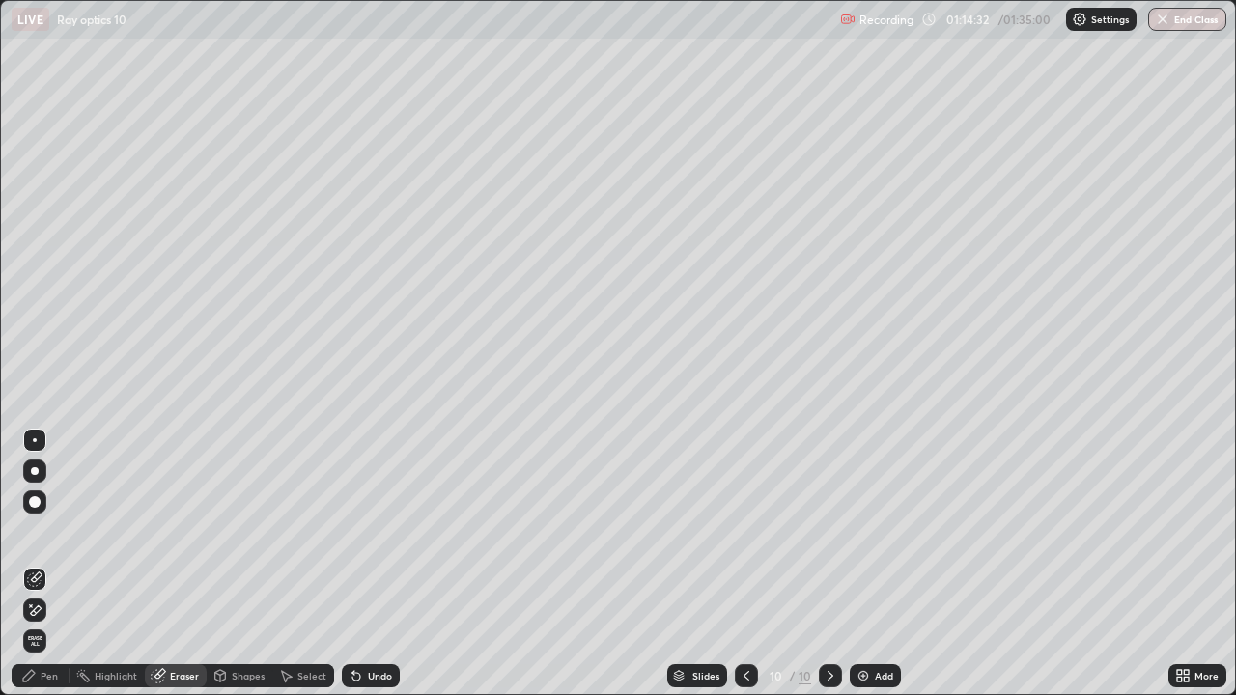
click at [50, 564] on div "Pen" at bounding box center [49, 676] width 17 height 10
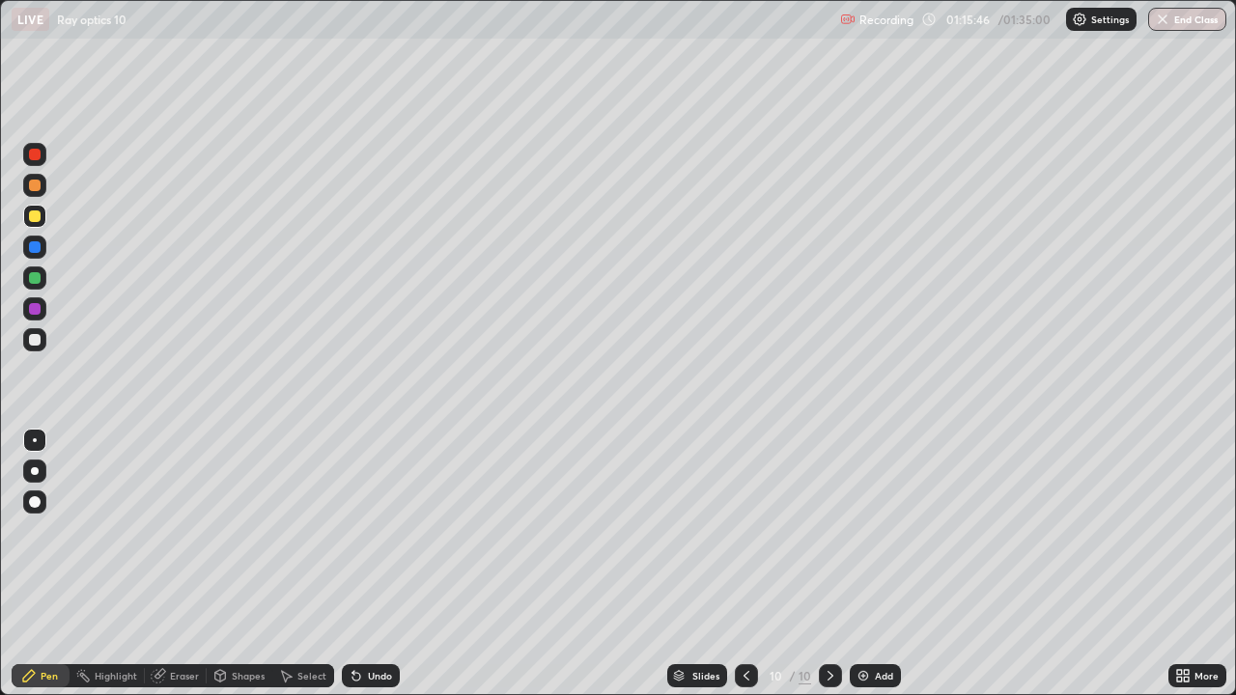
click at [859, 564] on img at bounding box center [863, 675] width 15 height 15
click at [740, 564] on icon at bounding box center [747, 675] width 15 height 15
click at [830, 564] on icon at bounding box center [830, 675] width 15 height 15
click at [862, 564] on img at bounding box center [863, 675] width 15 height 15
click at [32, 185] on div at bounding box center [35, 186] width 12 height 12
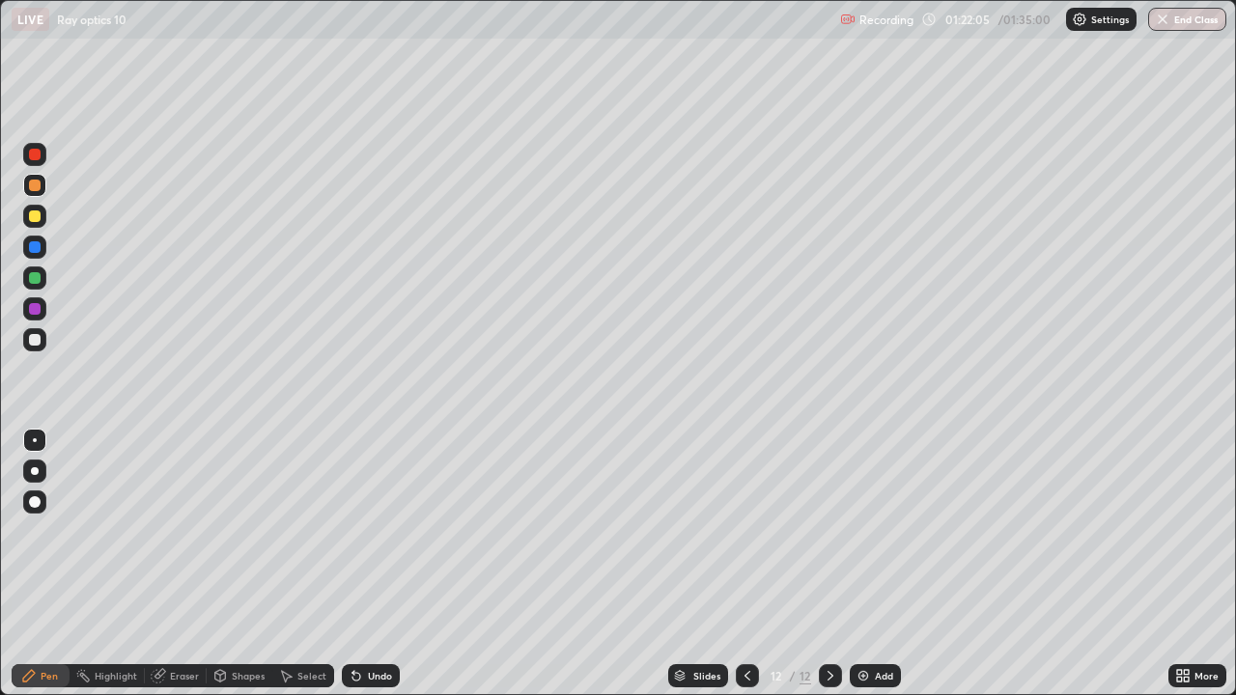
click at [29, 251] on div at bounding box center [34, 247] width 23 height 23
click at [34, 281] on div at bounding box center [35, 278] width 12 height 12
click at [34, 339] on div at bounding box center [35, 340] width 12 height 12
click at [241, 564] on div "Shapes" at bounding box center [248, 676] width 33 height 10
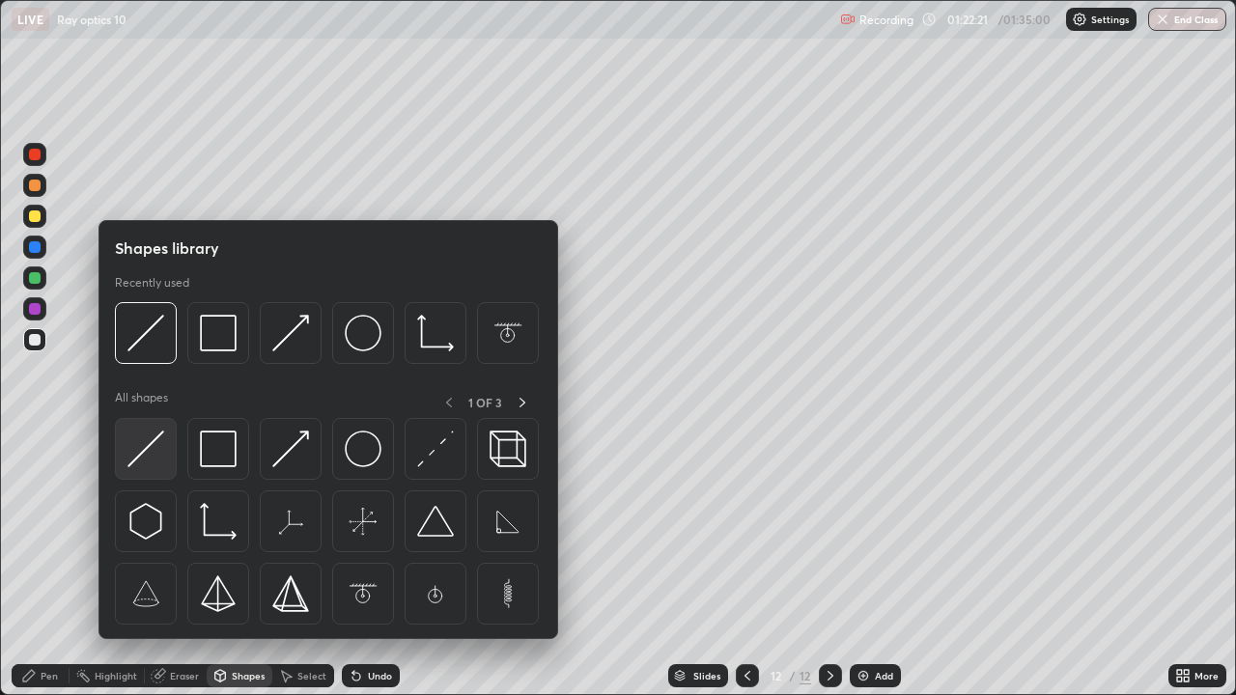
click at [145, 445] on img at bounding box center [145, 449] width 37 height 37
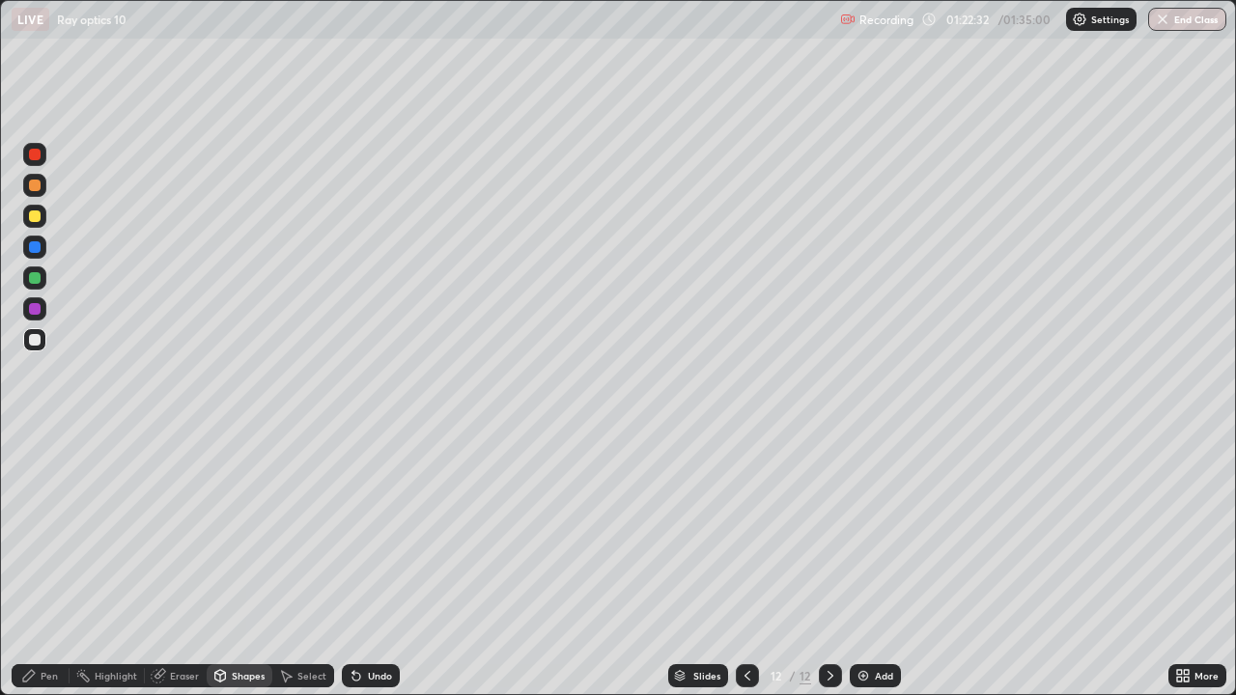
click at [37, 216] on div at bounding box center [35, 217] width 12 height 12
click at [56, 564] on div "Pen" at bounding box center [49, 676] width 17 height 10
click at [30, 337] on div at bounding box center [35, 340] width 12 height 12
click at [35, 308] on div at bounding box center [35, 309] width 12 height 12
click at [36, 185] on div at bounding box center [35, 186] width 12 height 12
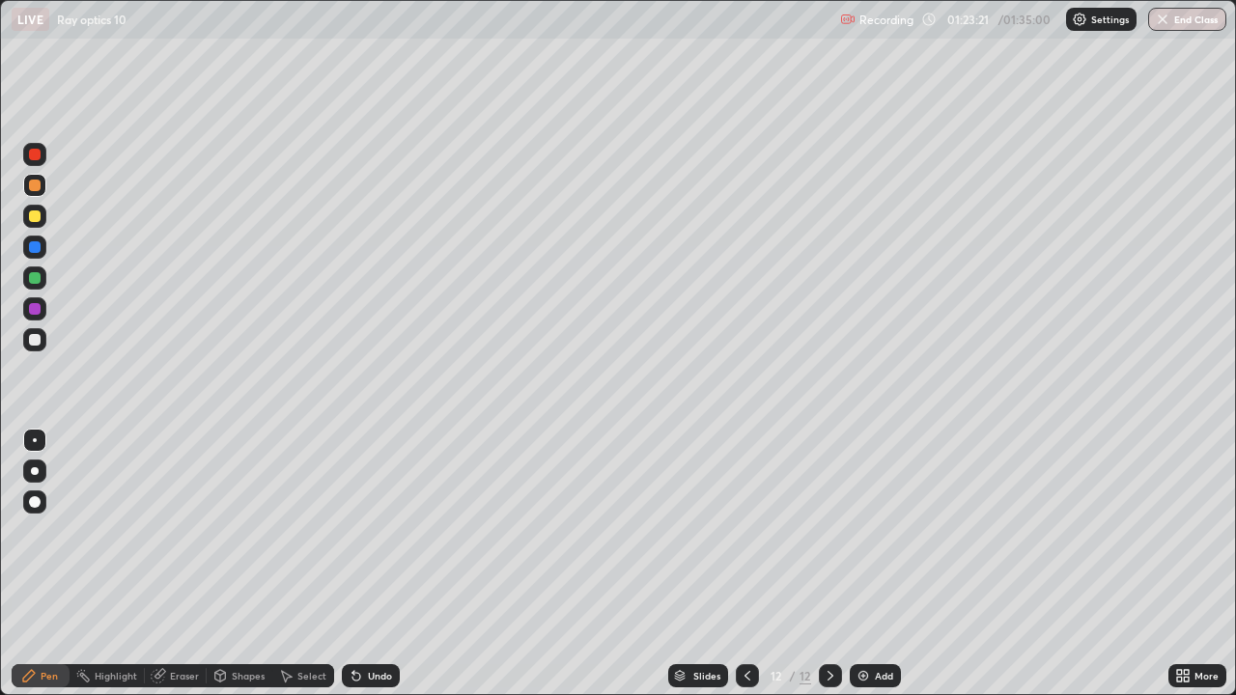
click at [244, 564] on div "Shapes" at bounding box center [240, 676] width 66 height 23
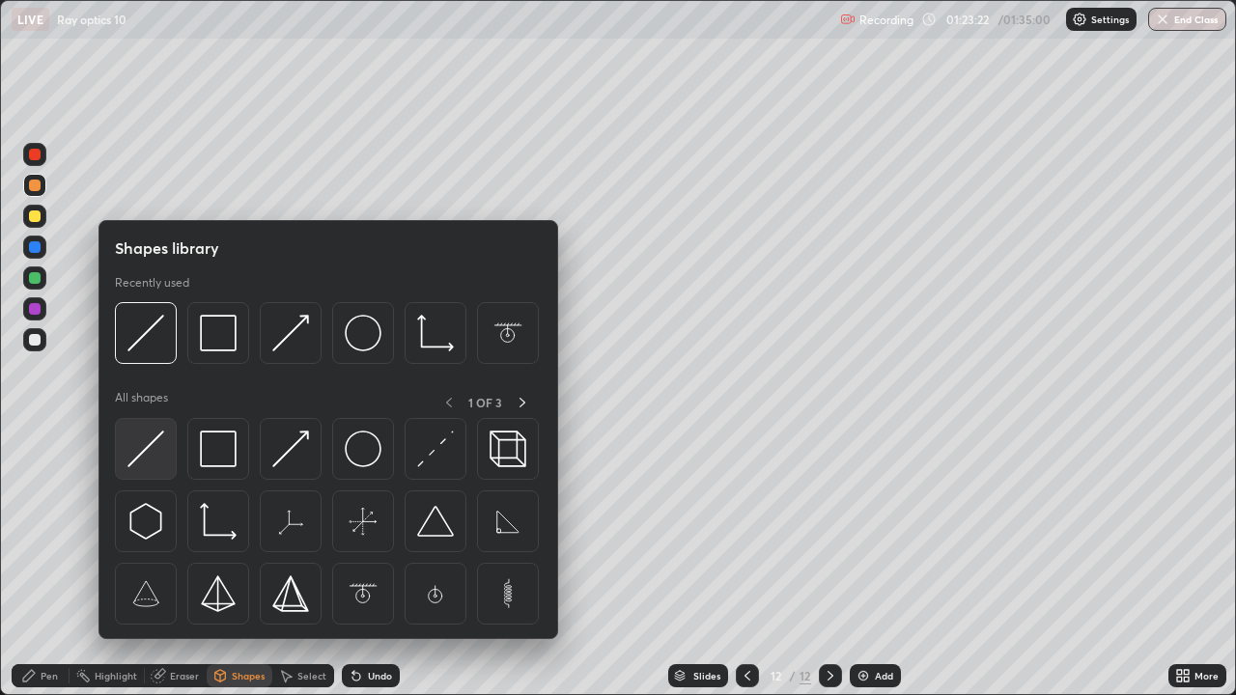
click at [147, 450] on img at bounding box center [145, 449] width 37 height 37
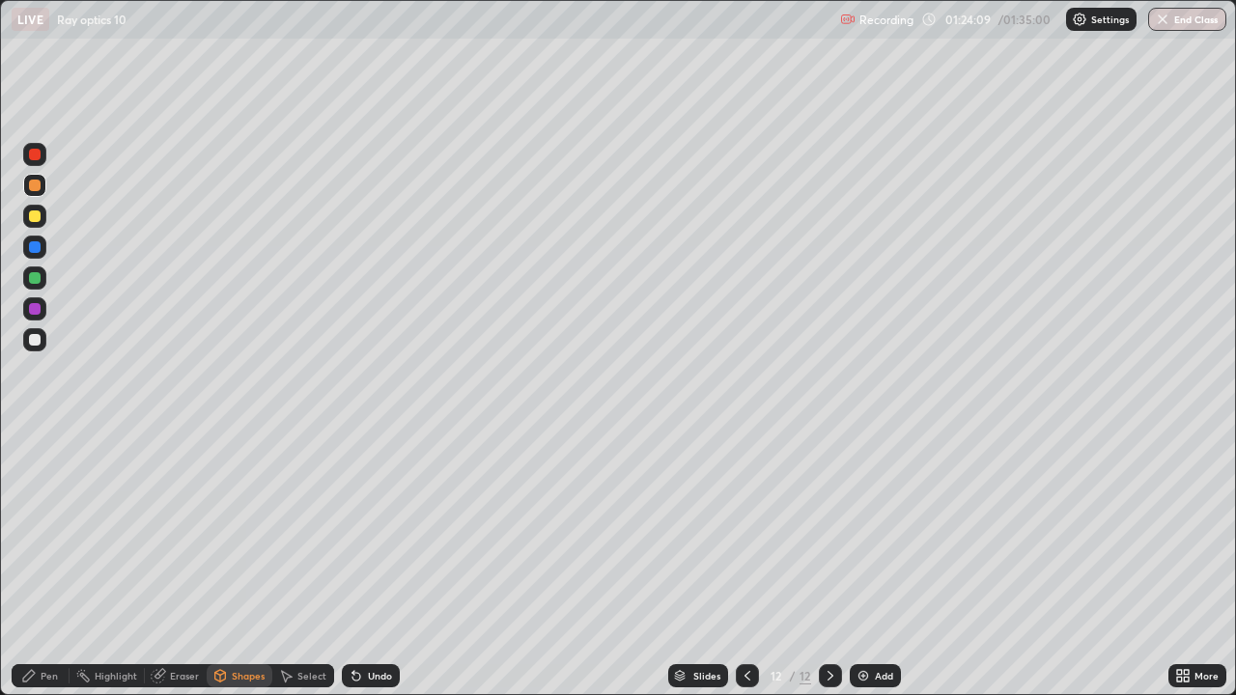
click at [35, 219] on div at bounding box center [35, 217] width 12 height 12
click at [52, 564] on div "Pen" at bounding box center [49, 676] width 17 height 10
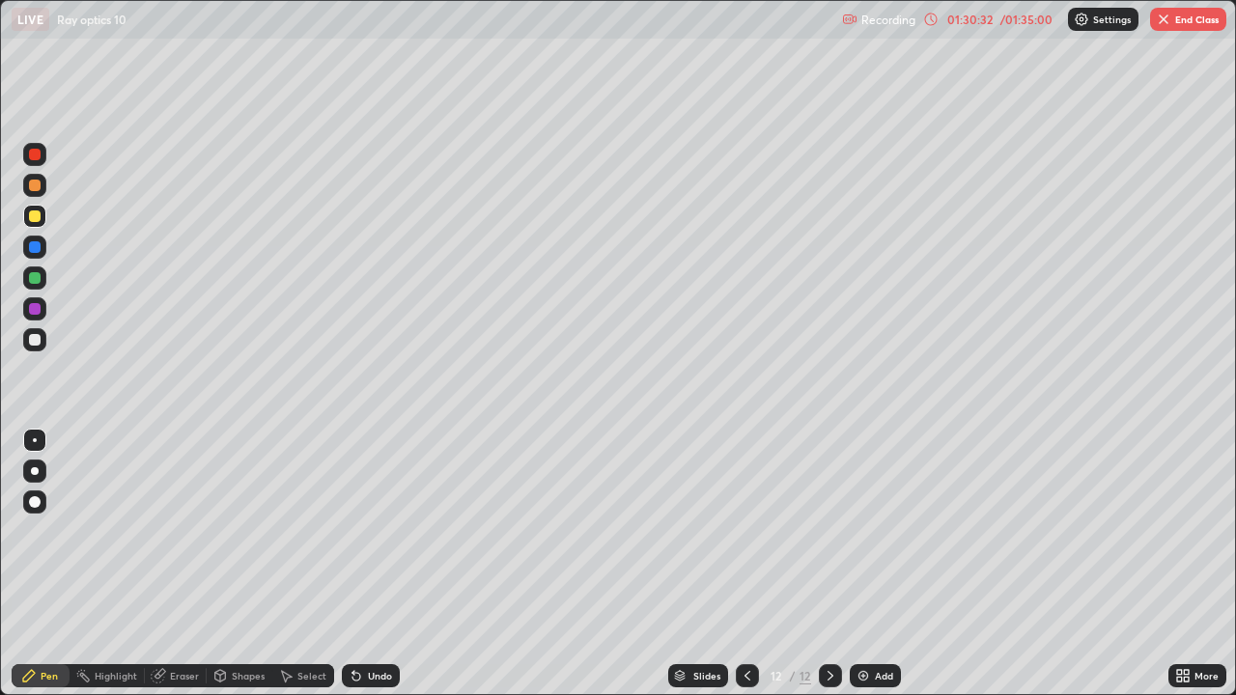
click at [1167, 25] on img "button" at bounding box center [1163, 19] width 15 height 15
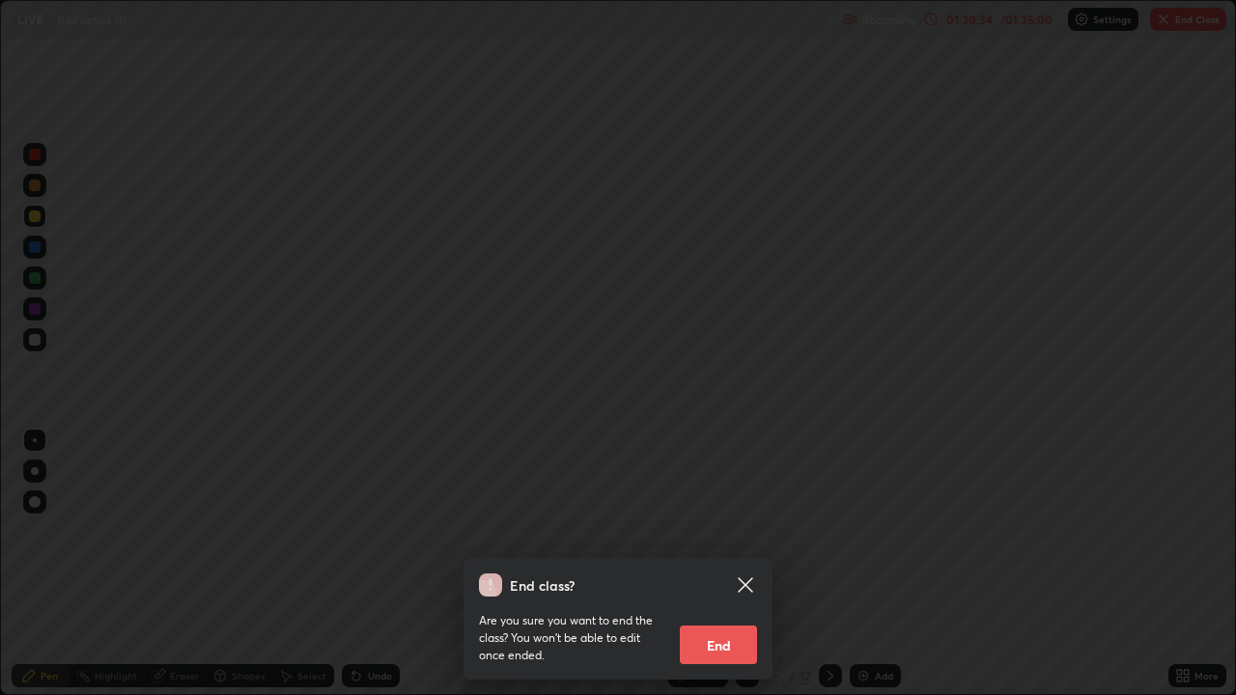
click at [733, 564] on button "End" at bounding box center [718, 645] width 77 height 39
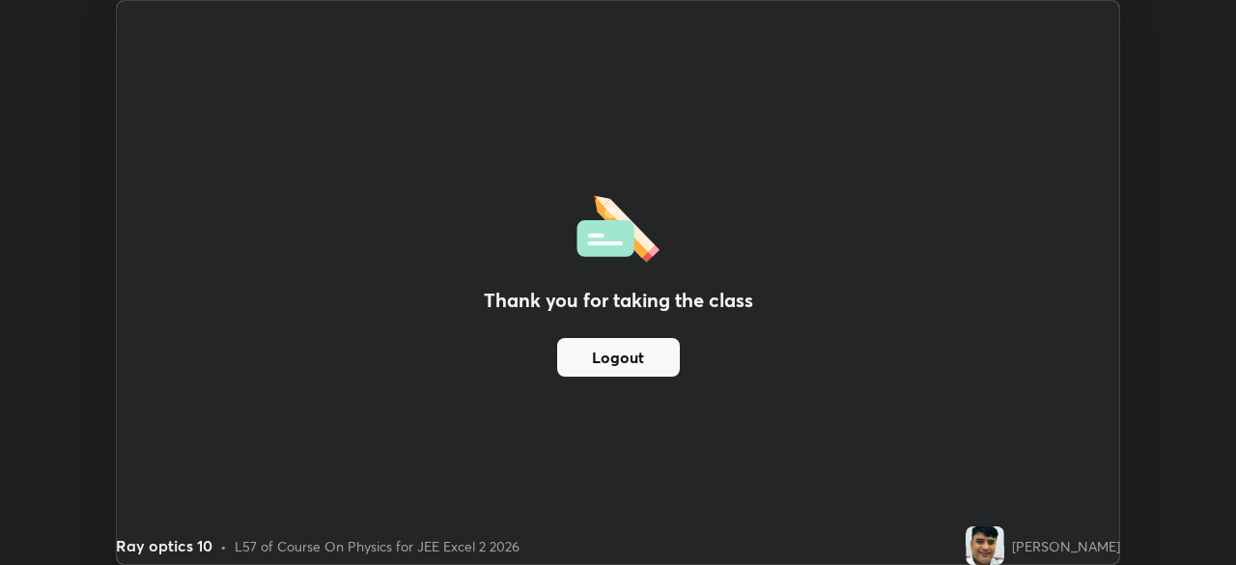
scroll to position [96023, 95352]
